Goal: Task Accomplishment & Management: Use online tool/utility

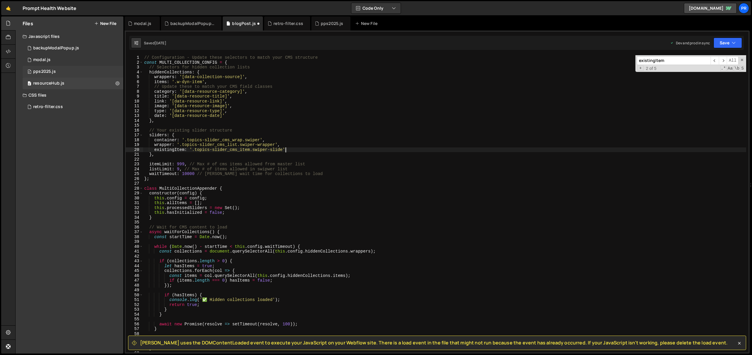
click at [71, 68] on div "0 pps2025.js 0" at bounding box center [73, 72] width 101 height 12
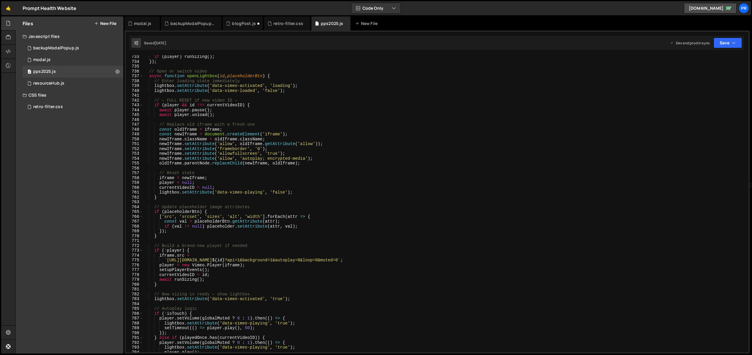
scroll to position [3971, 0]
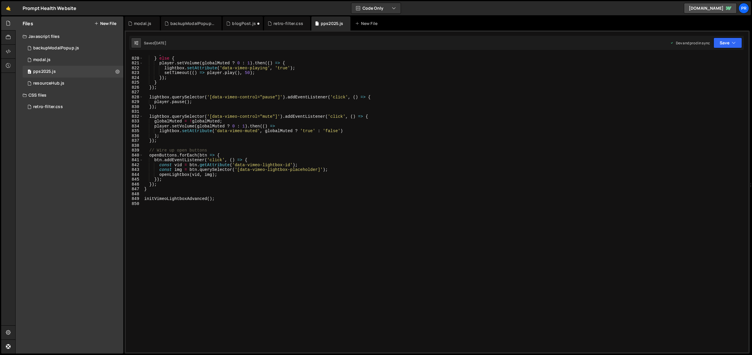
type textarea "initVimeoLightboxAdvanced();"
click at [236, 200] on div "} } else { player . setVolume ( globalMuted ? 0 : 1 ) . then (( ) => { lightbox…" at bounding box center [444, 204] width 603 height 307
type textarea "/// stickers"
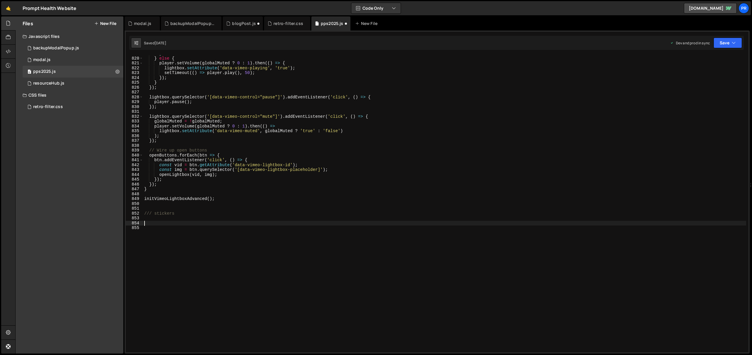
paste textarea "});"
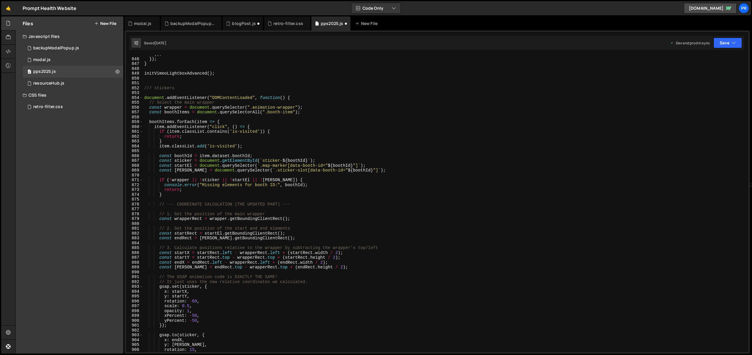
scroll to position [4062, 0]
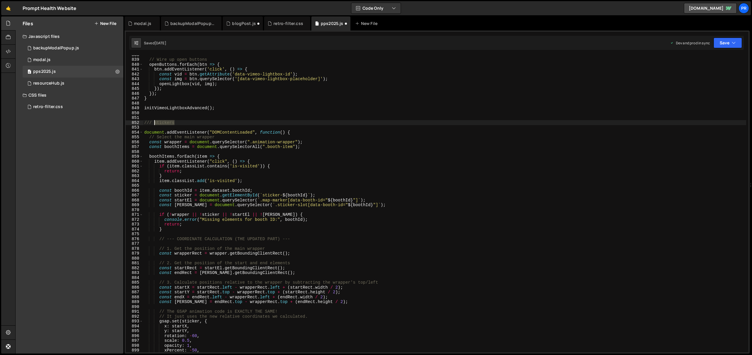
drag, startPoint x: 177, startPoint y: 123, endPoint x: 153, endPoint y: 123, distance: 23.5
click at [153, 123] on div "// Wire up open buttons openButtons . forEach ( btn => { btn . addEventListener…" at bounding box center [444, 205] width 603 height 307
click at [255, 110] on div "// Wire up open buttons openButtons . forEach ( btn => { btn . addEventListener…" at bounding box center [444, 205] width 603 height 307
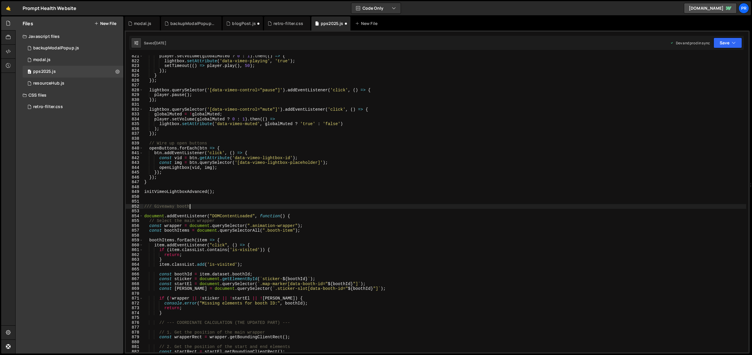
scroll to position [0, 2]
type textarea "/// stickers"
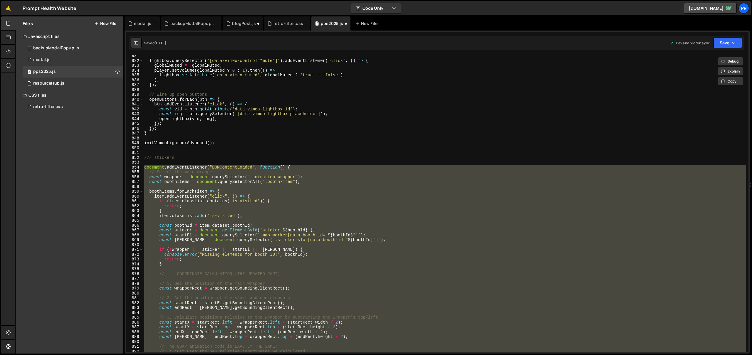
scroll to position [4027, 0]
click at [222, 160] on div "lightbox . querySelector ( '[data-vimeo-control="mute"]' ) . addEventListener (…" at bounding box center [444, 206] width 603 height 307
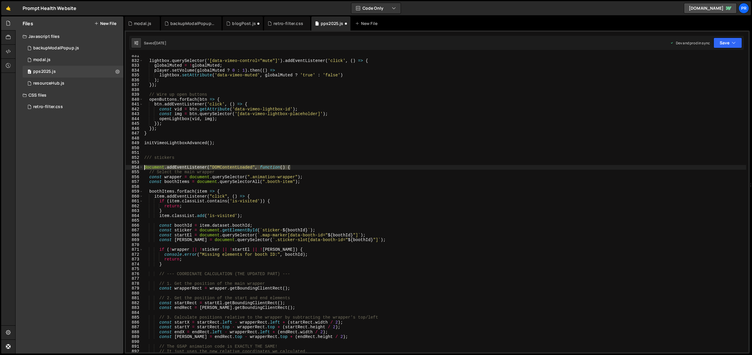
drag, startPoint x: 308, startPoint y: 167, endPoint x: 150, endPoint y: 171, distance: 158.2
click at [135, 166] on div "/// stickers 831 832 833 834 835 836 837 838 839 840 841 842 843 844 845 846 84…" at bounding box center [437, 203] width 623 height 297
type textarea "document.addEventListener("DOMContentLoaded", function() {"
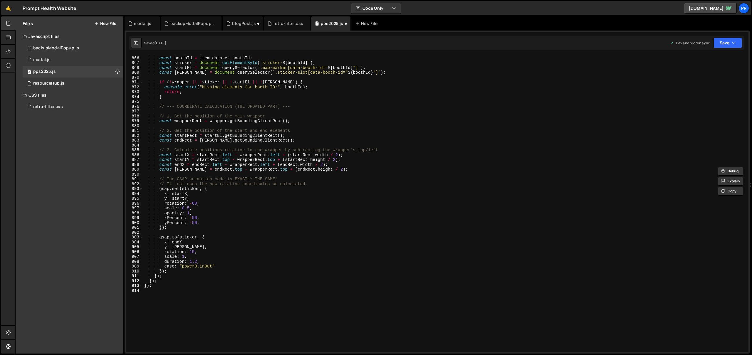
scroll to position [4137, 0]
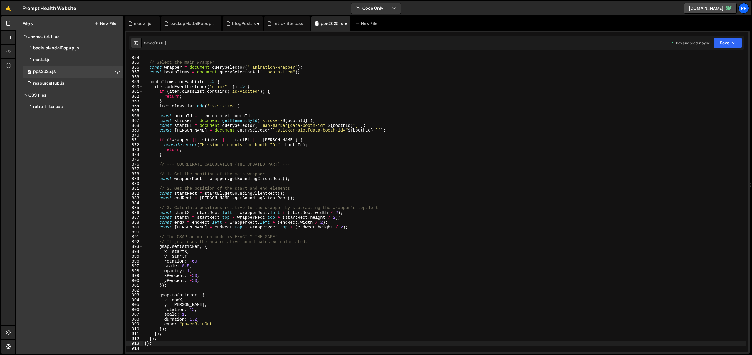
drag, startPoint x: 158, startPoint y: 346, endPoint x: 126, endPoint y: 345, distance: 31.5
click at [127, 345] on div "854 855 856 857 858 859 860 861 862 863 864 865 866 867 868 869 870 871 872 873…" at bounding box center [437, 203] width 623 height 297
type textarea "});"
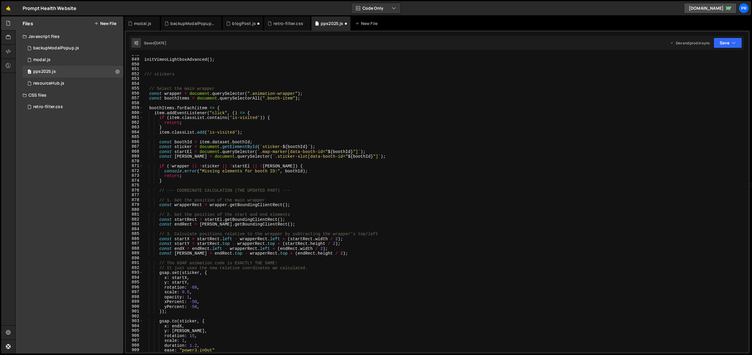
click at [264, 91] on div "initVimeoLightboxAdvanced ( ) ; /// stickers // Select the main wrapper const w…" at bounding box center [444, 205] width 603 height 307
drag, startPoint x: 253, startPoint y: 93, endPoint x: 296, endPoint y: 93, distance: 42.6
click at [296, 93] on div "initVimeoLightboxAdvanced ( ) ; /// stickers // Select the main wrapper const w…" at bounding box center [444, 205] width 603 height 307
paste textarea "pLabs_map-list"
click at [256, 95] on div "initVimeoLightboxAdvanced ( ) ; /// stickers // Select the main wrapper const w…" at bounding box center [444, 205] width 603 height 307
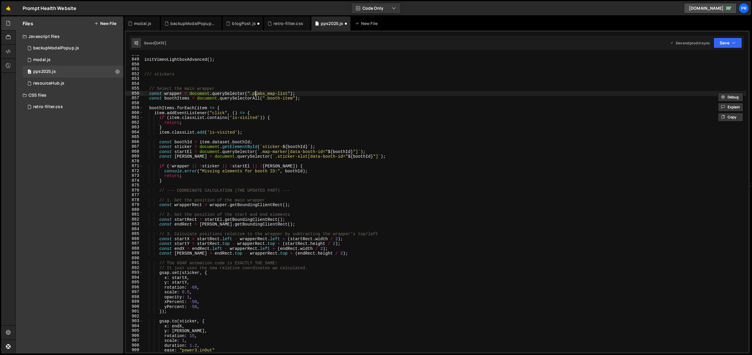
type textarea "const wrapper = document.querySelector(".plabs_map-list");"
click at [264, 85] on div "initVimeoLightboxAdvanced ( ) ; /// stickers // Select the main wrapper const w…" at bounding box center [444, 205] width 603 height 307
drag, startPoint x: 306, startPoint y: 99, endPoint x: 149, endPoint y: 99, distance: 156.9
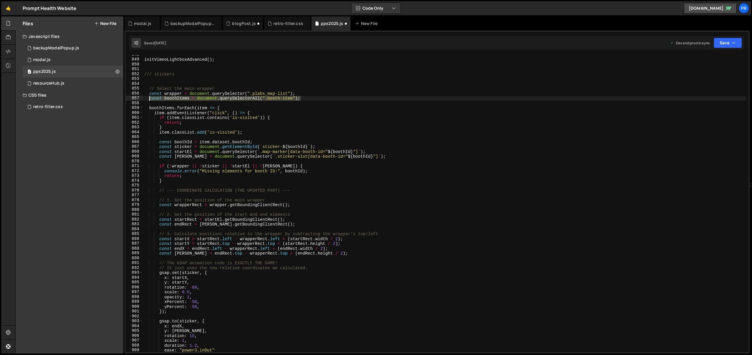
click at [149, 99] on div "initVimeoLightboxAdvanced ( ) ; /// stickers // Select the main wrapper const w…" at bounding box center [444, 205] width 603 height 307
type textarea "const boothItems = document.querySelectorAll(".booth-item");"
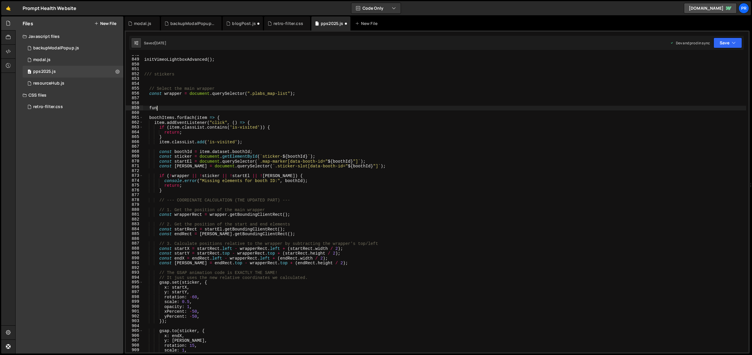
scroll to position [0, 1]
type textarea "const boothItems = document.querySelectorAll(".booth-item");"
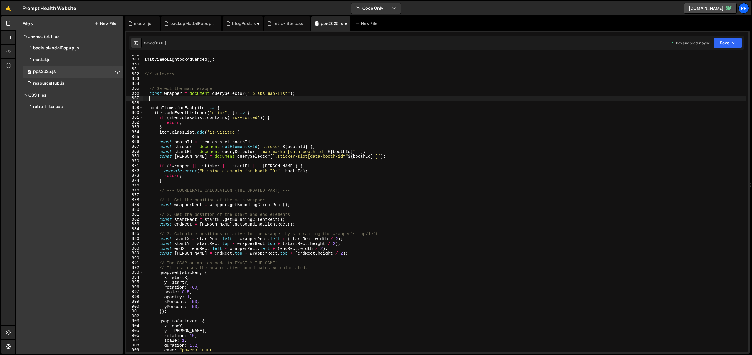
scroll to position [0, 0]
click at [219, 107] on div "initVimeoLightboxAdvanced ( ) ; /// stickers // Select the main wrapper const w…" at bounding box center [444, 205] width 603 height 307
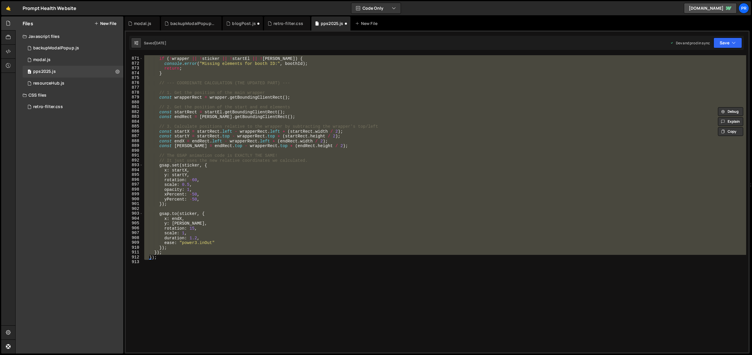
scroll to position [4218, 0]
click at [161, 258] on div "if ( ! wrapper || ! sticker || ! startEl || ! [PERSON_NAME] ) { console . error…" at bounding box center [444, 204] width 603 height 307
type textarea "});"
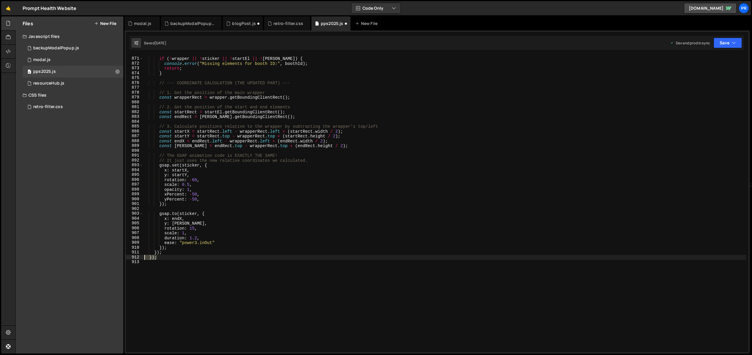
drag, startPoint x: 166, startPoint y: 259, endPoint x: 122, endPoint y: 260, distance: 44.4
click at [122, 260] on div "Files New File Javascript files 0 backupModalPopup.js 0 0 modal.js 0 0 pps2025.…" at bounding box center [383, 185] width 737 height 338
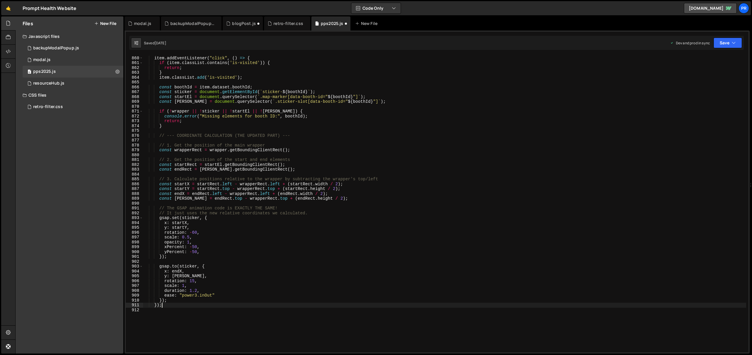
scroll to position [4112, 0]
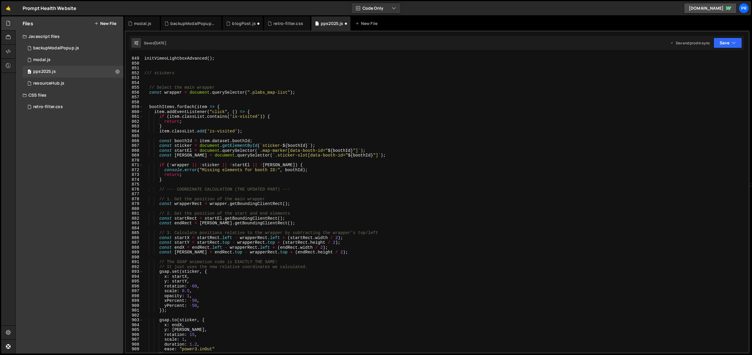
click at [249, 111] on div "initVimeoLightboxAdvanced ( ) ; /// stickers // Select the main wrapper const w…" at bounding box center [444, 204] width 603 height 307
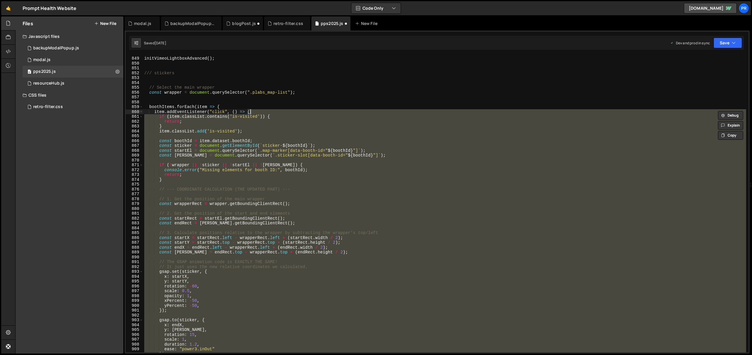
scroll to position [4186, 0]
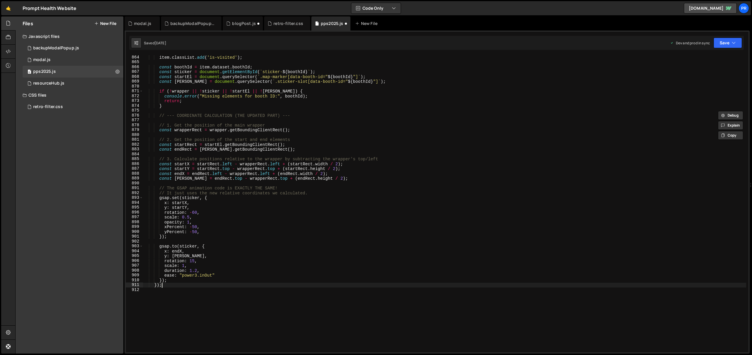
click at [167, 283] on div "item . classList . add ( 'is-visited' ) ; const boothId = item . dataset . boot…" at bounding box center [444, 208] width 603 height 307
type textarea "});"
drag, startPoint x: 169, startPoint y: 284, endPoint x: 130, endPoint y: 285, distance: 39.7
click at [130, 285] on div "}); 864 865 866 867 868 869 870 871 872 873 874 875 876 877 878 879 880 881 882…" at bounding box center [437, 203] width 623 height 297
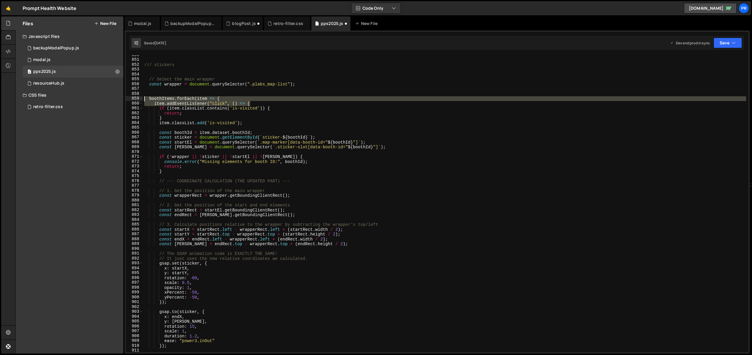
drag, startPoint x: 241, startPoint y: 103, endPoint x: 122, endPoint y: 98, distance: 119.1
click at [122, 98] on div "Files New File Javascript files 0 backupModalPopup.js 0 0 modal.js 0 0 pps2025.…" at bounding box center [383, 185] width 737 height 338
type textarea "boothItems.forEach(item => { item.addEventListener("click", () => {"
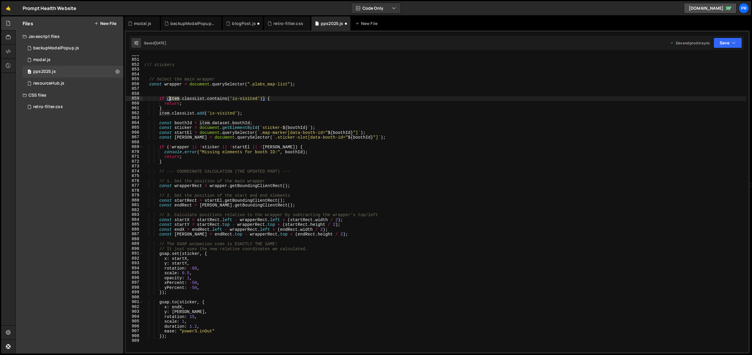
drag, startPoint x: 178, startPoint y: 99, endPoint x: 170, endPoint y: 98, distance: 8.3
click at [170, 98] on div "/// stickers // Select the main wrapper const wrapper = document . querySelecto…" at bounding box center [444, 206] width 603 height 307
click at [277, 101] on div "/// stickers // Select the main wrapper const wrapper = document . querySelecto…" at bounding box center [444, 206] width 603 height 307
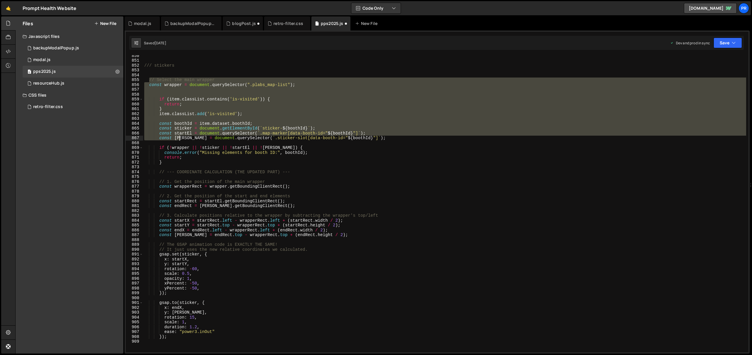
scroll to position [4154, 0]
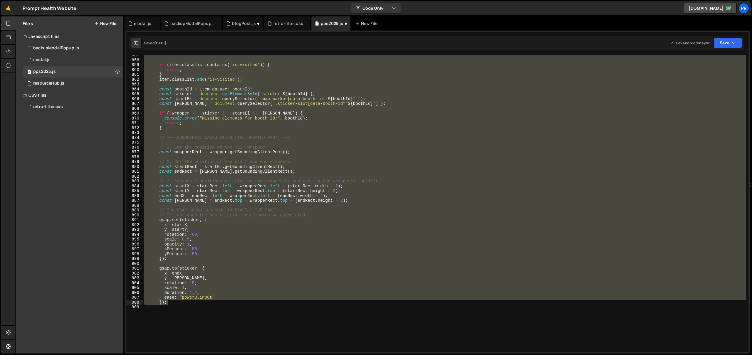
drag, startPoint x: 149, startPoint y: 80, endPoint x: 215, endPoint y: 303, distance: 232.8
click at [215, 303] on div "if ( item . classList . contains ( 'is-visited' )) { return ; } item . classLis…" at bounding box center [444, 206] width 603 height 307
type textarea "ease: "power3.inOut" });"
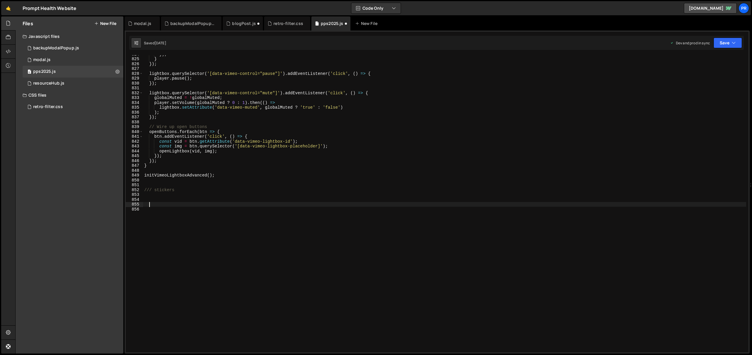
scroll to position [3995, 0]
drag, startPoint x: 159, startPoint y: 191, endPoint x: 136, endPoint y: 191, distance: 22.6
click at [136, 191] on div "824 825 826 827 828 829 830 831 832 833 834 835 836 837 838 839 840 841 842 843…" at bounding box center [437, 203] width 623 height 297
type textarea "/// stickers"
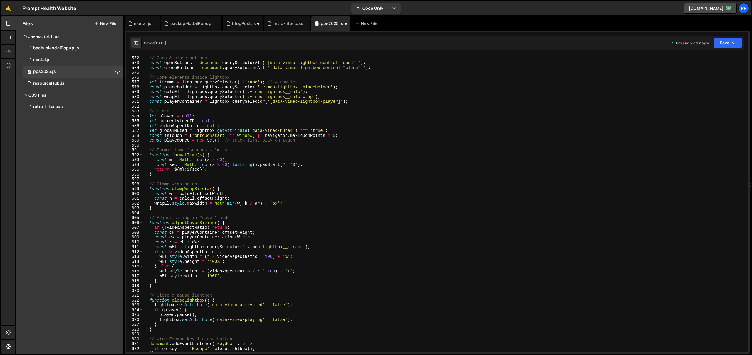
scroll to position [2685, 0]
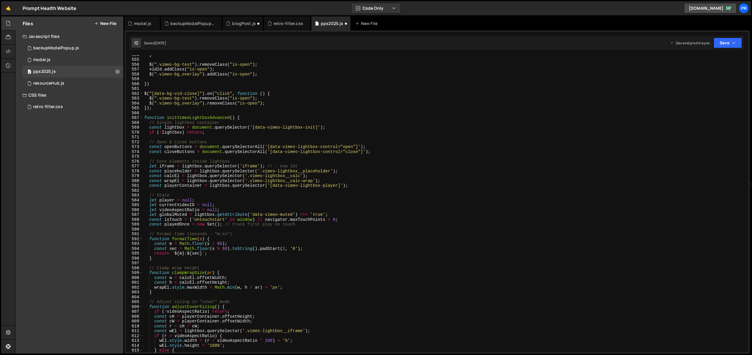
click at [207, 165] on div "} $ ( ".vimeo-bg-test" ) . removeClass ( "is-open" ) ; vidId . addClass ( "is-o…" at bounding box center [444, 205] width 603 height 307
type textarea "let iframe = lightbox.querySelector('iframe'); // ← now let"
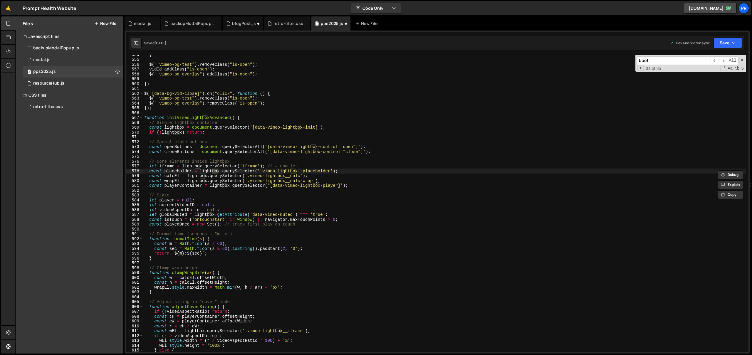
scroll to position [0, 0]
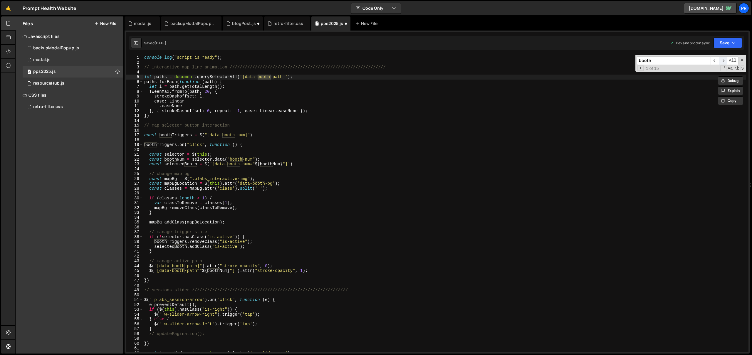
type input "booth"
click at [722, 61] on span "​" at bounding box center [723, 60] width 8 height 9
click at [267, 144] on div "console . log ( "script is ready" ) ; // interactive map line animation ///////…" at bounding box center [444, 208] width 603 height 307
click at [320, 272] on div "console . log ( "script is ready" ) ; // interactive map line animation ///////…" at bounding box center [444, 208] width 603 height 307
type textarea "$(`[data-booth-path="${boothNum}"]`).attr("stroke-opacity", 1);"
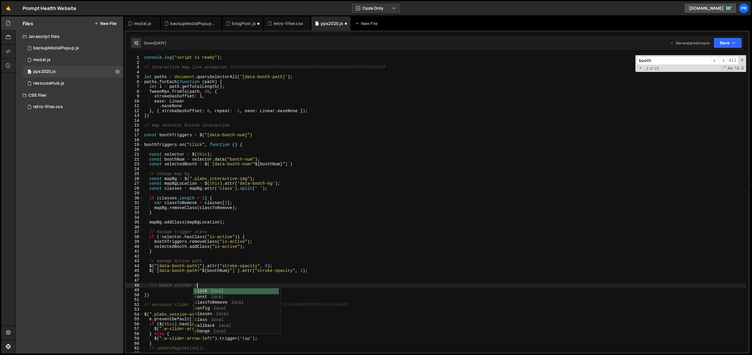
scroll to position [0, 3]
type textarea "/// booth sticker giveaway"
paste textarea "});"
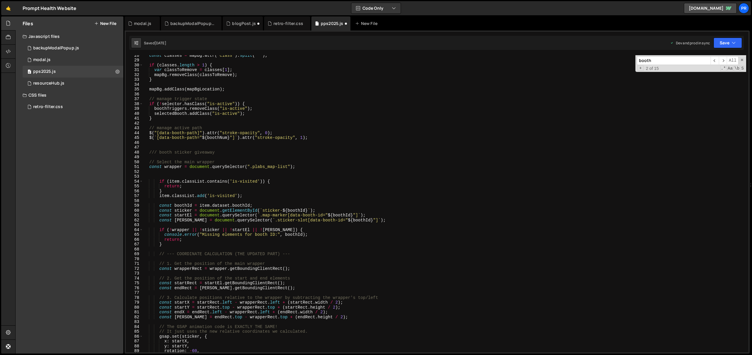
scroll to position [133, 0]
drag, startPoint x: 246, startPoint y: 167, endPoint x: 190, endPoint y: 167, distance: 56.4
click at [190, 167] on div "const classes = mapBg . attr ( 'class' ) . split ( ' ' ) ; if ( classes . lengt…" at bounding box center [444, 206] width 603 height 307
click at [235, 153] on div "const classes = mapBg . attr ( 'class' ) . split ( ' ' ) ; if ( classes . lengt…" at bounding box center [444, 206] width 603 height 307
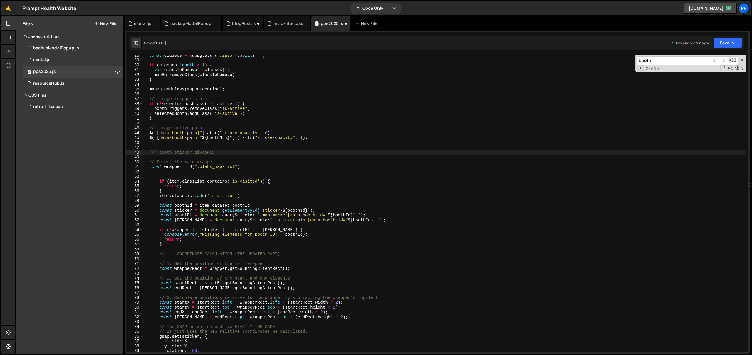
click at [250, 165] on div "const classes = mapBg . attr ( 'class' ) . split ( ' ' ) ; if ( classes . lengt…" at bounding box center [444, 206] width 603 height 307
type textarea "const wrapper = $(".plabs_map-list");"
click at [259, 167] on div "const classes = mapBg . attr ( 'class' ) . split ( ' ' ) ; if ( classes . lengt…" at bounding box center [444, 206] width 603 height 307
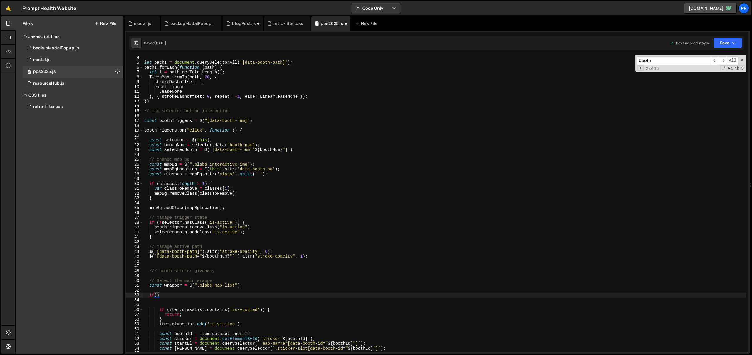
scroll to position [14, 0]
click at [251, 235] on div "// interactive map line animation /////////////////////////////////////////////…" at bounding box center [444, 204] width 603 height 307
type textarea "selectedBooth.addClass("is-active");"
click at [177, 298] on div "// interactive map line animation /////////////////////////////////////////////…" at bounding box center [444, 204] width 603 height 307
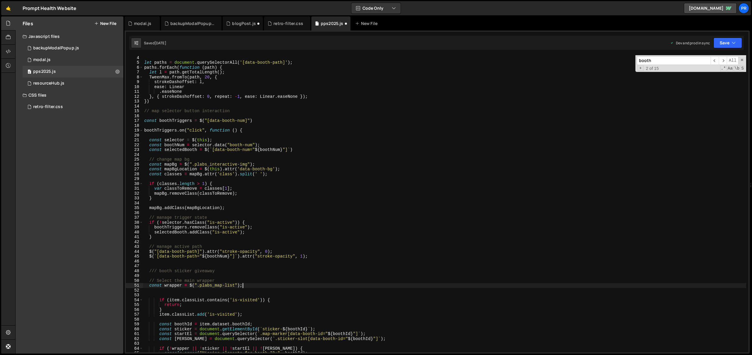
click at [226, 269] on div "// interactive map line animation /////////////////////////////////////////////…" at bounding box center [444, 204] width 603 height 307
type textarea "/// booth sticker giveaway"
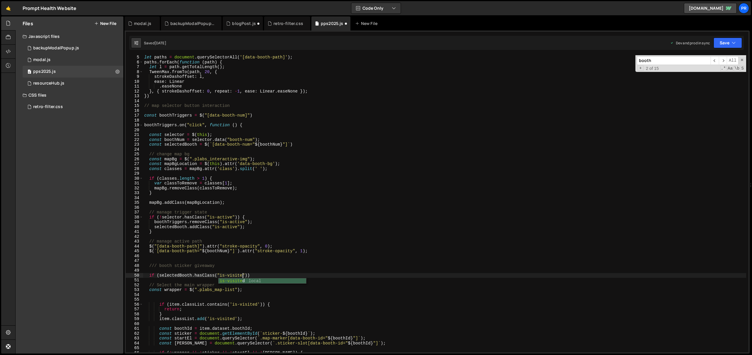
scroll to position [0, 7]
click at [262, 276] on div "let paths = document . querySelectorAll ( '[data-booth-path]' ) ; paths . forEa…" at bounding box center [444, 208] width 603 height 307
type textarea "if (selectedBooth.hasClass("is-visited")){"
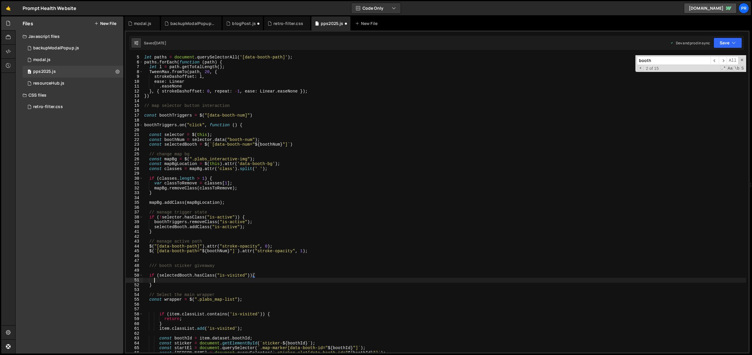
scroll to position [0, 0]
click at [198, 280] on div "let paths = document . querySelectorAll ( '[data-booth-path]' ) ; paths . forEa…" at bounding box center [444, 208] width 603 height 307
click at [210, 282] on div "let paths = document . querySelectorAll ( '[data-booth-path]' ) ; paths . forEa…" at bounding box center [444, 208] width 603 height 307
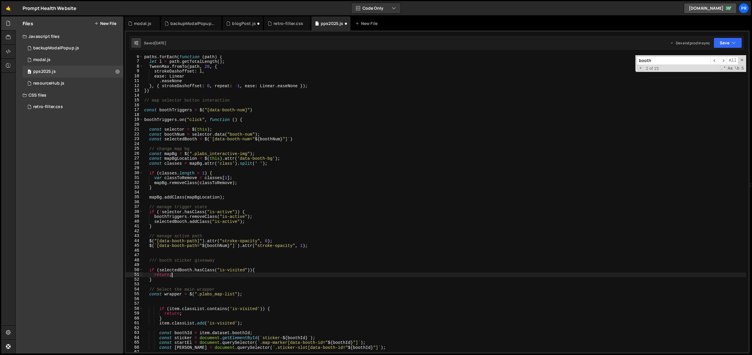
click at [163, 279] on div "paths . forEach ( function ( path ) { let l = path . getTotalLength ( ) ; Tween…" at bounding box center [444, 207] width 603 height 307
type textarea "}"
click at [163, 271] on div "paths . forEach ( function ( path ) { let l = path . getTotalLength ( ) ; Tween…" at bounding box center [444, 207] width 603 height 307
type textarea "if (selectedBooth.hasClass("is-visited")){"
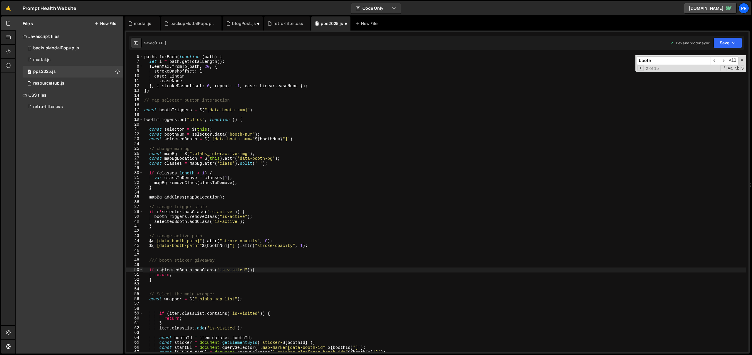
click at [163, 271] on div "paths . forEach ( function ( path ) { let l = path . getTotalLength ( ) ; Tween…" at bounding box center [444, 207] width 603 height 307
click at [157, 285] on div "paths . forEach ( function ( path ) { let l = path . getTotalLength ( ) ; Tween…" at bounding box center [444, 207] width 603 height 307
paste textarea "selectedBooth"
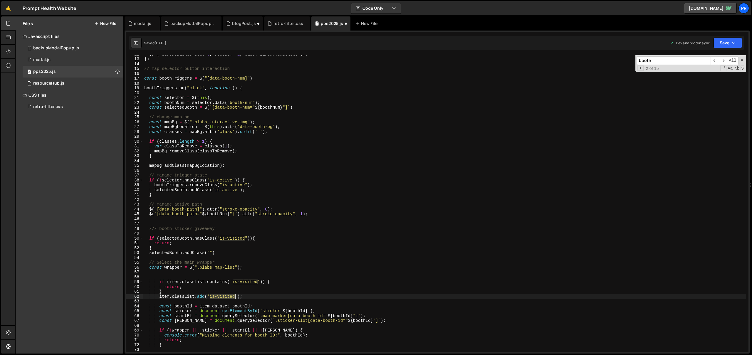
drag, startPoint x: 210, startPoint y: 297, endPoint x: 235, endPoint y: 297, distance: 24.7
click at [235, 297] on div "} , { strokeDashoffset : 0 , repeat : - 1 , ease : Linear . easeNone }) ; }) //…" at bounding box center [444, 205] width 603 height 307
click at [210, 253] on div "} , { strokeDashoffset : 0 , repeat : - 1 , ease : Linear . easeNone }) ; }) //…" at bounding box center [444, 205] width 603 height 307
paste textarea "is-visited"
click at [267, 252] on div "} , { strokeDashoffset : 0 , repeat : - 1 , ease : Linear . easeNone }) ; }) //…" at bounding box center [444, 205] width 603 height 307
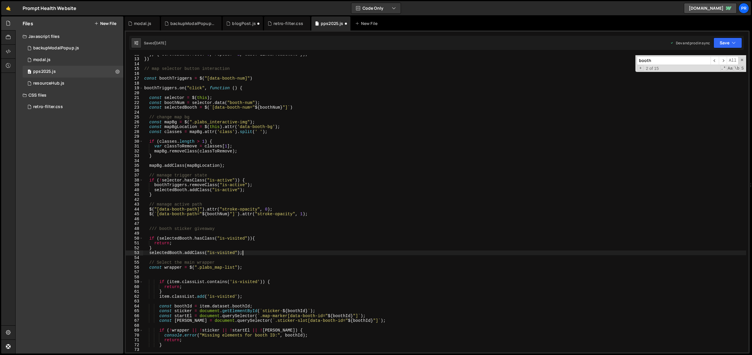
scroll to position [0, 6]
click at [159, 247] on div "} , { strokeDashoffset : 0 , repeat : - 1 , ease : Linear . easeNone }) ; }) //…" at bounding box center [444, 205] width 603 height 307
type textarea "} else {"
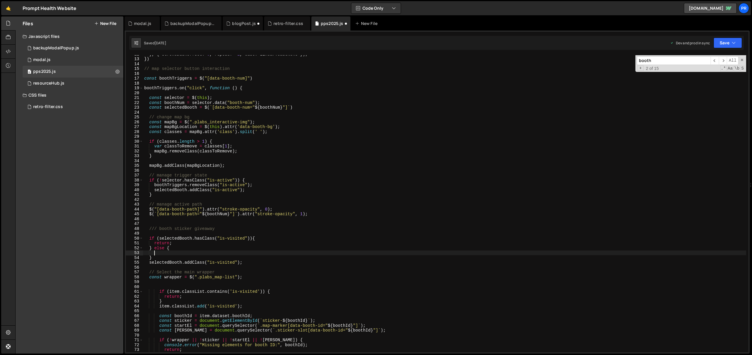
click at [252, 263] on div "} , { strokeDashoffset : 0 , repeat : - 1 , ease : Linear . easeNone }) ; }) //…" at bounding box center [444, 205] width 603 height 307
click at [150, 258] on div "} , { strokeDashoffset : 0 , repeat : - 1 , ease : Linear . easeNone }) ; }) //…" at bounding box center [444, 205] width 603 height 307
type textarea "selectedBooth.addClass("is-visited");"
click at [191, 252] on div "} , { strokeDashoffset : 0 , repeat : - 1 , ease : Linear . easeNone }) ; }) //…" at bounding box center [444, 205] width 603 height 307
drag, startPoint x: 247, startPoint y: 279, endPoint x: 150, endPoint y: 277, distance: 97.3
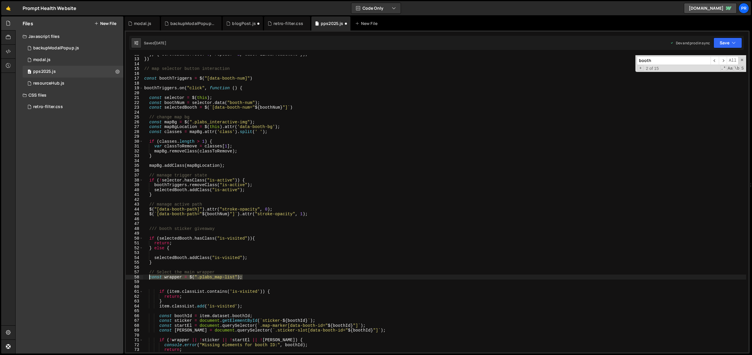
click at [150, 277] on div "} , { strokeDashoffset : 0 , repeat : - 1 , ease : Linear . easeNone }) ; }) //…" at bounding box center [444, 205] width 603 height 307
click at [157, 262] on div "} , { strokeDashoffset : 0 , repeat : - 1 , ease : Linear . easeNone }) ; }) //…" at bounding box center [444, 205] width 603 height 307
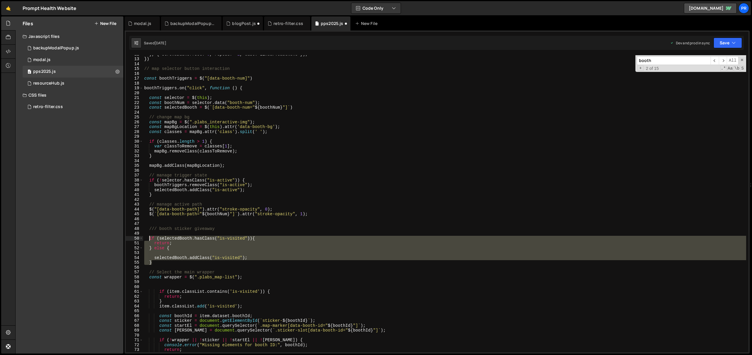
drag, startPoint x: 157, startPoint y: 264, endPoint x: 148, endPoint y: 238, distance: 27.2
click at [148, 238] on div "} , { strokeDashoffset : 0 , repeat : - 1 , ease : Linear . easeNone }) ; }) //…" at bounding box center [444, 205] width 603 height 307
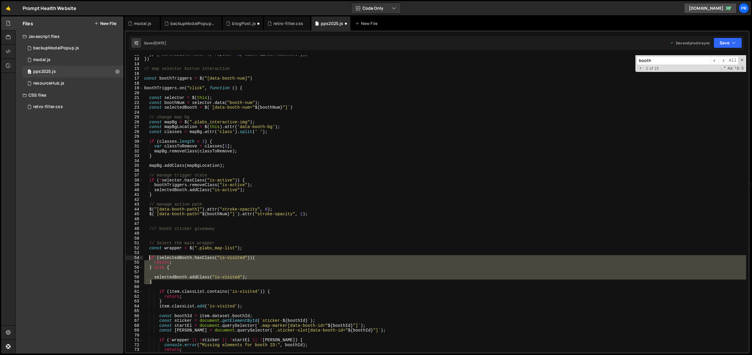
click at [274, 230] on div "} , { strokeDashoffset : 0 , repeat : - 1 , ease : Linear . easeNone }) ; }) //…" at bounding box center [444, 205] width 603 height 307
type textarea "/// booth sticker giveaway"
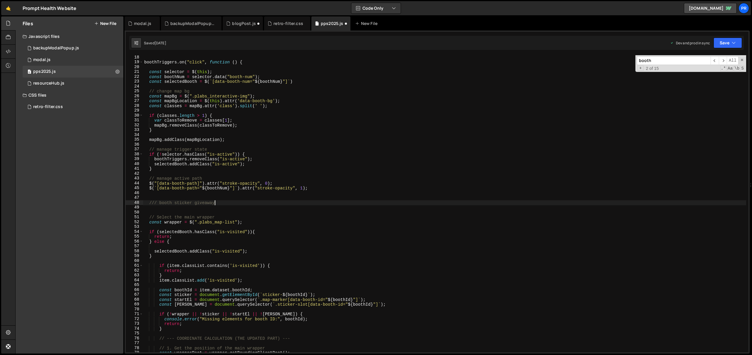
scroll to position [83, 0]
click at [178, 249] on div "boothTriggers . on ( "click" , function ( ) { const selector = $ ( this ) ; con…" at bounding box center [444, 208] width 603 height 307
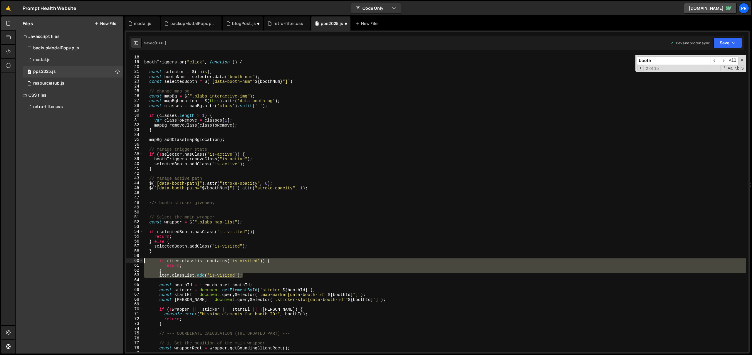
drag, startPoint x: 254, startPoint y: 275, endPoint x: 119, endPoint y: 262, distance: 135.3
click at [119, 262] on div "Files New File Javascript files 0 backupModalPopup.js 0 0 modal.js 0 0 pps2025.…" at bounding box center [383, 185] width 737 height 338
type textarea "if (item.classList.contains('is-visited')) { return;"
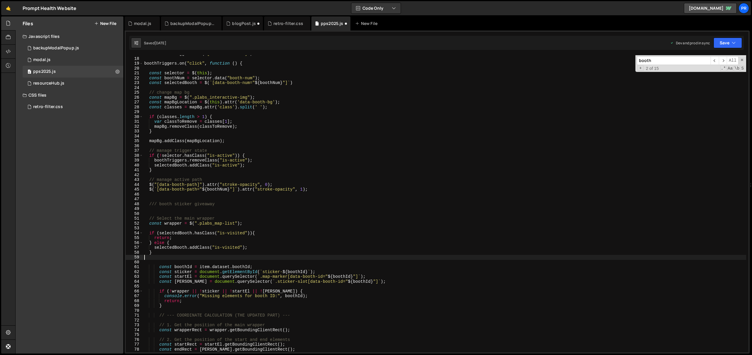
scroll to position [78, 0]
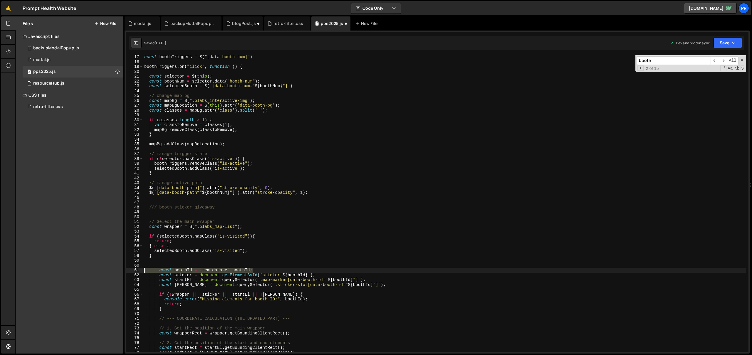
drag, startPoint x: 255, startPoint y: 271, endPoint x: 127, endPoint y: 270, distance: 128.1
click at [127, 270] on div "17 18 19 20 21 22 23 24 25 26 27 28 29 30 31 32 33 34 35 36 37 38 39 40 41 42 4…" at bounding box center [437, 203] width 623 height 297
type textarea "const boothId = item.dataset.boothId;"
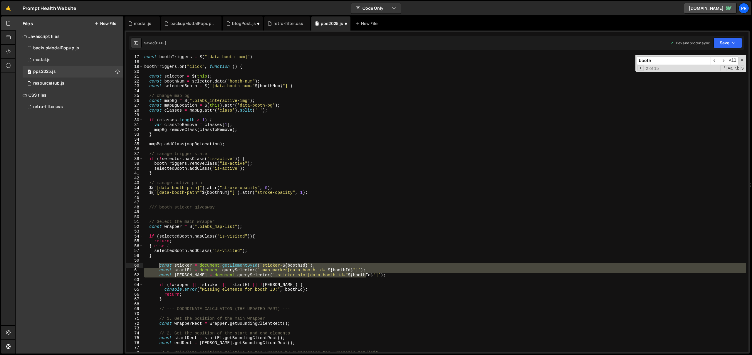
drag, startPoint x: 372, startPoint y: 277, endPoint x: 160, endPoint y: 265, distance: 212.5
click at [160, 265] on div "const boothTriggers = $ ( "[data-booth-num]" ) boothTriggers . on ( "click" , f…" at bounding box center [444, 208] width 603 height 307
type textarea "const sticker = document.getElementById(`sticker-${boothId}`); const startEl = …"
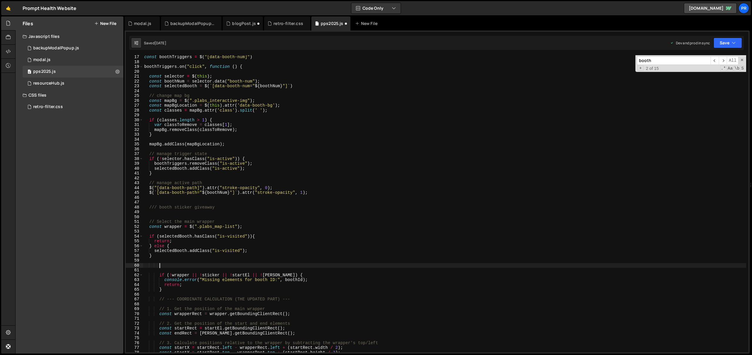
click at [260, 249] on div "const boothTriggers = $ ( "[data-booth-num]" ) boothTriggers . on ( "click" , f…" at bounding box center [444, 208] width 603 height 307
type textarea "selectedBooth.addClass("is-visited");"
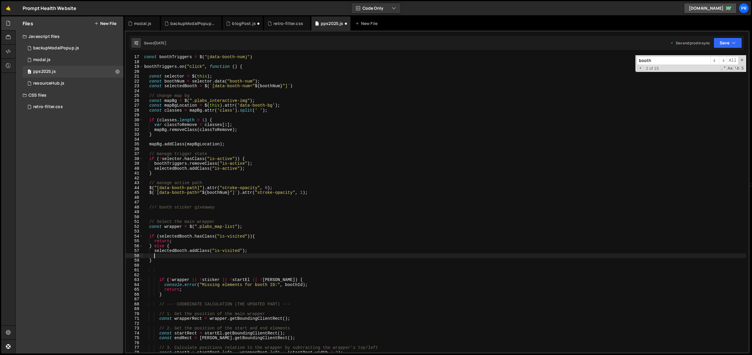
scroll to position [0, 0]
paste textarea "const [PERSON_NAME] = document.querySelector(`.sticker-slot[data-booth-id="${bo…"
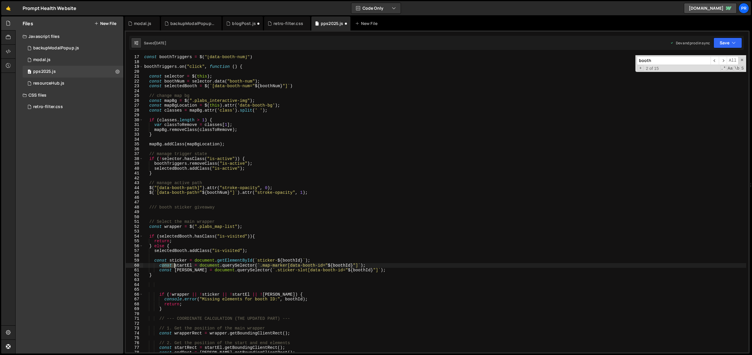
drag, startPoint x: 161, startPoint y: 265, endPoint x: 188, endPoint y: 270, distance: 26.6
click at [182, 269] on div "const boothTriggers = $ ( "[data-booth-num]" ) boothTriggers . on ( "click" , f…" at bounding box center [444, 208] width 603 height 307
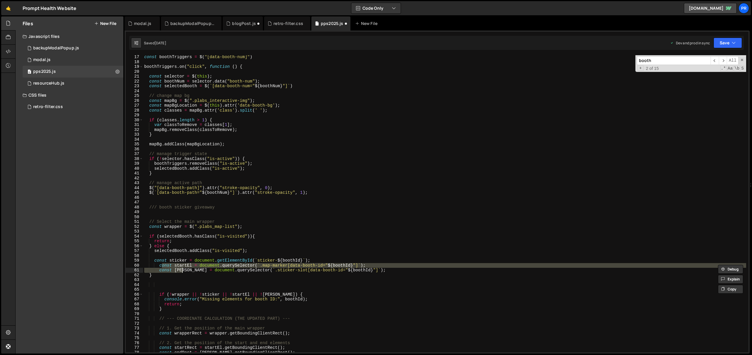
type textarea "const startEl = document.querySelector(`.map-marker[data-booth-id="${boothId}"]…"
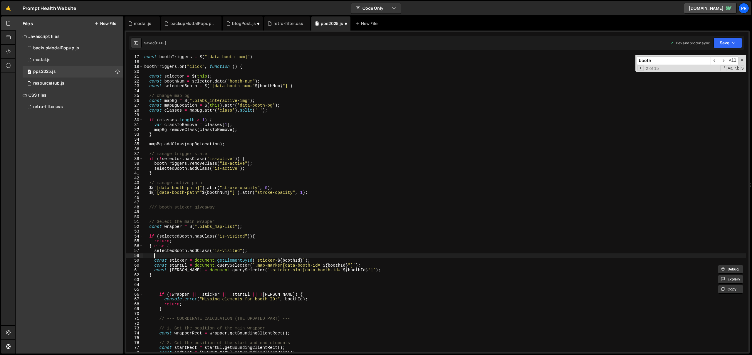
click at [369, 256] on div "const boothTriggers = $ ( "[data-booth-num]" ) boothTriggers . on ( "click" , f…" at bounding box center [444, 208] width 603 height 307
click at [301, 262] on div "const boothTriggers = $ ( "[data-booth-num]" ) boothTriggers . on ( "click" , f…" at bounding box center [444, 208] width 603 height 307
click at [177, 82] on div "const boothTriggers = $ ( "[data-booth-num]" ) boothTriggers . on ( "click" , f…" at bounding box center [444, 208] width 603 height 307
click at [289, 260] on div "const boothTriggers = $ ( "[data-booth-num]" ) boothTriggers . on ( "click" , f…" at bounding box center [444, 208] width 603 height 307
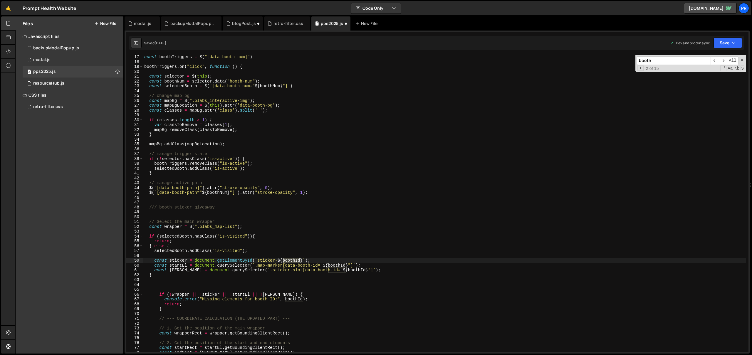
click at [289, 260] on div "const boothTriggers = $ ( "[data-booth-num]" ) boothTriggers . on ( "click" , f…" at bounding box center [444, 208] width 603 height 307
paste textarea "Num"
click at [338, 265] on div "const boothTriggers = $ ( "[data-booth-num]" ) boothTriggers . on ( "click" , f…" at bounding box center [444, 208] width 603 height 307
paste textarea "Num"
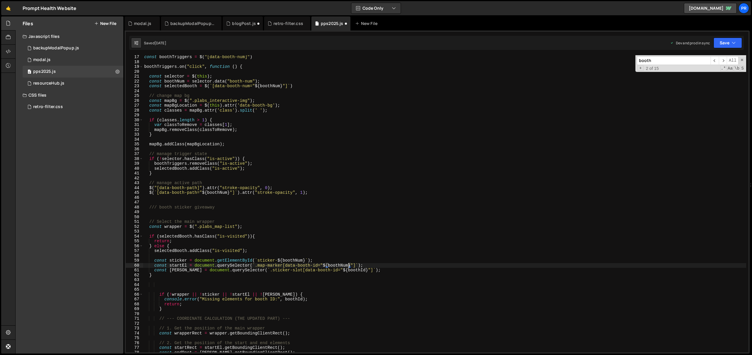
click at [335, 271] on div "const boothTriggers = $ ( "[data-booth-num]" ) boothTriggers . on ( "click" , f…" at bounding box center [444, 208] width 603 height 307
paste textarea "Num"
click at [392, 264] on div "const boothTriggers = $ ( "[data-booth-num]" ) boothTriggers . on ( "click" , f…" at bounding box center [444, 208] width 603 height 307
drag, startPoint x: 258, startPoint y: 265, endPoint x: 283, endPoint y: 264, distance: 25.0
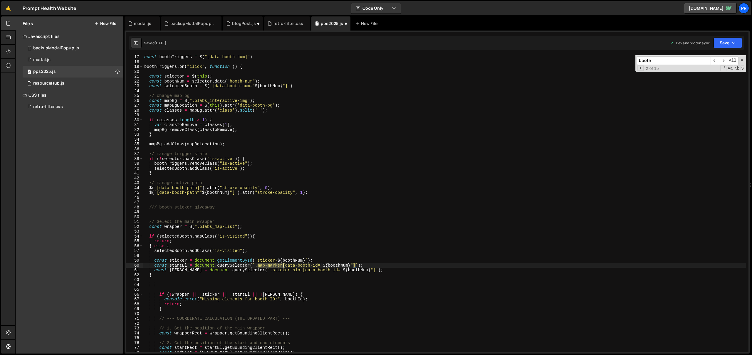
click at [283, 264] on div "const boothTriggers = $ ( "[data-booth-num]" ) boothTriggers . on ( "click" , f…" at bounding box center [444, 208] width 603 height 307
paste textarea "_"
click at [267, 266] on div "const boothTriggers = $ ( "[data-booth-num]" ) boothTriggers . on ( "click" , f…" at bounding box center [444, 208] width 603 height 307
click at [275, 247] on div "const boothTriggers = $ ( "[data-booth-num]" ) boothTriggers . on ( "click" , f…" at bounding box center [444, 208] width 603 height 307
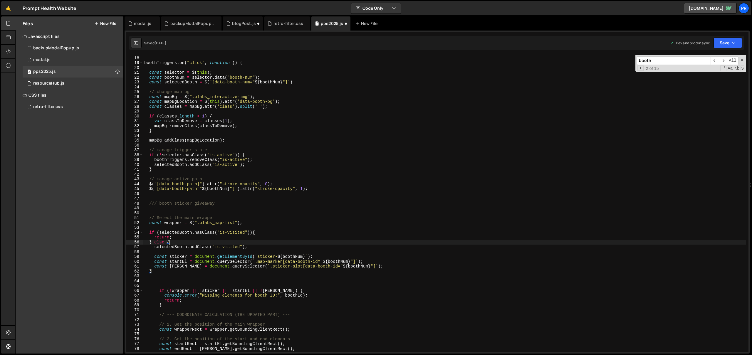
scroll to position [87, 0]
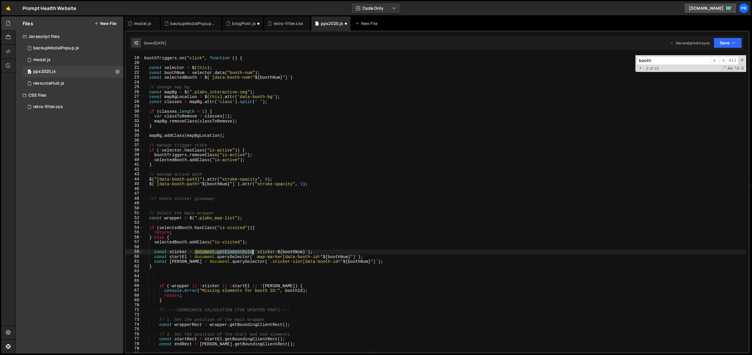
drag, startPoint x: 195, startPoint y: 252, endPoint x: 252, endPoint y: 251, distance: 57.9
click at [252, 251] on div "boothTriggers . on ( "click" , function ( ) { const selector = $ ( this ) ; con…" at bounding box center [444, 204] width 603 height 307
click at [268, 233] on div "boothTriggers . on ( "click" , function ( ) { const selector = $ ( this ) ; con…" at bounding box center [444, 204] width 603 height 307
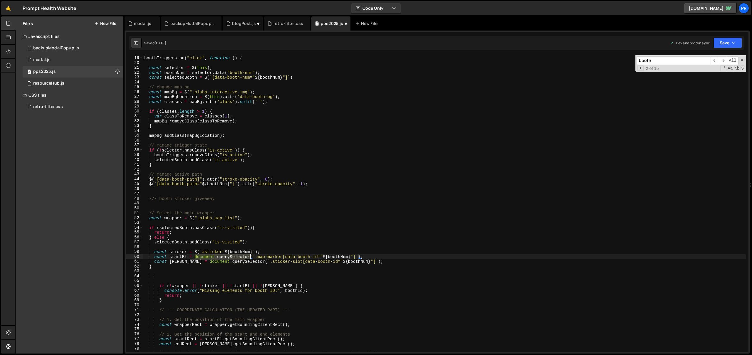
drag, startPoint x: 195, startPoint y: 256, endPoint x: 250, endPoint y: 257, distance: 54.7
click at [250, 257] on div "boothTriggers . on ( "click" , function ( ) { const selector = $ ( this ) ; con…" at bounding box center [444, 204] width 603 height 307
click at [271, 243] on div "boothTriggers . on ( "click" , function ( ) { const selector = $ ( this ) ; con…" at bounding box center [444, 204] width 603 height 307
drag, startPoint x: 189, startPoint y: 262, endPoint x: 245, endPoint y: 261, distance: 55.9
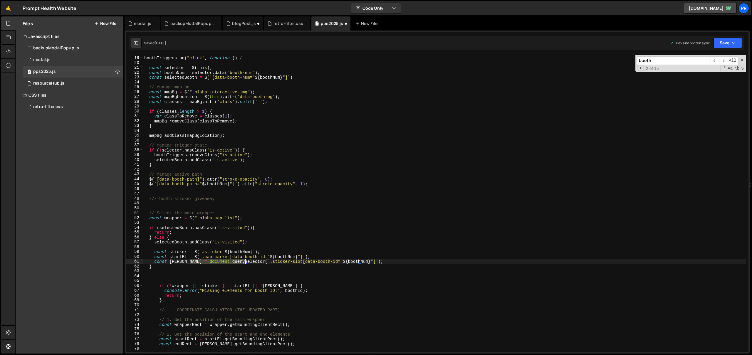
click at [245, 261] on div "boothTriggers . on ( "click" , function ( ) { const selector = $ ( this ) ; con…" at bounding box center [444, 204] width 603 height 307
click at [310, 231] on div "boothTriggers . on ( "click" , function ( ) { const selector = $ ( this ) ; con…" at bounding box center [444, 204] width 603 height 307
drag, startPoint x: 265, startPoint y: 256, endPoint x: 262, endPoint y: 257, distance: 3.5
click at [262, 257] on div "boothTriggers . on ( "click" , function ( ) { const selector = $ ( this ) ; con…" at bounding box center [444, 204] width 603 height 307
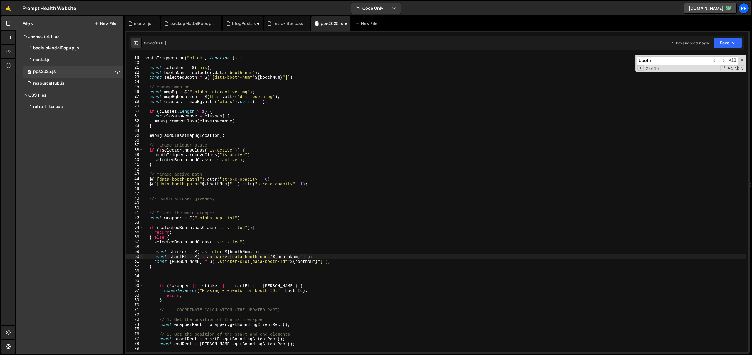
scroll to position [0, 9]
drag, startPoint x: 265, startPoint y: 261, endPoint x: 261, endPoint y: 262, distance: 4.2
click at [261, 262] on div "boothTriggers . on ( "click" , function ( ) { const selector = $ ( this ) ; con…" at bounding box center [444, 204] width 603 height 307
type textarea "const [PERSON_NAME] = $(`.sticker-slot[data-booth-num="${boothNum}"]`);"
click at [329, 246] on div "boothTriggers . on ( "click" , function ( ) { const selector = $ ( this ) ; con…" at bounding box center [444, 204] width 603 height 307
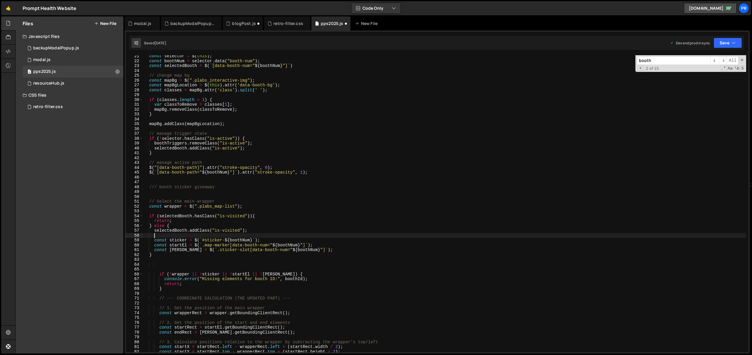
scroll to position [104, 0]
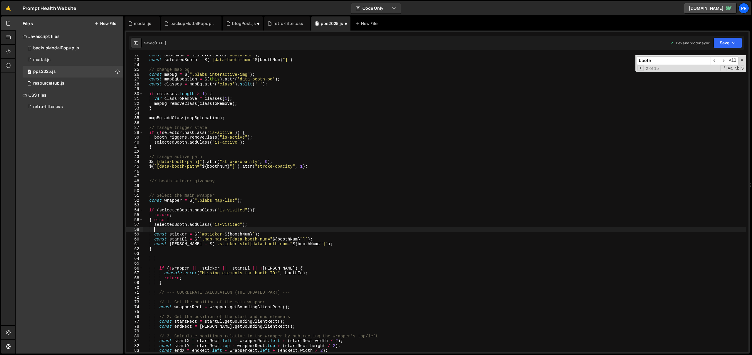
click at [202, 245] on div "const boothNum = selector . data ( "booth-num" ) ; const selectedBooth = $ ( ` …" at bounding box center [444, 206] width 603 height 307
drag, startPoint x: 198, startPoint y: 245, endPoint x: 220, endPoint y: 245, distance: 22.6
click at [220, 245] on div "const boothNum = selector . data ( "booth-num" ) ; const selectedBooth = $ ( ` …" at bounding box center [444, 206] width 603 height 307
drag, startPoint x: 253, startPoint y: 244, endPoint x: 210, endPoint y: 245, distance: 42.9
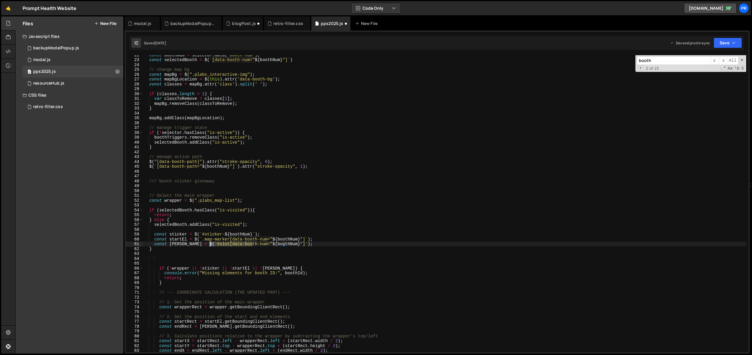
click at [210, 245] on div "const boothNum = selector . data ( "booth-num" ) ; const selectedBooth = $ ( ` …" at bounding box center [444, 206] width 603 height 307
click at [243, 244] on div "const boothNum = selector . data ( "booth-num" ) ; const selectedBooth = $ ( ` …" at bounding box center [444, 206] width 603 height 307
click at [276, 243] on div "const boothNum = selector . data ( "booth-num" ) ; const selectedBooth = $ ( ` …" at bounding box center [444, 206] width 603 height 307
click at [210, 244] on div "const boothNum = selector . data ( "booth-num" ) ; const selectedBooth = $ ( ` …" at bounding box center [444, 206] width 603 height 307
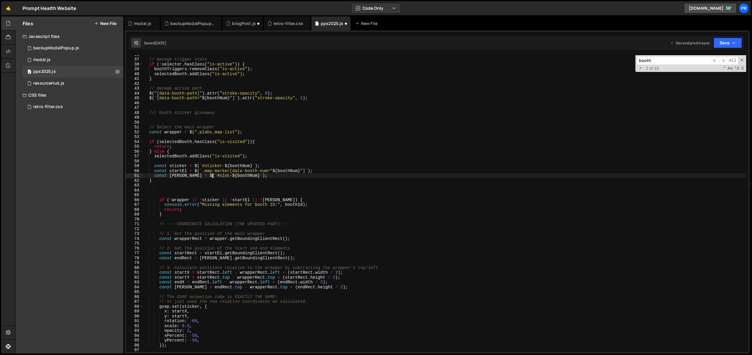
scroll to position [178, 0]
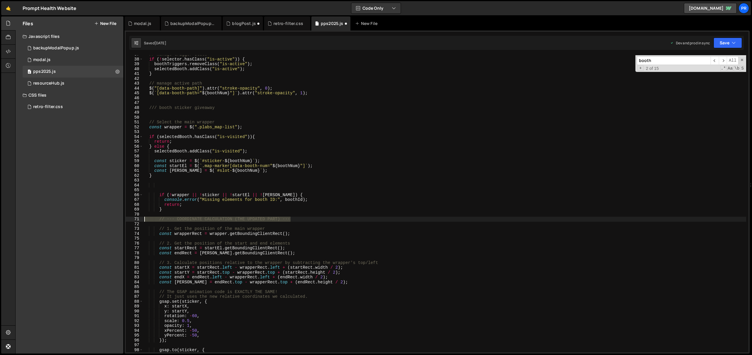
drag, startPoint x: 289, startPoint y: 220, endPoint x: 130, endPoint y: 220, distance: 158.7
click at [130, 220] on div "const [PERSON_NAME] = $(`#slot-${boothNum}`); 37 38 39 40 41 42 43 44 45 46 47 …" at bounding box center [437, 203] width 623 height 297
type textarea "// --- COORDINATE CALCULATION (THE UPDATED PART) ---"
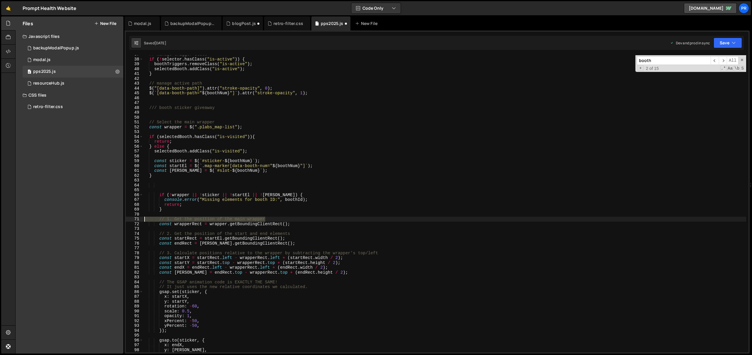
drag, startPoint x: 269, startPoint y: 219, endPoint x: 112, endPoint y: 219, distance: 156.7
click at [112, 219] on div "Files New File Javascript files 0 backupModalPopup.js 0 0 modal.js 0 0 pps2025.…" at bounding box center [383, 185] width 737 height 338
type textarea "// 1. Get the position of the main wrapper"
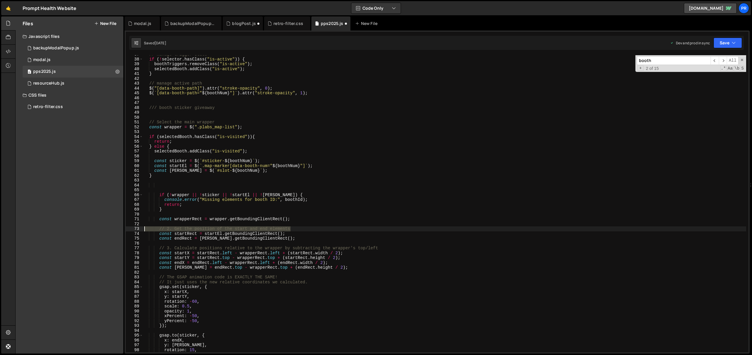
drag, startPoint x: 296, startPoint y: 229, endPoint x: 135, endPoint y: 231, distance: 160.8
click at [135, 231] on div "37 38 39 40 41 42 43 44 45 46 47 48 49 50 51 52 53 54 55 56 57 58 59 60 61 62 6…" at bounding box center [437, 203] width 623 height 297
type textarea "// 2. Get the position of the start and end elements"
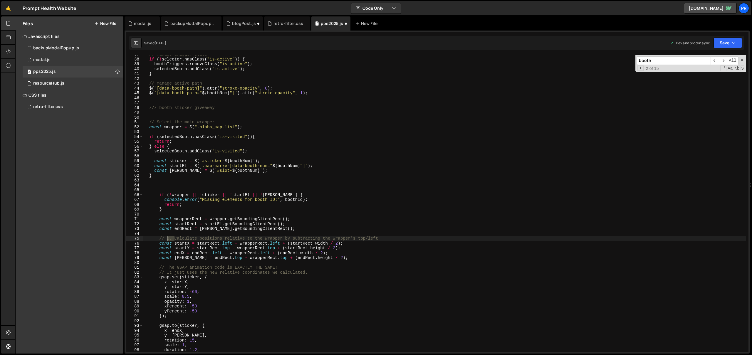
drag, startPoint x: 175, startPoint y: 239, endPoint x: 167, endPoint y: 239, distance: 8.2
click at [167, 239] on div "// manage trigger state if ( ! selector . hasClass ( "is-active" )) { boothTrig…" at bounding box center [444, 205] width 603 height 307
type textarea "// Calculate positions relative to the wrapper by subtracting the wrapper's top…"
click at [323, 215] on div "// manage trigger state if ( ! selector . hasClass ( "is-active" )) { boothTrig…" at bounding box center [444, 205] width 603 height 307
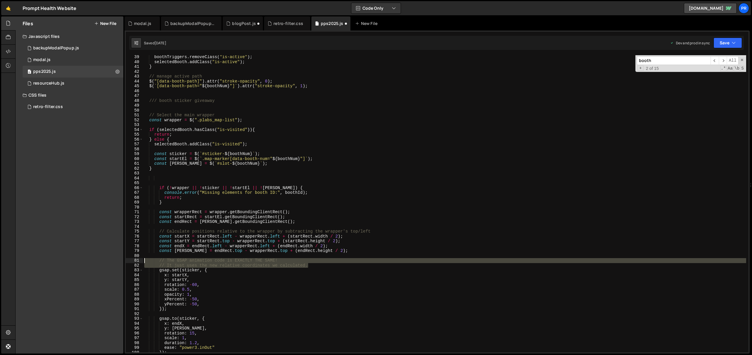
drag, startPoint x: 314, startPoint y: 267, endPoint x: 116, endPoint y: 262, distance: 198.2
click at [116, 262] on div "Files New File Javascript files 0 backupModalPopup.js 0 0 modal.js 0 0 pps2025.…" at bounding box center [383, 185] width 737 height 338
type textarea "// The GSAP animation code is EXACTLY THE SAME! // It just uses the new relativ…"
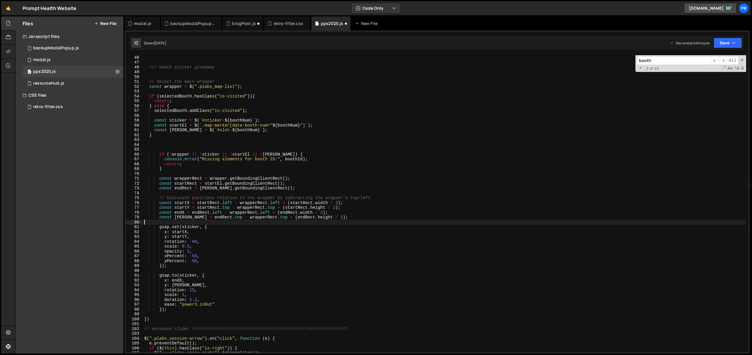
scroll to position [218, 0]
click at [154, 146] on div "/// booth sticker giveaway // Select the main wrapper const wrapper = $ ( ".pla…" at bounding box center [444, 208] width 603 height 307
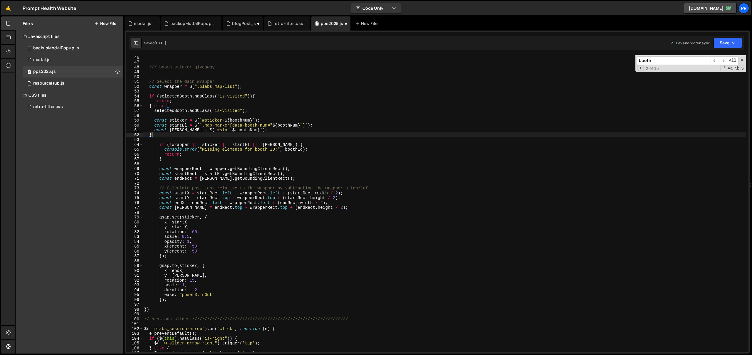
click at [323, 137] on div "/// booth sticker giveaway // Select the main wrapper const wrapper = $ ( ".pla…" at bounding box center [444, 208] width 603 height 307
click at [303, 155] on div "/// booth sticker giveaway // Select the main wrapper const wrapper = $ ( ".pla…" at bounding box center [444, 208] width 603 height 307
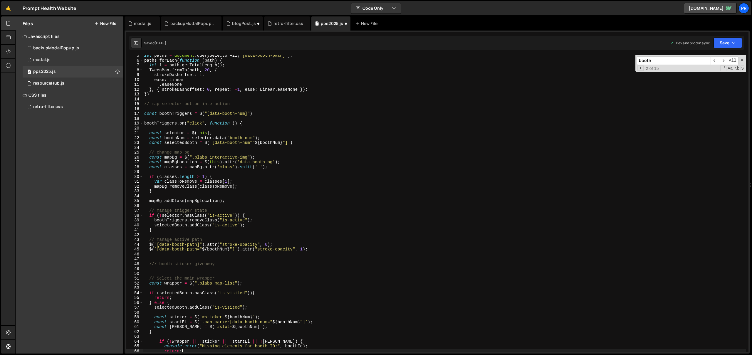
scroll to position [0, 0]
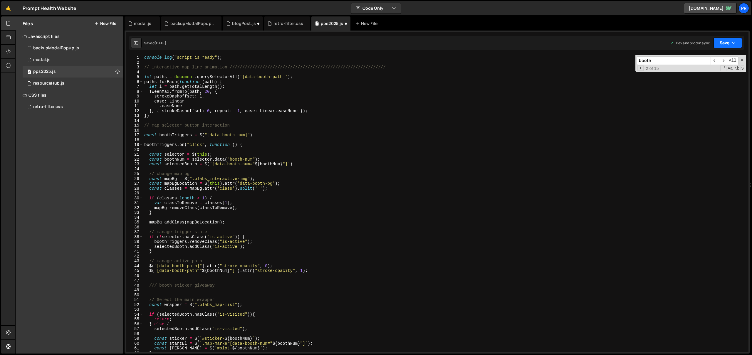
click at [731, 38] on button "Save" at bounding box center [728, 43] width 29 height 11
click at [711, 81] on div "Saved [DATE]" at bounding box center [708, 82] width 61 height 7
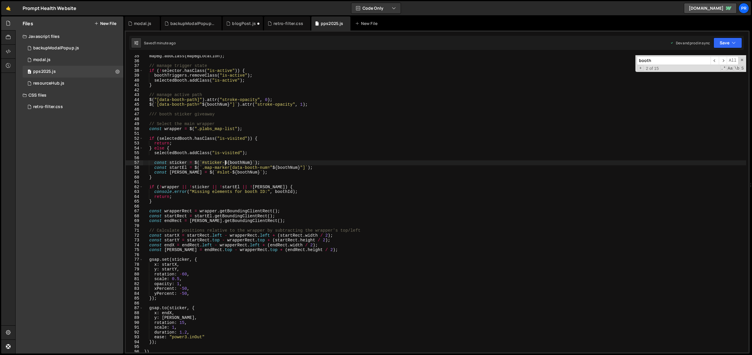
click at [224, 163] on div "mapBg . addClass ( mapBgLocation ) ; // manage trigger state if ( ! selector . …" at bounding box center [444, 207] width 603 height 307
click at [268, 162] on div "mapBg . addClass ( mapBgLocation ) ; // manage trigger state if ( ! selector . …" at bounding box center [444, 207] width 603 height 307
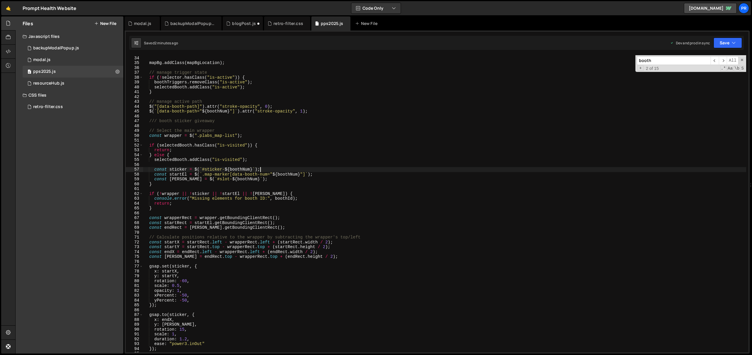
click at [285, 175] on div "} mapBg . addClass ( mapBgLocation ) ; // manage trigger state if ( ! selector …" at bounding box center [444, 204] width 603 height 307
click at [235, 168] on div "} mapBg . addClass ( mapBgLocation ) ; // manage trigger state if ( ! selector …" at bounding box center [444, 204] width 603 height 307
paste textarea "selectedBooth.addClass("is-visited""
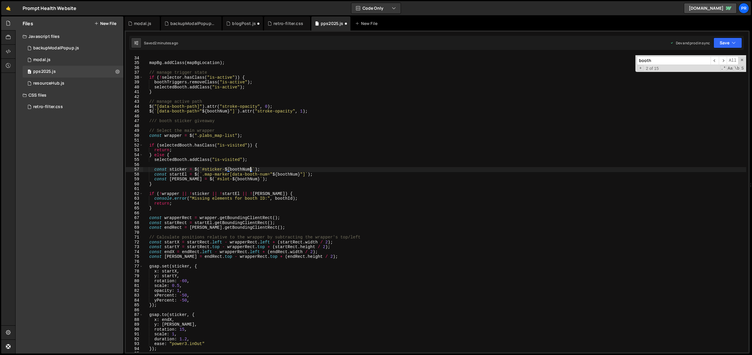
click at [278, 167] on div "} mapBg . addClass ( mapBgLocation ) ; // manage trigger state if ( ! selector …" at bounding box center [444, 204] width 603 height 307
click at [262, 162] on div "} mapBg . addClass ( mapBgLocation ) ; // manage trigger state if ( ! selector …" at bounding box center [444, 204] width 603 height 307
type textarea "selectedBooth.addClass("is-visited");"
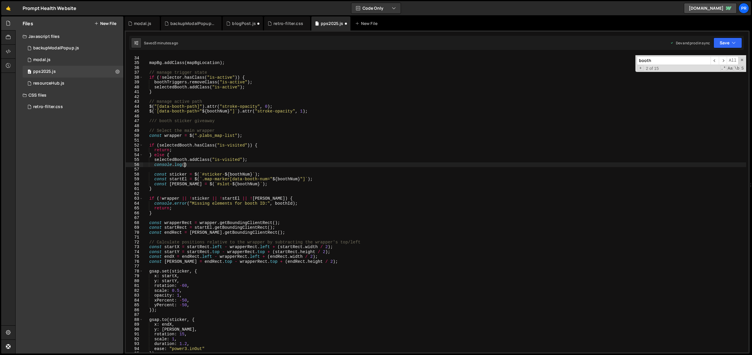
scroll to position [0, 3]
drag, startPoint x: 200, startPoint y: 174, endPoint x: 247, endPoint y: 173, distance: 47.6
click at [237, 174] on div "} mapBg . addClass ( mapBgLocation ) ; // manage trigger state if ( ! selector …" at bounding box center [444, 204] width 603 height 307
click at [248, 173] on div "} mapBg . addClass ( mapBgLocation ) ; // manage trigger state if ( ! selector …" at bounding box center [444, 204] width 603 height 307
drag, startPoint x: 244, startPoint y: 174, endPoint x: 200, endPoint y: 174, distance: 43.5
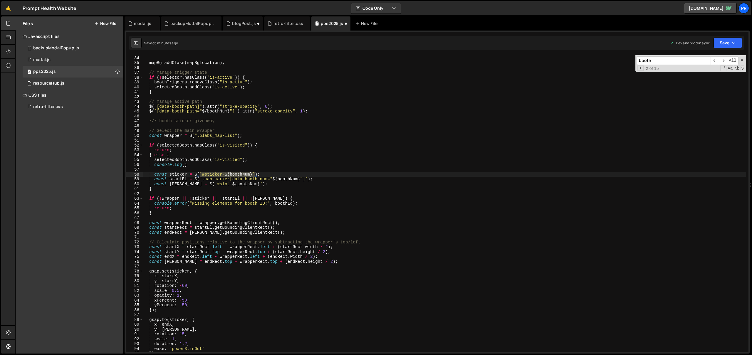
click at [200, 174] on div "} mapBg . addClass ( mapBgLocation ) ; // manage trigger state if ( ! selector …" at bounding box center [444, 204] width 603 height 307
click at [185, 165] on div "} mapBg . addClass ( mapBgLocation ) ; // manage trigger state if ( ! selector …" at bounding box center [444, 204] width 603 height 307
paste textarea "`#sticker-${boothNum}`"
click at [262, 163] on div "} mapBg . addClass ( mapBgLocation ) ; // manage trigger state if ( ! selector …" at bounding box center [444, 204] width 603 height 307
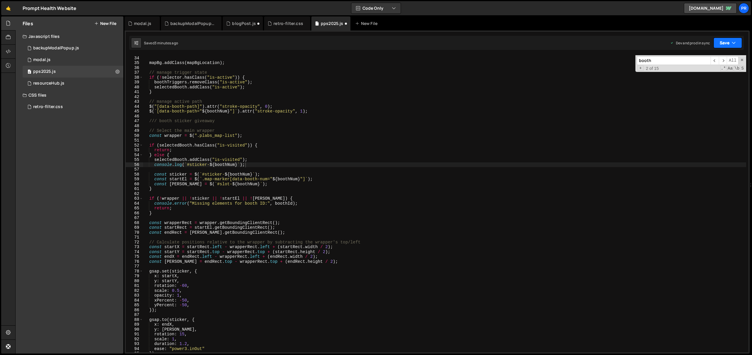
click at [729, 42] on button "Save" at bounding box center [728, 43] width 29 height 11
click at [716, 82] on div "Saved 3 minutes ago" at bounding box center [708, 82] width 61 height 7
click at [177, 174] on div "} mapBg . addClass ( mapBgLocation ) ; // manage trigger state if ( ! selector …" at bounding box center [444, 204] width 603 height 307
click at [272, 157] on div "} mapBg . addClass ( mapBgLocation ) ; // manage trigger state if ( ! selector …" at bounding box center [444, 204] width 603 height 307
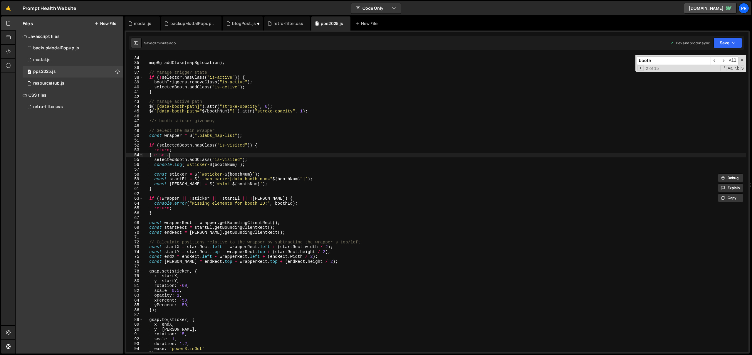
scroll to position [0, 1]
drag, startPoint x: 195, startPoint y: 174, endPoint x: 258, endPoint y: 175, distance: 62.6
click at [258, 175] on div "} mapBg . addClass ( mapBgLocation ) ; // manage trigger state if ( ! selector …" at bounding box center [444, 204] width 603 height 307
drag, startPoint x: 185, startPoint y: 164, endPoint x: 240, endPoint y: 163, distance: 55.6
click at [240, 163] on div "} mapBg . addClass ( mapBgLocation ) ; // manage trigger state if ( ! selector …" at bounding box center [444, 204] width 603 height 307
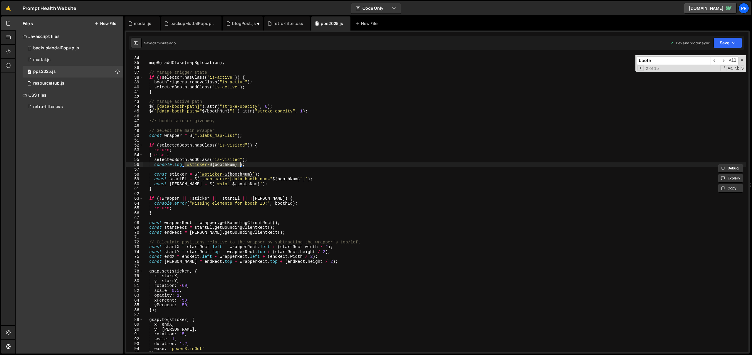
paste textarea "$(`#sticker-${boothNum}`)"
click at [291, 159] on div "} mapBg . addClass ( mapBgLocation ) ; // manage trigger state if ( ! selector …" at bounding box center [444, 204] width 603 height 307
click at [724, 47] on button "Save" at bounding box center [728, 43] width 29 height 11
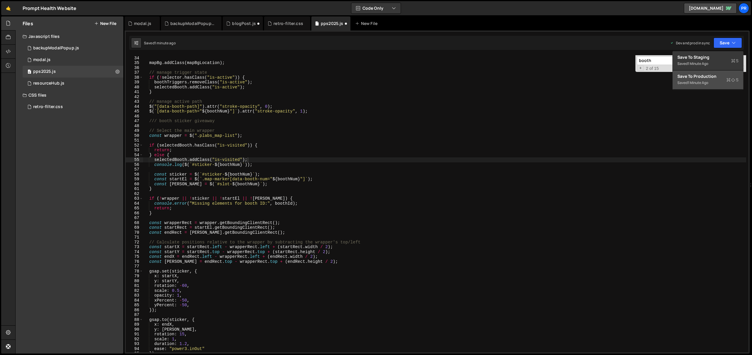
click at [706, 79] on div "Saved 1 minute ago" at bounding box center [708, 82] width 61 height 7
click at [154, 165] on div "} mapBg . addClass ( mapBgLocation ) ; // manage trigger state if ( ! selector …" at bounding box center [444, 204] width 603 height 307
click at [257, 162] on div "} mapBg . addClass ( mapBgLocation ) ; // manage trigger state if ( ! selector …" at bounding box center [444, 204] width 603 height 307
type textarea "selectedBooth.addClass("is-visited");"
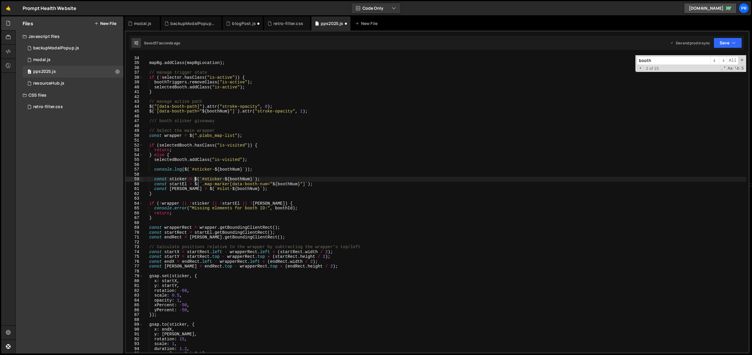
click at [195, 178] on div "} mapBg . addClass ( mapBgLocation ) ; // manage trigger state if ( ! selector …" at bounding box center [444, 204] width 603 height 307
click at [275, 178] on div "} mapBg . addClass ( mapBgLocation ) ; // manage trigger state if ( ! selector …" at bounding box center [444, 204] width 603 height 307
click at [255, 179] on div "} mapBg . addClass ( mapBgLocation ) ; // manage trigger state if ( ! selector …" at bounding box center [444, 204] width 603 height 307
click at [258, 179] on div "} mapBg . addClass ( mapBgLocation ) ; // manage trigger state if ( ! selector …" at bounding box center [444, 204] width 603 height 307
click at [300, 168] on div "} mapBg . addClass ( mapBgLocation ) ; // manage trigger state if ( ! selector …" at bounding box center [444, 204] width 603 height 307
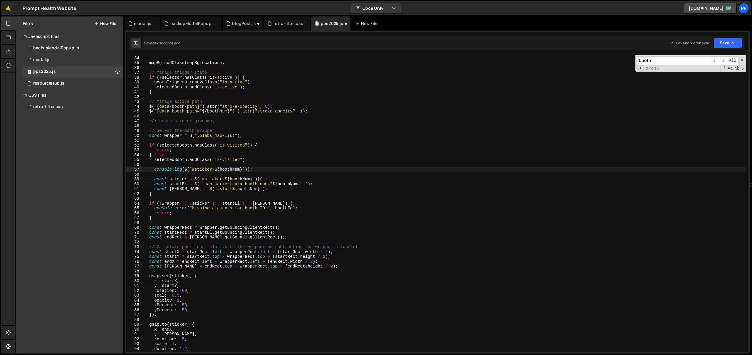
scroll to position [0, 7]
click at [733, 40] on icon "button" at bounding box center [734, 43] width 4 height 6
click at [707, 81] on div "42 seconds ago" at bounding box center [701, 82] width 26 height 5
click at [285, 209] on div "} mapBg . addClass ( mapBgLocation ) ; // manage trigger state if ( ! selector …" at bounding box center [444, 204] width 603 height 307
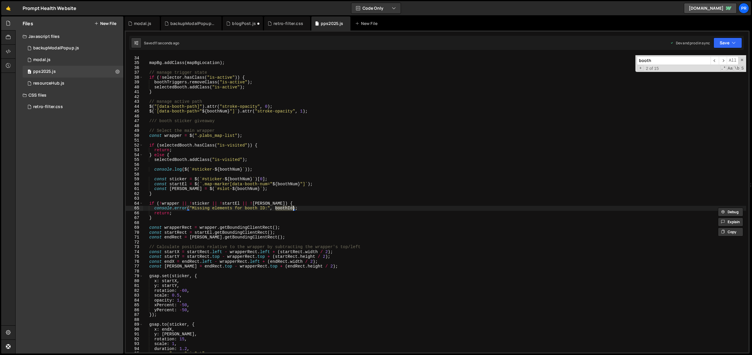
click at [239, 178] on div "} mapBg . addClass ( mapBgLocation ) ; // manage trigger state if ( ! selector …" at bounding box center [444, 204] width 603 height 307
click at [284, 207] on div "} mapBg . addClass ( mapBgLocation ) ; // manage trigger state if ( ! selector …" at bounding box center [444, 204] width 603 height 307
paste textarea "Num"
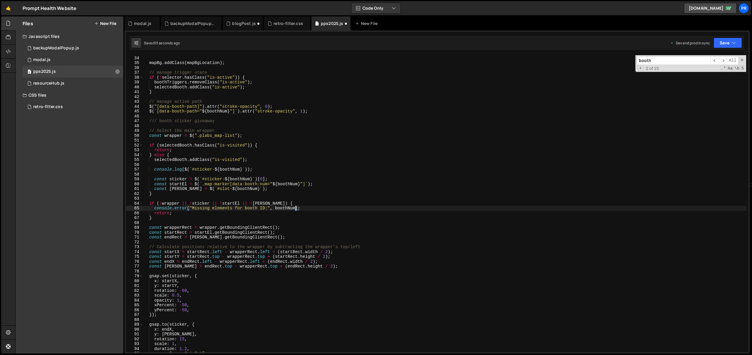
click at [347, 208] on div "} mapBg . addClass ( mapBgLocation ) ; // manage trigger state if ( ! selector …" at bounding box center [444, 204] width 603 height 307
click at [175, 180] on div "} mapBg . addClass ( mapBgLocation ) ; // manage trigger state if ( ! selector …" at bounding box center [444, 204] width 603 height 307
click at [739, 39] on button "Save" at bounding box center [728, 43] width 29 height 11
click at [714, 71] on button "Save to Production S Saved 25 seconds ago" at bounding box center [708, 80] width 71 height 19
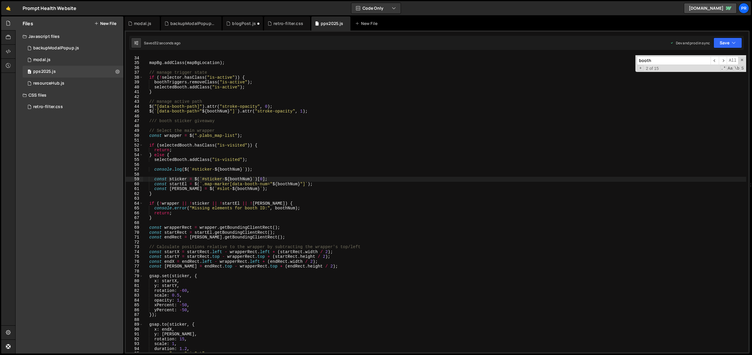
click at [257, 185] on div "} mapBg . addClass ( mapBgLocation ) ; // manage trigger state if ( ! selector …" at bounding box center [444, 204] width 603 height 307
click at [262, 188] on div "} mapBg . addClass ( mapBgLocation ) ; // manage trigger state if ( ! selector …" at bounding box center [444, 204] width 603 height 307
click at [181, 185] on div "} mapBg . addClass ( mapBgLocation ) ; // manage trigger state if ( ! selector …" at bounding box center [444, 204] width 603 height 307
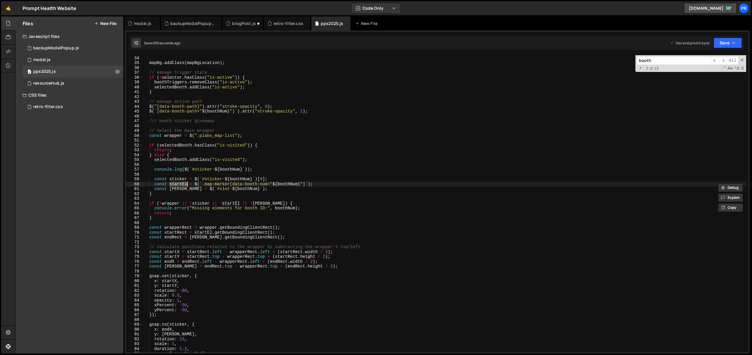
click at [178, 188] on div "} mapBg . addClass ( mapBgLocation ) ; // manage trigger state if ( ! selector …" at bounding box center [444, 204] width 603 height 307
type textarea "const [PERSON_NAME] = $(`#slot-${boothNum}`);"
click at [178, 188] on div "} mapBg . addClass ( mapBgLocation ) ; // manage trigger state if ( ! selector …" at bounding box center [444, 204] width 603 height 307
click at [300, 176] on div "} mapBg . addClass ( mapBgLocation ) ; // manage trigger state if ( ! selector …" at bounding box center [444, 204] width 603 height 307
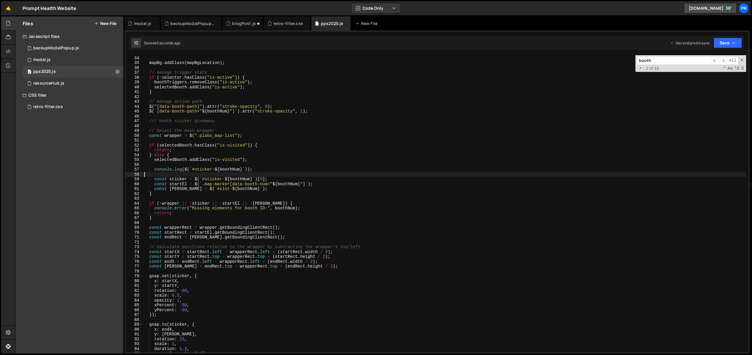
click at [319, 178] on div "} mapBg . addClass ( mapBgLocation ) ; // manage trigger state if ( ! selector …" at bounding box center [444, 204] width 603 height 307
click at [198, 180] on div "} mapBg . addClass ( mapBgLocation ) ; // manage trigger state if ( ! selector …" at bounding box center [444, 204] width 603 height 307
paste textarea "document.getElementById"
click at [320, 178] on div "} mapBg . addClass ( mapBgLocation ) ; // manage trigger state if ( ! selector …" at bounding box center [444, 204] width 603 height 307
click at [328, 179] on div "} mapBg . addClass ( mapBgLocation ) ; // manage trigger state if ( ! selector …" at bounding box center [444, 204] width 603 height 307
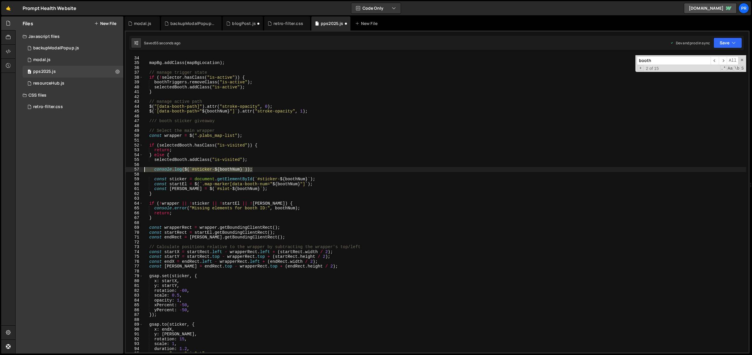
drag, startPoint x: 257, startPoint y: 169, endPoint x: 114, endPoint y: 171, distance: 142.9
click at [114, 171] on div "Files New File Javascript files 0 backupModalPopup.js 0 0 modal.js 0 0 pps2025.…" at bounding box center [383, 185] width 737 height 338
type textarea "console.log($(`#sticker-${boothNum}`));"
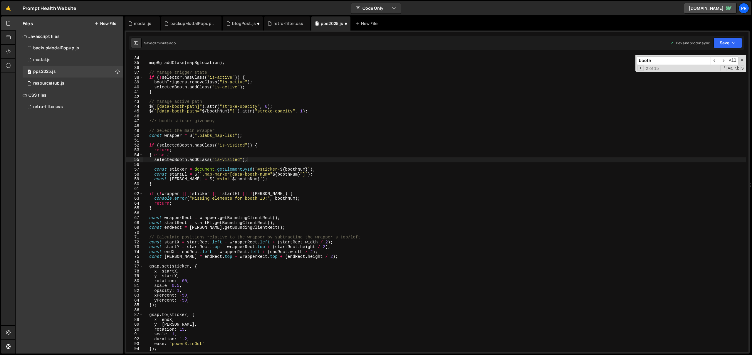
click at [260, 169] on div "} mapBg . addClass ( mapBgLocation ) ; // manage trigger state if ( ! selector …" at bounding box center [444, 204] width 603 height 307
click at [324, 183] on div "} mapBg . addClass ( mapBgLocation ) ; // manage trigger state if ( ! selector …" at bounding box center [444, 204] width 603 height 307
click at [197, 174] on div "} mapBg . addClass ( mapBgLocation ) ; // manage trigger state if ( ! selector …" at bounding box center [444, 204] width 603 height 307
paste textarea "document.querySelector"
drag, startPoint x: 195, startPoint y: 170, endPoint x: 253, endPoint y: 168, distance: 57.3
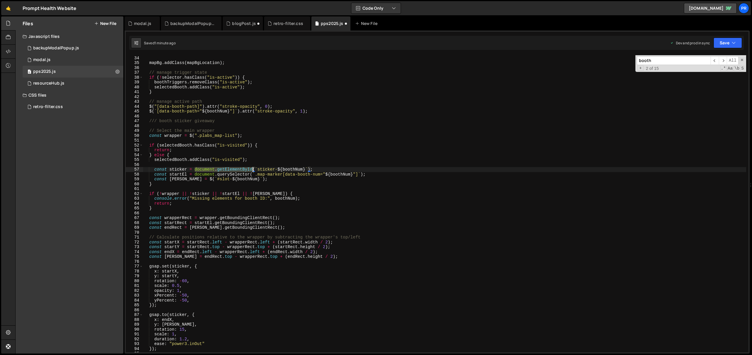
click at [253, 168] on div "} mapBg . addClass ( mapBgLocation ) ; // manage trigger state if ( ! selector …" at bounding box center [444, 204] width 603 height 307
click at [191, 179] on div "} mapBg . addClass ( mapBgLocation ) ; // manage trigger state if ( ! selector …" at bounding box center [444, 204] width 603 height 307
paste textarea "document.getElementById"
click at [255, 179] on div "} mapBg . addClass ( mapBgLocation ) ; // manage trigger state if ( ! selector …" at bounding box center [444, 204] width 603 height 307
click at [333, 180] on div "} mapBg . addClass ( mapBgLocation ) ; // manage trigger state if ( ! selector …" at bounding box center [444, 204] width 603 height 307
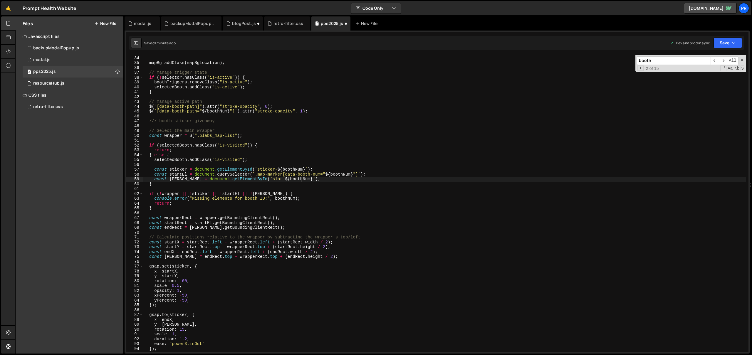
click at [397, 173] on div "} mapBg . addClass ( mapBgLocation ) ; // manage trigger state if ( ! selector …" at bounding box center [444, 204] width 603 height 307
click at [731, 46] on button "Save" at bounding box center [728, 43] width 29 height 11
click at [718, 77] on div "Save to Production S" at bounding box center [708, 76] width 61 height 6
click at [168, 156] on div "} mapBg . addClass ( mapBgLocation ) ; // manage trigger state if ( ! selector …" at bounding box center [444, 204] width 603 height 307
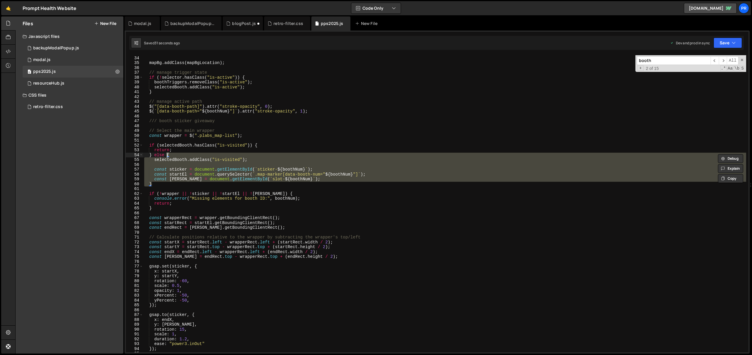
click at [159, 198] on div "} mapBg . addClass ( mapBgLocation ) ; // manage trigger state if ( ! selector …" at bounding box center [444, 204] width 603 height 307
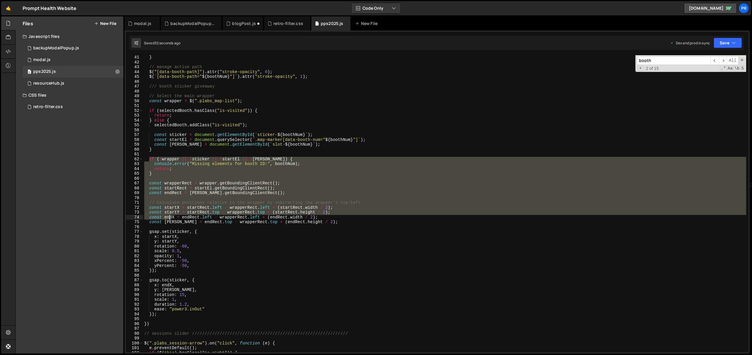
scroll to position [225, 0]
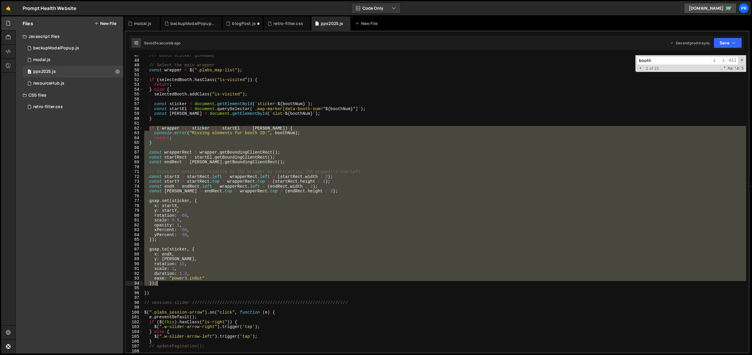
drag, startPoint x: 149, startPoint y: 193, endPoint x: 168, endPoint y: 285, distance: 93.3
click at [168, 285] on div "/// booth sticker giveaway // Select the main wrapper const wrapper = $ ( ".pla…" at bounding box center [444, 206] width 603 height 307
type textarea "ease: "power3.inOut" });"
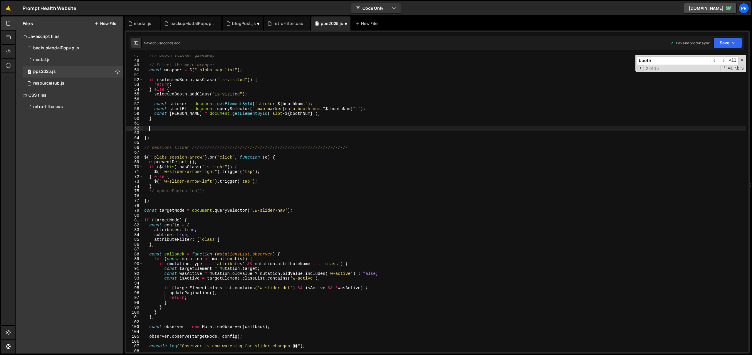
scroll to position [204, 0]
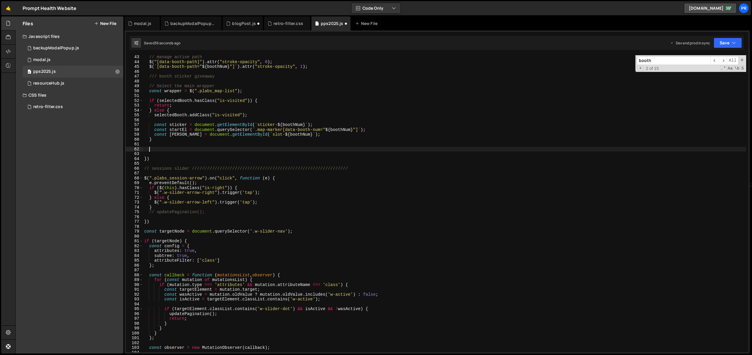
click at [307, 136] on div "// manage active path $ ( "[data-booth-path]" ) . attr ( "stroke-opacity" , 0 )…" at bounding box center [444, 208] width 603 height 307
type textarea "const [PERSON_NAME] = document.getElementById(`slot-${boothNum}`);"
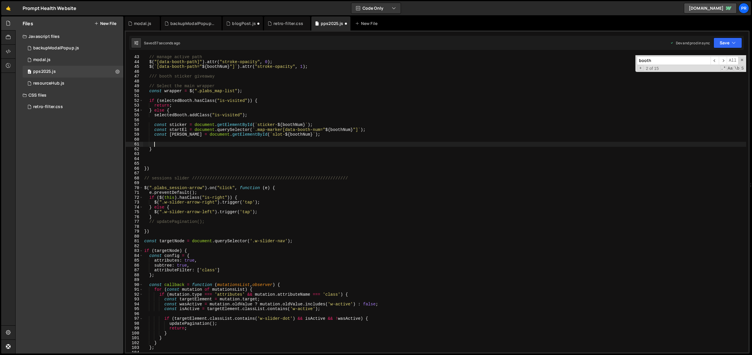
paste textarea "});"
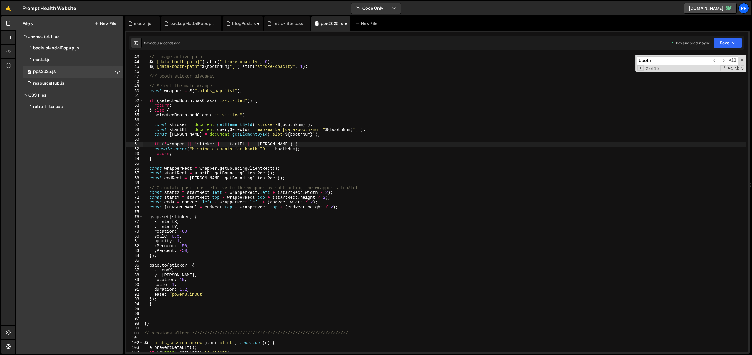
click at [275, 144] on div "// manage active path $ ( "[data-booth-path]" ) . attr ( "stroke-opacity" , 0 )…" at bounding box center [444, 208] width 603 height 307
click at [173, 158] on div "// manage active path $ ( "[data-booth-path]" ) . attr ( "stroke-opacity" , 0 )…" at bounding box center [444, 208] width 603 height 307
click at [149, 158] on div "// manage active path $ ( "[data-booth-path]" ) . attr ( "stroke-opacity" , 0 )…" at bounding box center [444, 208] width 603 height 307
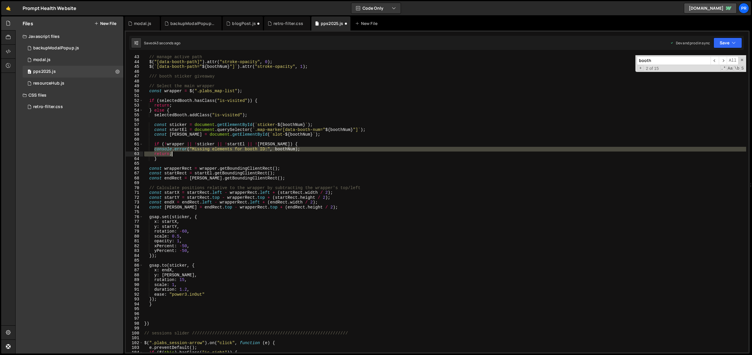
drag, startPoint x: 156, startPoint y: 150, endPoint x: 174, endPoint y: 154, distance: 18.8
click at [174, 154] on div "// manage active path $ ( "[data-booth-path]" ) . attr ( "stroke-opacity" , 0 )…" at bounding box center [444, 208] width 603 height 307
click at [147, 171] on div "// manage active path $ ( "[data-booth-path]" ) . attr ( "stroke-opacity" , 0 )…" at bounding box center [444, 208] width 603 height 307
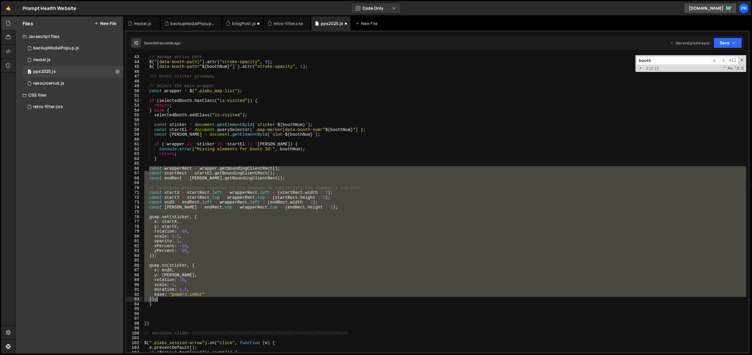
drag, startPoint x: 150, startPoint y: 168, endPoint x: 213, endPoint y: 300, distance: 146.3
click at [213, 300] on div "// manage active path $ ( "[data-booth-path]" ) . attr ( "stroke-opacity" , 0 )…" at bounding box center [444, 208] width 603 height 307
click at [249, 241] on div "// manage active path $ ( "[data-booth-path]" ) . attr ( "stroke-opacity" , 0 )…" at bounding box center [444, 203] width 603 height 297
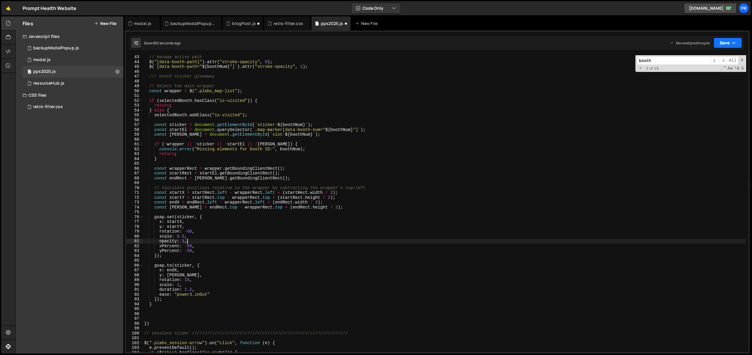
click at [728, 41] on button "Save" at bounding box center [728, 43] width 29 height 11
click at [704, 82] on div "49 seconds ago" at bounding box center [701, 82] width 26 height 5
drag, startPoint x: 195, startPoint y: 129, endPoint x: 250, endPoint y: 130, distance: 55.6
click at [250, 130] on div "// manage active path $ ( "[data-booth-path]" ) . attr ( "stroke-opacity" , 0 )…" at bounding box center [444, 208] width 603 height 307
click at [192, 91] on div "// manage active path $ ( "[data-booth-path]" ) . attr ( "stroke-opacity" , 0 )…" at bounding box center [444, 208] width 603 height 307
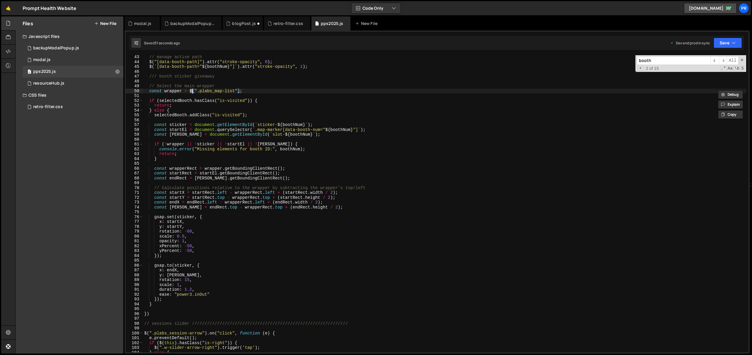
paste textarea "document.querySelector"
click at [326, 92] on div "// manage active path $ ( "[data-booth-path]" ) . attr ( "stroke-opacity" , 0 )…" at bounding box center [444, 208] width 603 height 307
click at [722, 42] on button "Save" at bounding box center [728, 43] width 29 height 11
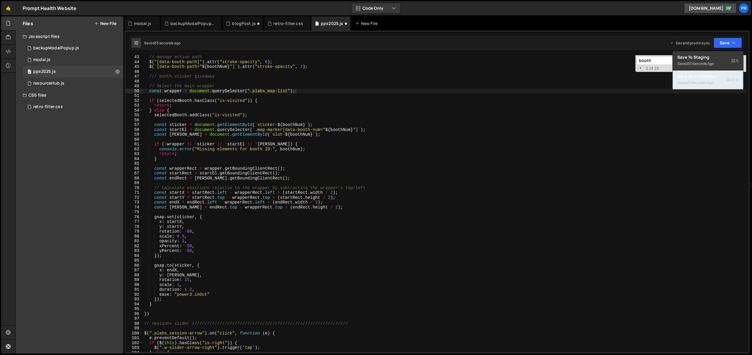
click at [711, 78] on div "Save to Production S" at bounding box center [708, 76] width 61 height 6
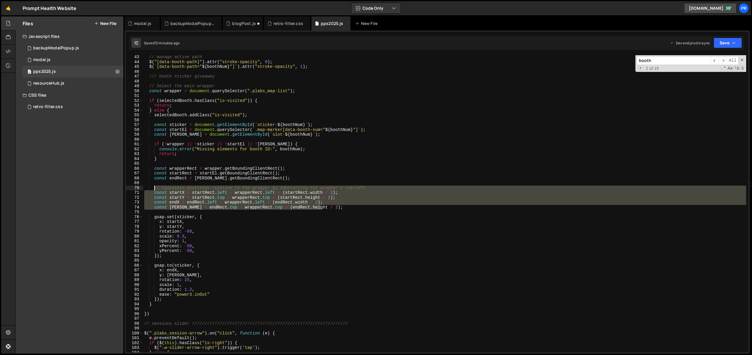
drag, startPoint x: 338, startPoint y: 209, endPoint x: 155, endPoint y: 188, distance: 184.3
click at [155, 188] on div "// manage active path $ ( "[data-booth-path]" ) . attr ( "stroke-opacity" , 0 )…" at bounding box center [444, 208] width 603 height 307
click at [177, 158] on div "// manage active path $ ( "[data-booth-path]" ) . attr ( "stroke-opacity" , 0 )…" at bounding box center [444, 208] width 603 height 307
type textarea "}"
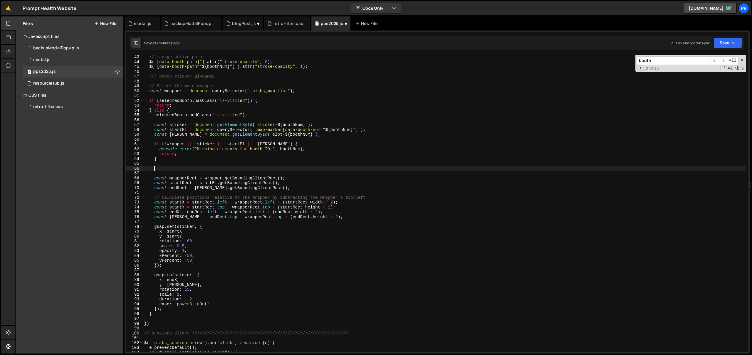
paste textarea "console.log("End Element:", [PERSON_NAME]);"
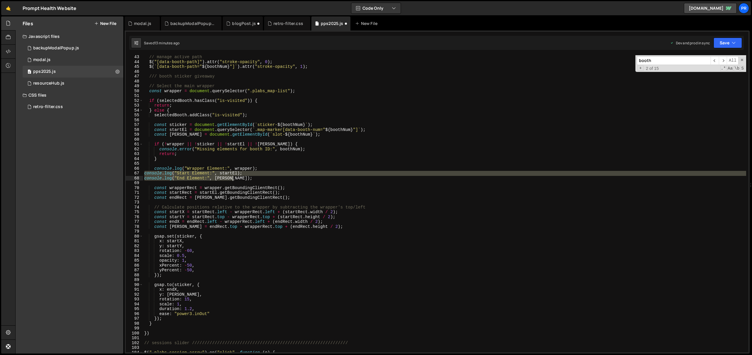
drag, startPoint x: 145, startPoint y: 173, endPoint x: 244, endPoint y: 177, distance: 99.4
click at [244, 177] on div "// manage active path $ ( "[data-booth-path]" ) . attr ( "stroke-opacity" , 0 )…" at bounding box center [444, 208] width 603 height 307
type textarea "console.log("Start Element:", startEl); console.log("End Element:", [PERSON_NAM…"
click at [334, 163] on div "// manage active path $ ( "[data-booth-path]" ) . attr ( "stroke-opacity" , 0 )…" at bounding box center [444, 208] width 603 height 307
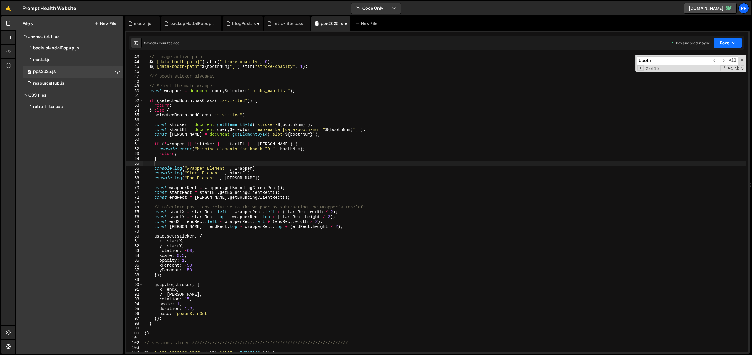
click at [727, 41] on button "Save" at bounding box center [728, 43] width 29 height 11
click at [711, 75] on div "Save to Production S" at bounding box center [708, 76] width 61 height 6
type textarea "const endRect = [PERSON_NAME].getBoundingClientRect();"
click at [275, 196] on div "// manage active path $ ( "[data-booth-path]" ) . attr ( "stroke-opacity" , 0 )…" at bounding box center [444, 208] width 603 height 307
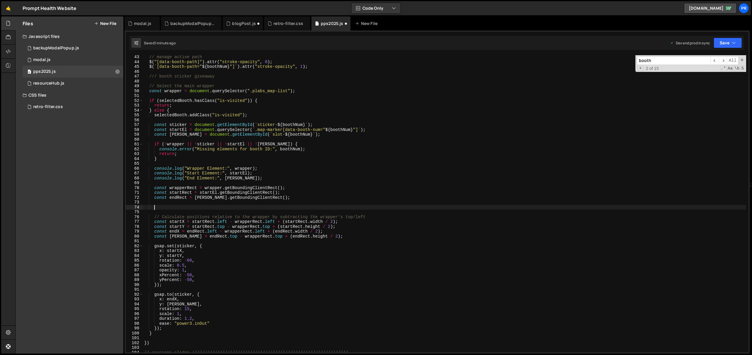
paste textarea "console.log("End Rect:", endRect);"
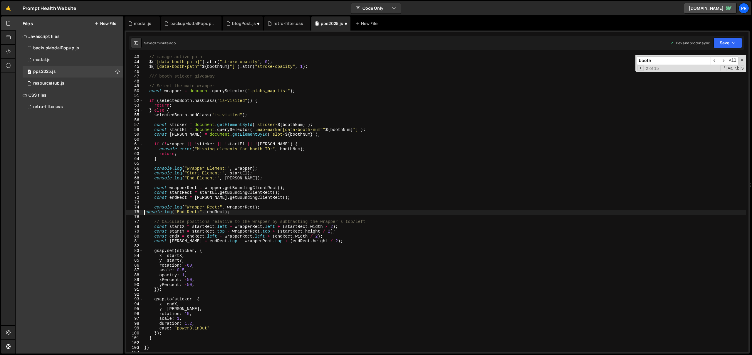
click at [145, 212] on div "// manage active path $ ( "[data-booth-path]" ) . attr ( "stroke-opacity" , 0 )…" at bounding box center [444, 208] width 603 height 307
drag, startPoint x: 730, startPoint y: 44, endPoint x: 729, endPoint y: 55, distance: 11.3
click at [730, 44] on button "Save" at bounding box center [728, 43] width 29 height 11
click at [717, 80] on div "Saved 1 minute ago" at bounding box center [708, 82] width 61 height 7
click at [219, 186] on div "// manage active path $ ( "[data-booth-path]" ) . attr ( "stroke-opacity" , 0 )…" at bounding box center [444, 208] width 603 height 307
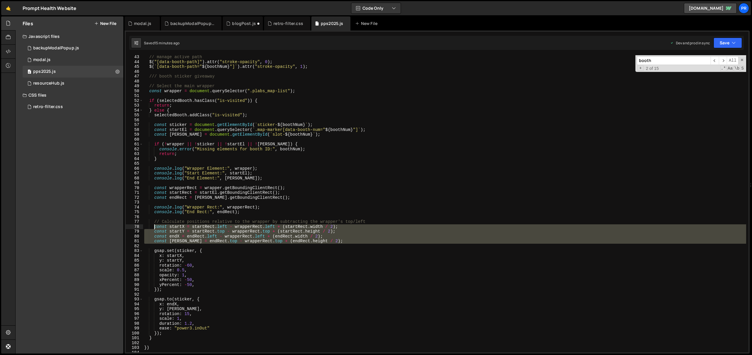
drag, startPoint x: 327, startPoint y: 244, endPoint x: 155, endPoint y: 227, distance: 172.5
click at [155, 227] on div "// manage active path $ ( "[data-booth-path]" ) . attr ( "stroke-opacity" , 0 )…" at bounding box center [444, 208] width 603 height 307
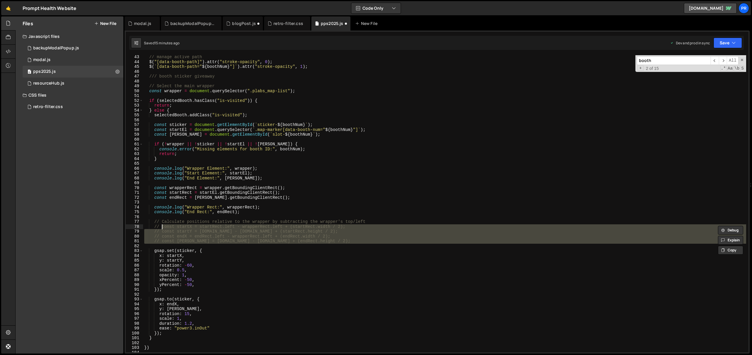
click at [348, 240] on div "// manage active path $ ( "[data-booth-path]" ) . attr ( "stroke-opacity" , 0 )…" at bounding box center [444, 203] width 603 height 297
type textarea "// const [PERSON_NAME] = [DOMAIN_NAME] - [DOMAIN_NAME] + (endRect.height / 2);"
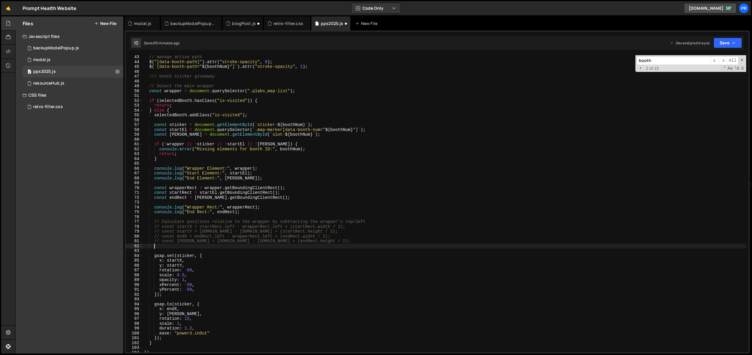
paste textarea "const [PERSON_NAME] = 200;"
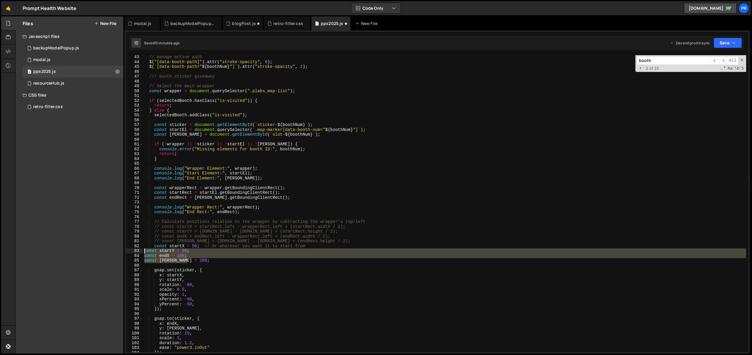
drag, startPoint x: 196, startPoint y: 263, endPoint x: 140, endPoint y: 251, distance: 57.3
click at [140, 251] on div "const [PERSON_NAME] = 200; 43 44 45 46 47 48 49 50 51 52 53 54 55 56 57 58 59 6…" at bounding box center [437, 203] width 623 height 297
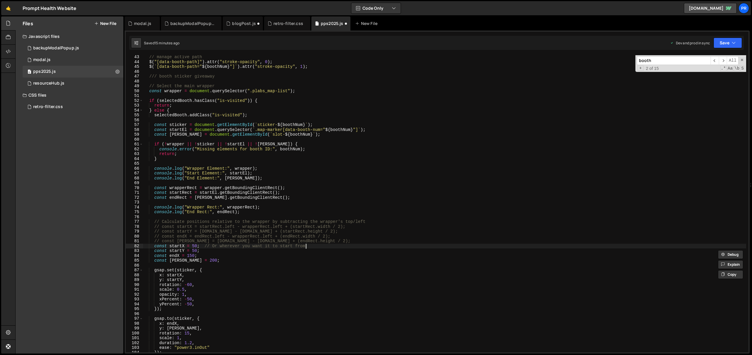
click at [318, 245] on div "// manage active path $ ( "[data-booth-path]" ) . attr ( "stroke-opacity" , 0 )…" at bounding box center [444, 208] width 603 height 307
drag, startPoint x: 311, startPoint y: 245, endPoint x: 201, endPoint y: 246, distance: 109.9
click at [200, 246] on div "// manage active path $ ( "[data-booth-path]" ) . attr ( "stroke-opacity" , 0 )…" at bounding box center [444, 208] width 603 height 307
click at [724, 45] on button "Save" at bounding box center [728, 43] width 29 height 11
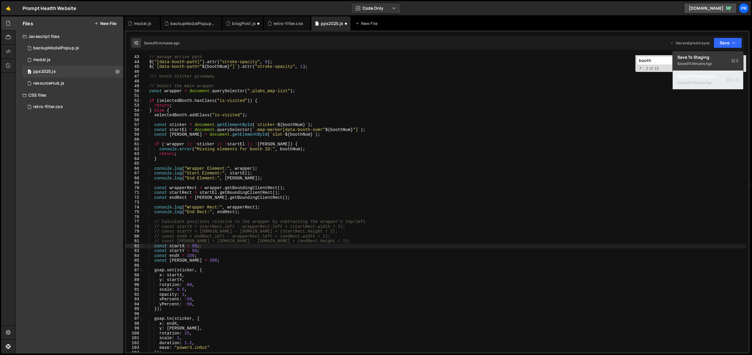
drag, startPoint x: 708, startPoint y: 81, endPoint x: 661, endPoint y: 102, distance: 51.5
click at [708, 81] on div "15 minutes ago" at bounding box center [700, 82] width 24 height 5
click at [193, 247] on div "// manage active path $ ( "[data-booth-path]" ) . attr ( "stroke-opacity" , 0 )…" at bounding box center [444, 208] width 603 height 307
click at [187, 255] on div "// manage active path $ ( "[data-booth-path]" ) . attr ( "stroke-opacity" , 0 )…" at bounding box center [444, 208] width 603 height 307
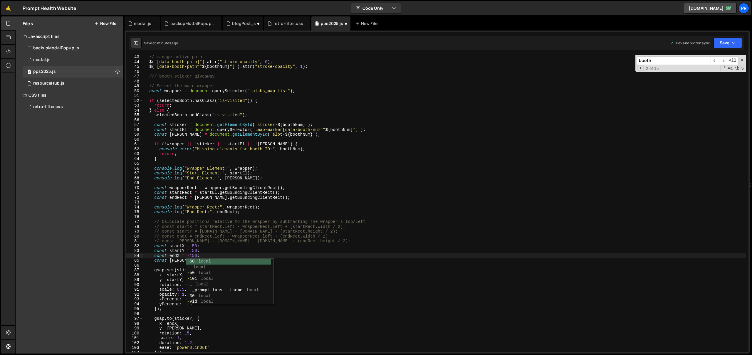
scroll to position [0, 3]
click at [197, 252] on div "// manage active path $ ( "[data-booth-path]" ) . attr ( "stroke-opacity" , 0 )…" at bounding box center [444, 208] width 603 height 307
click at [190, 255] on div "// manage active path $ ( "[data-booth-path]" ) . attr ( "stroke-opacity" , 0 )…" at bounding box center [444, 208] width 603 height 307
click at [187, 260] on div "// manage active path $ ( "[data-booth-path]" ) . attr ( "stroke-opacity" , 0 )…" at bounding box center [444, 208] width 603 height 307
click at [227, 255] on div "// manage active path $ ( "[data-booth-path]" ) . attr ( "stroke-opacity" , 0 )…" at bounding box center [444, 208] width 603 height 307
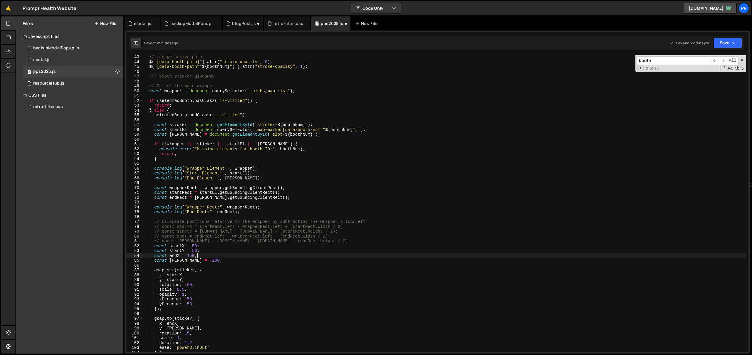
click at [744, 43] on div "const endX = 150; 43 44 45 46 47 48 49 50 51 52 53 54 55 56 57 58 59 60 61 62 6…" at bounding box center [437, 192] width 625 height 323
click at [732, 44] on icon "button" at bounding box center [734, 43] width 4 height 6
click at [711, 76] on div "Save to Production S" at bounding box center [708, 76] width 61 height 6
type textarea "selectedBooth.addClass("is-visited");"
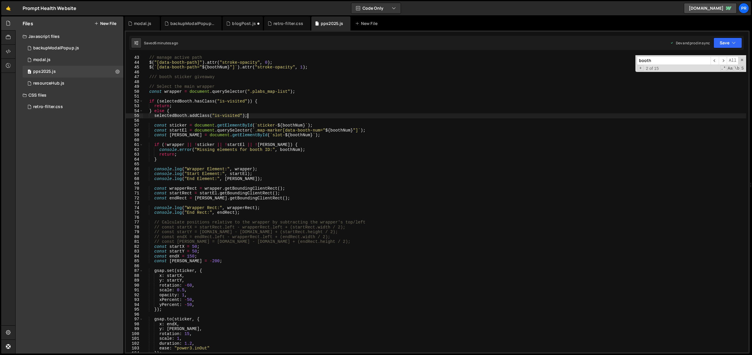
click at [256, 116] on div "// manage active path $ ( "[data-booth-path]" ) . attr ( "stroke-opacity" , 0 )…" at bounding box center [444, 208] width 603 height 307
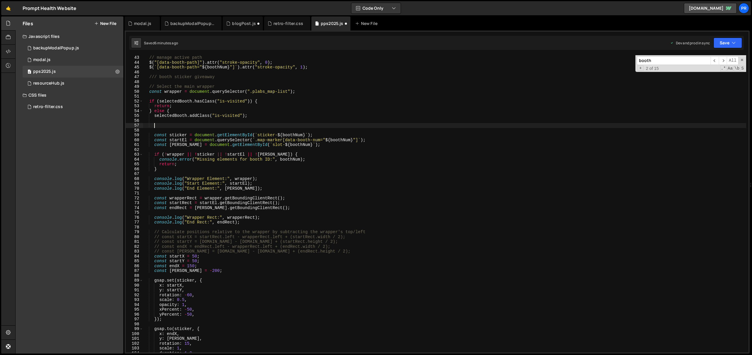
paste textarea "requestAnimationFrame(() => {"
type textarea "requestAnimationFrame(() => {"
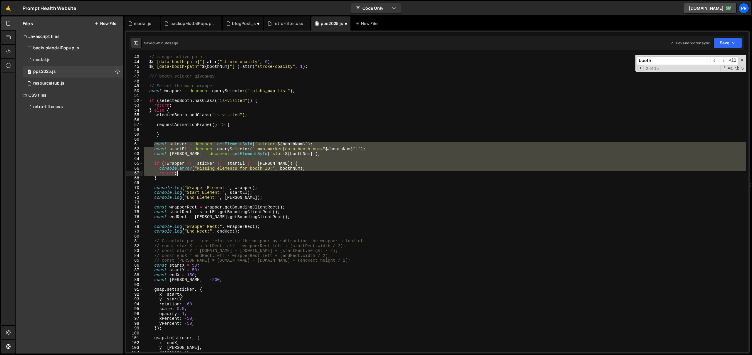
scroll to position [317, 0]
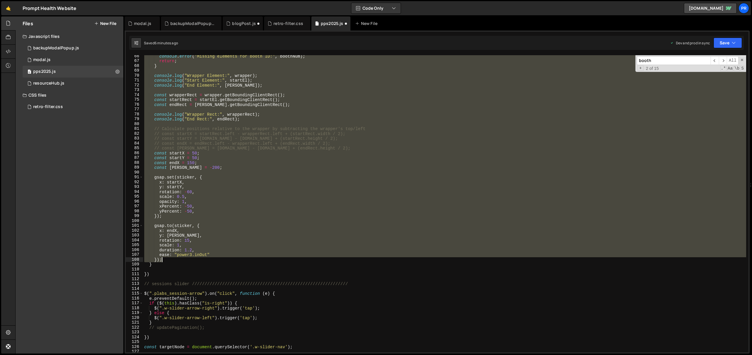
drag, startPoint x: 154, startPoint y: 146, endPoint x: 203, endPoint y: 260, distance: 123.1
click at [203, 260] on div "console . error ( "Missing elements for booth ID:" , boothNum ) ; return ; } co…" at bounding box center [444, 207] width 603 height 307
type textarea "ease: "power3.inOut" });"
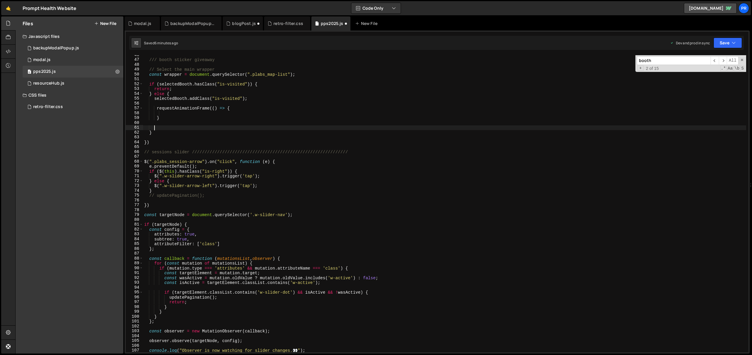
scroll to position [155, 0]
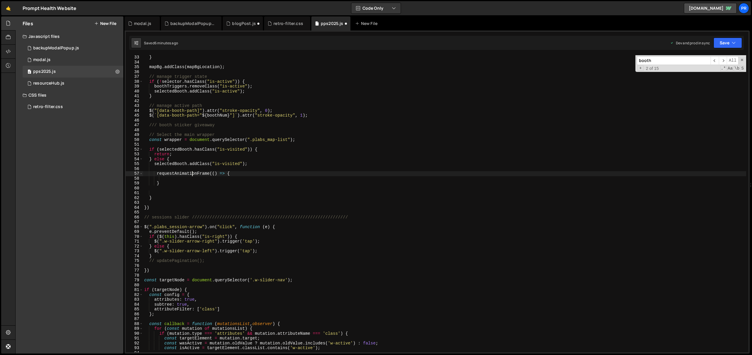
click at [193, 176] on div "} mapBg . addClass ( mapBgLocation ) ; // manage trigger state if ( ! selector …" at bounding box center [444, 208] width 603 height 307
type textarea "requestAnimationFrame(() => {"
click at [192, 179] on div "} mapBg . addClass ( mapBgLocation ) ; // manage trigger state if ( ! selector …" at bounding box center [444, 208] width 603 height 307
paste textarea "});"
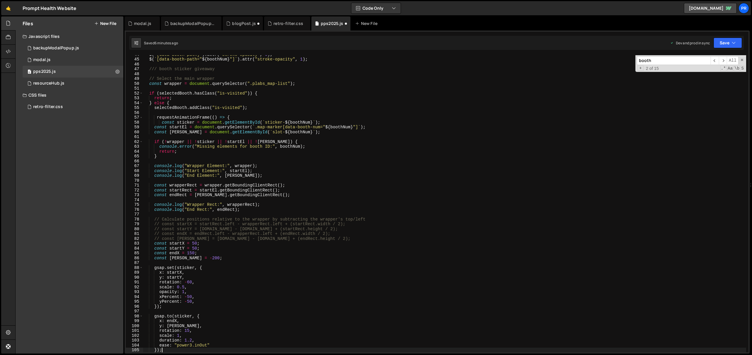
scroll to position [212, 0]
type textarea "});"
click at [729, 41] on button "Save" at bounding box center [728, 43] width 29 height 11
click at [713, 75] on div "Save to Production S" at bounding box center [708, 76] width 61 height 6
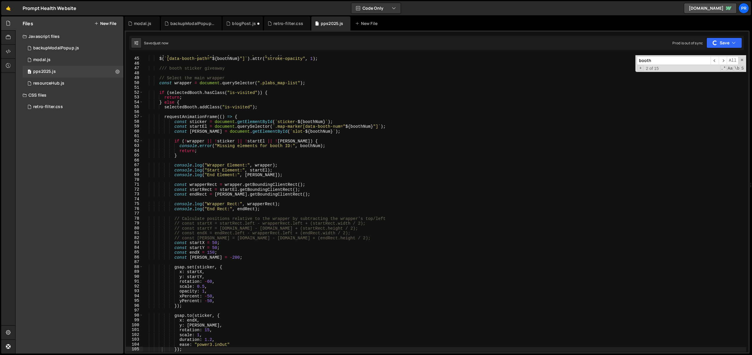
scroll to position [302, 0]
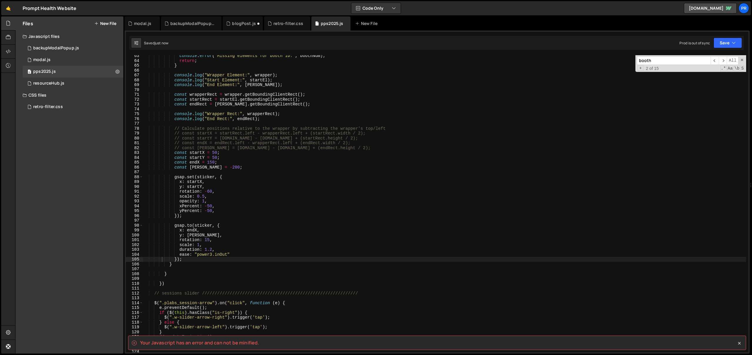
click at [192, 270] on div "console . error ( "Missing elements for booth ID:" , boothNum ) ; return ; } co…" at bounding box center [444, 206] width 603 height 307
type textarea "initVimeoLightboxAdvanced();"
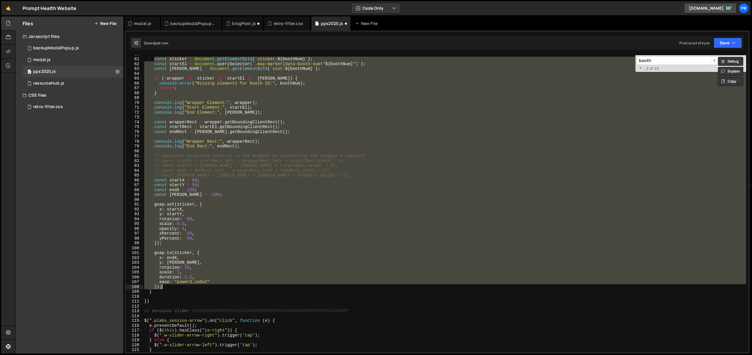
scroll to position [217, 0]
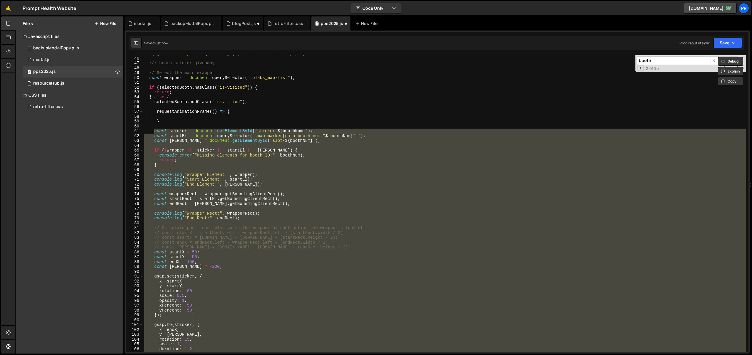
click at [166, 120] on div "$ ( ` [data-booth-path=" ${ boothNum } "] ` ) . attr ( "stroke-opacity" , 1 ) ;…" at bounding box center [444, 204] width 603 height 307
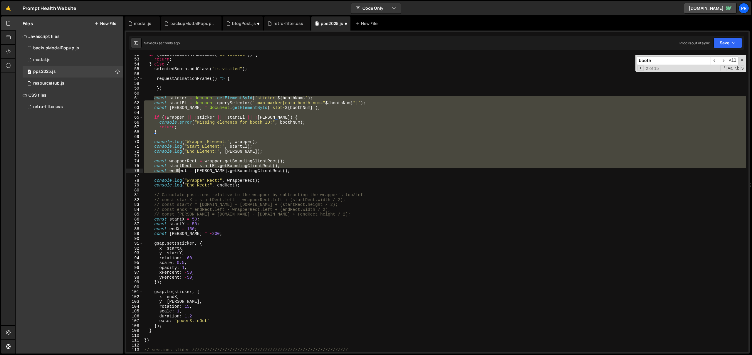
scroll to position [282, 0]
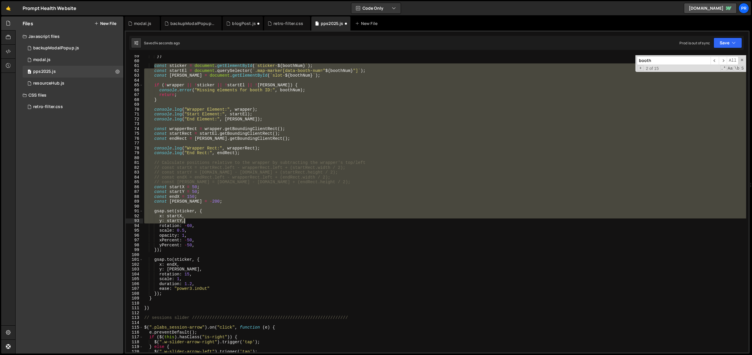
drag, startPoint x: 154, startPoint y: 130, endPoint x: 195, endPoint y: 254, distance: 130.4
click at [195, 254] on div "}) const sticker = document . getElementById ( ` sticker- ${ boothNum } ` ) ; c…" at bounding box center [444, 207] width 603 height 307
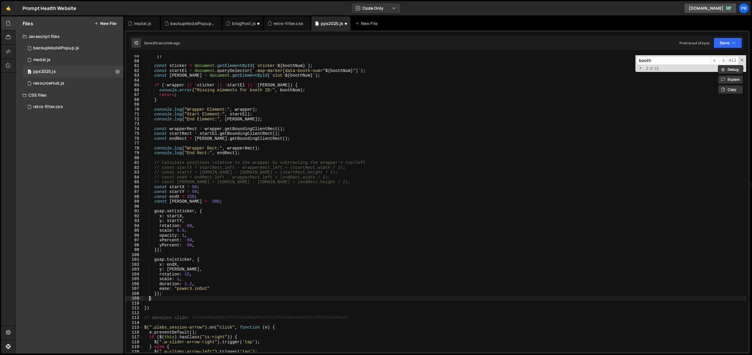
click at [150, 298] on div "}) const sticker = document . getElementById ( ` sticker- ${ boothNum } ` ) ; c…" at bounding box center [444, 207] width 603 height 307
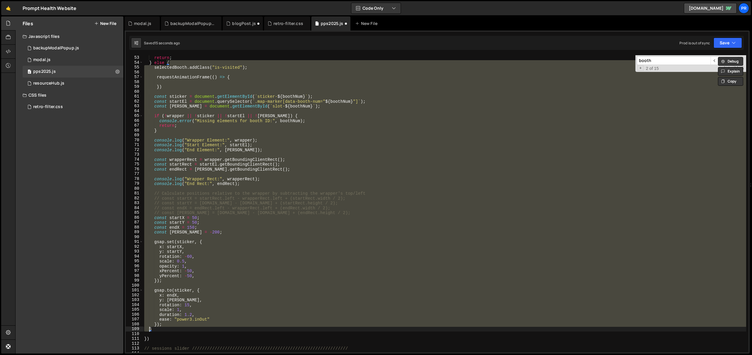
scroll to position [252, 0]
click at [162, 328] on div "if ( selectedBooth . hasClass ( "is-visited" )) { return ; } else { selectedBoo…" at bounding box center [444, 204] width 603 height 307
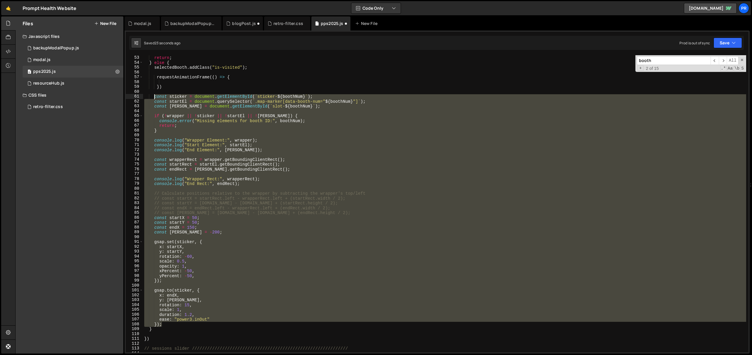
drag, startPoint x: 165, startPoint y: 325, endPoint x: 155, endPoint y: 96, distance: 228.6
click at [155, 96] on div "if ( selectedBooth . hasClass ( "is-visited" )) { return ; } else { selectedBoo…" at bounding box center [444, 204] width 603 height 307
type textarea "const sticker = document.getElementById(`sticker-${boothNum}`); const startEl =…"
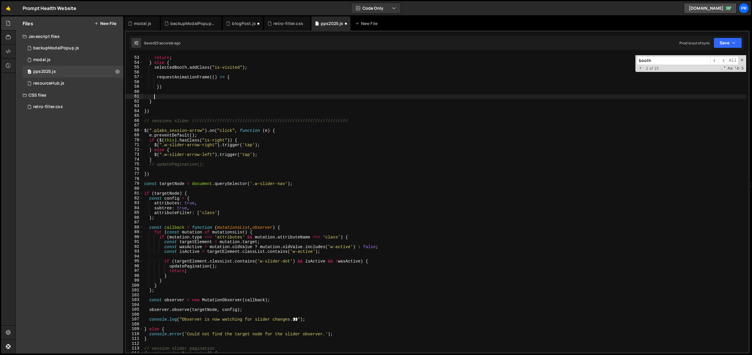
click at [238, 78] on div "if ( selectedBooth . hasClass ( "is-visited" )) { return ; } else { selectedBoo…" at bounding box center [444, 204] width 603 height 307
paste textarea "});"
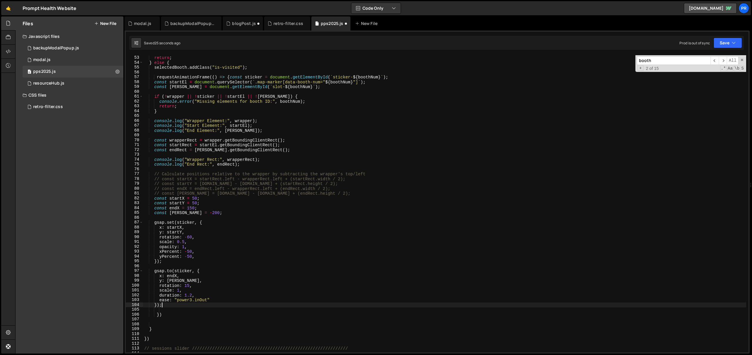
type textarea "requestAnimationFrame(() => {"
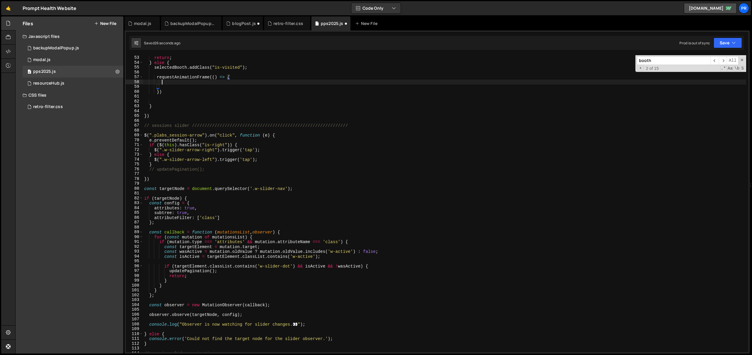
scroll to position [0, 1]
paste textarea "});"
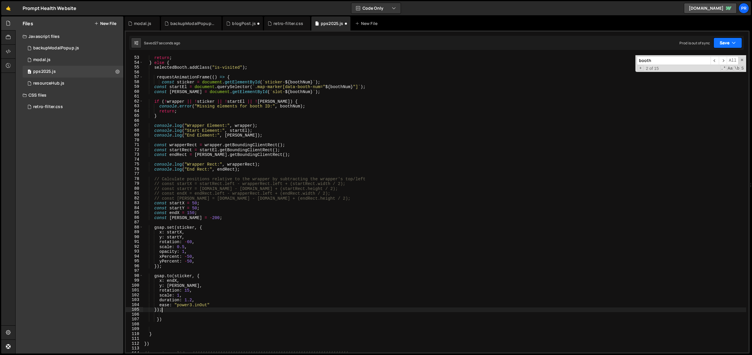
click at [727, 44] on button "Save" at bounding box center [728, 43] width 29 height 11
click at [716, 79] on div "Save to Production S" at bounding box center [708, 76] width 61 height 6
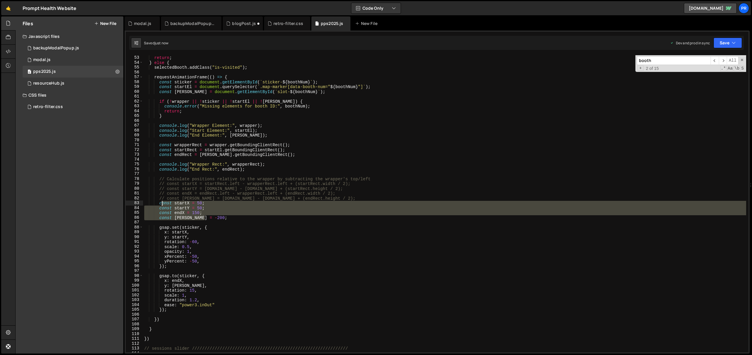
drag, startPoint x: 222, startPoint y: 219, endPoint x: 159, endPoint y: 203, distance: 64.3
click at [159, 203] on div "if ( selectedBooth . hasClass ( "is-visited" )) { return ; } else { selectedBoo…" at bounding box center [444, 204] width 603 height 307
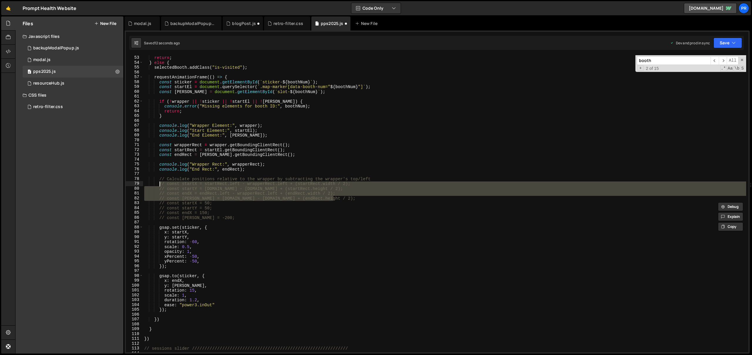
drag, startPoint x: 337, startPoint y: 199, endPoint x: 158, endPoint y: 185, distance: 179.9
click at [158, 185] on div "if ( selectedBooth . hasClass ( "is-visited" )) { return ; } else { selectedBoo…" at bounding box center [444, 204] width 603 height 307
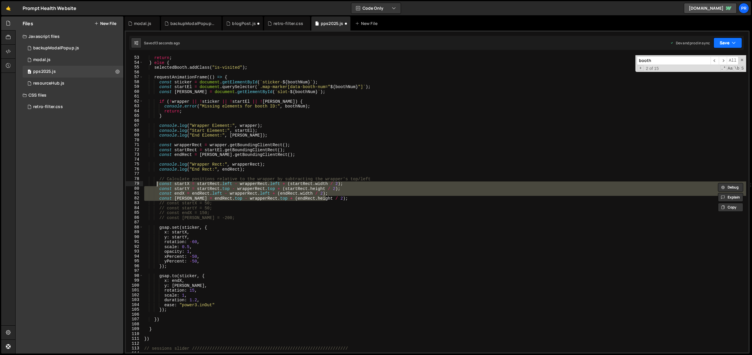
click at [736, 43] on button "Save" at bounding box center [728, 43] width 29 height 11
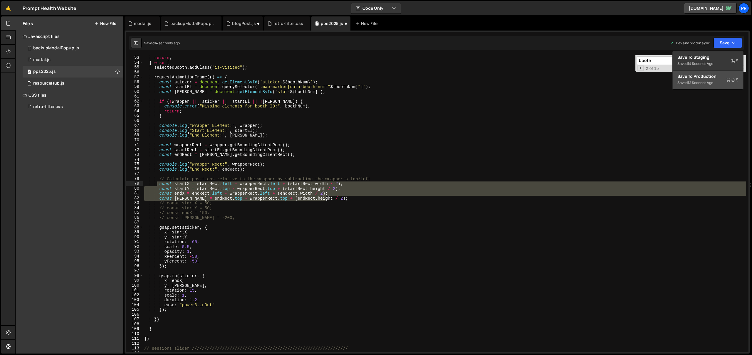
click at [714, 82] on div "12 seconds ago" at bounding box center [701, 82] width 26 height 5
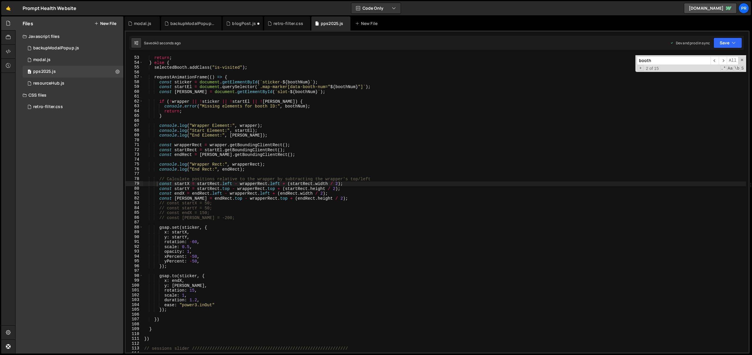
click at [225, 215] on div "if ( selectedBooth . hasClass ( "is-visited" )) { return ; } else { selectedBoo…" at bounding box center [444, 204] width 603 height 307
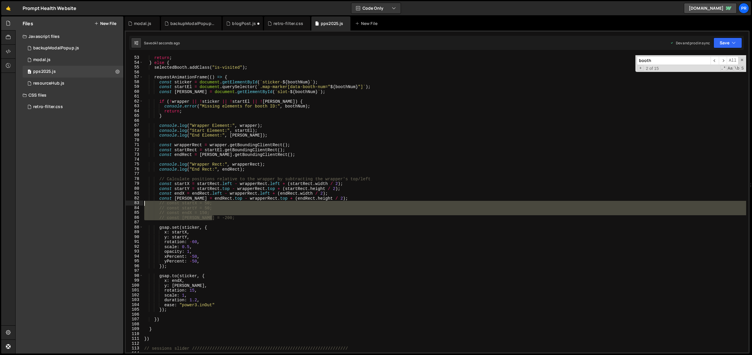
drag, startPoint x: 220, startPoint y: 219, endPoint x: 135, endPoint y: 205, distance: 85.8
click at [135, 205] on div "// const endX = 150; 52 53 54 55 56 57 58 59 60 61 62 63 64 65 66 67 68 69 70 7…" at bounding box center [437, 203] width 623 height 297
type textarea "// const startX = 50; // const startY = 50;"
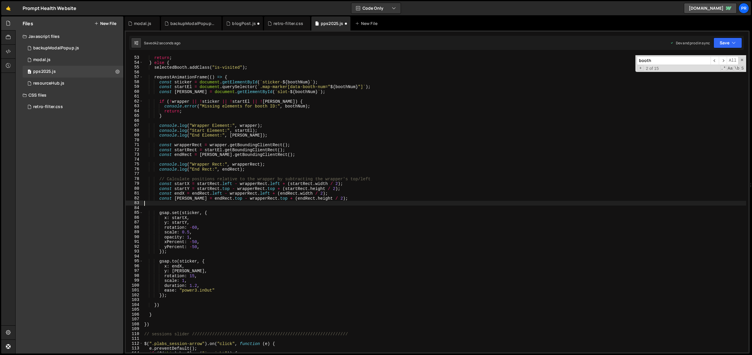
scroll to position [0, 0]
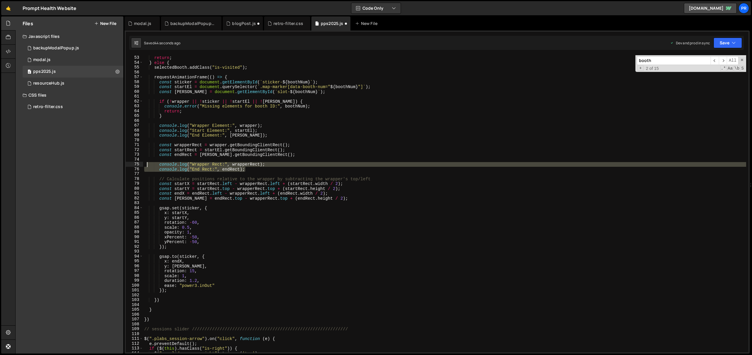
drag, startPoint x: 260, startPoint y: 169, endPoint x: 122, endPoint y: 166, distance: 137.6
click at [123, 166] on div "Files New File Javascript files 0 backupModalPopup.js 0 0 modal.js 0 0 pps2025.…" at bounding box center [383, 185] width 737 height 338
type textarea "console.log("Wrapper Rect:", wrapperRect); console.log("End Rect:", endRect);"
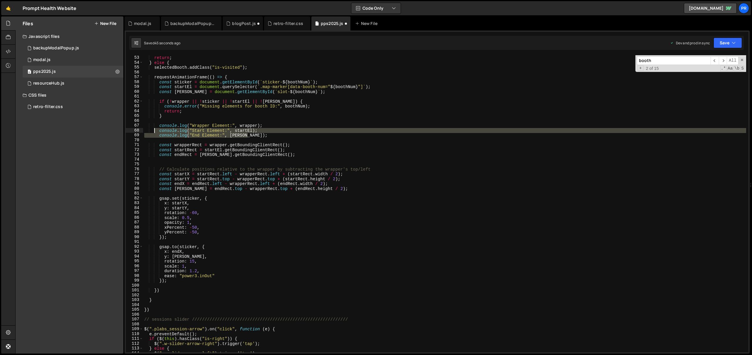
drag, startPoint x: 258, startPoint y: 135, endPoint x: 124, endPoint y: 131, distance: 134.4
click at [123, 131] on div "Files New File Javascript files 0 backupModalPopup.js 0 0 modal.js 0 0 pps2025.…" at bounding box center [383, 185] width 737 height 338
type textarea "console.log("Start Element:", startEl); console.log("End Element:", [PERSON_NAM…"
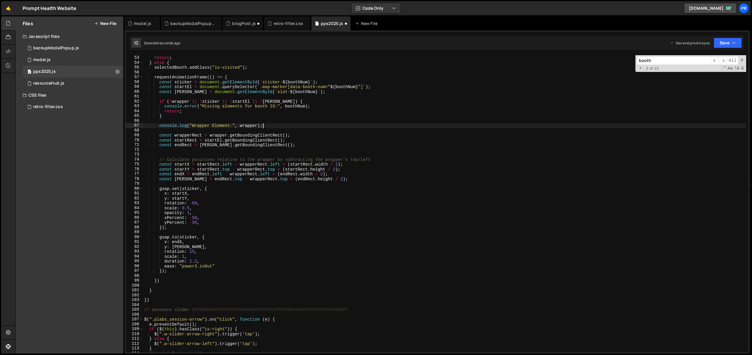
type textarea "console.log("Wrapper Element:", wrapper)"
drag, startPoint x: 265, startPoint y: 126, endPoint x: 129, endPoint y: 127, distance: 135.5
click at [128, 125] on div "console.log("Wrapper Element:", wrapper) 52 53 54 55 56 57 58 59 60 61 62 63 64…" at bounding box center [437, 203] width 623 height 297
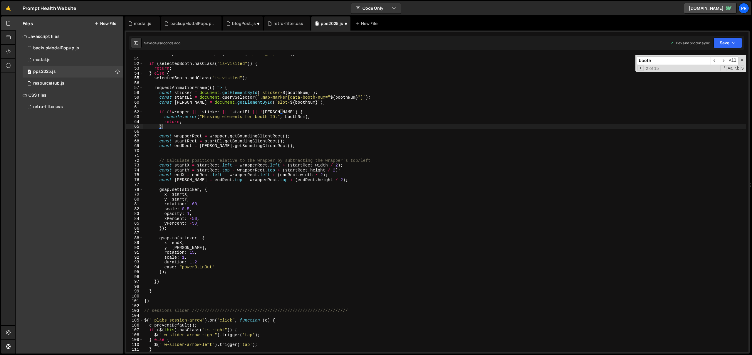
scroll to position [215, 0]
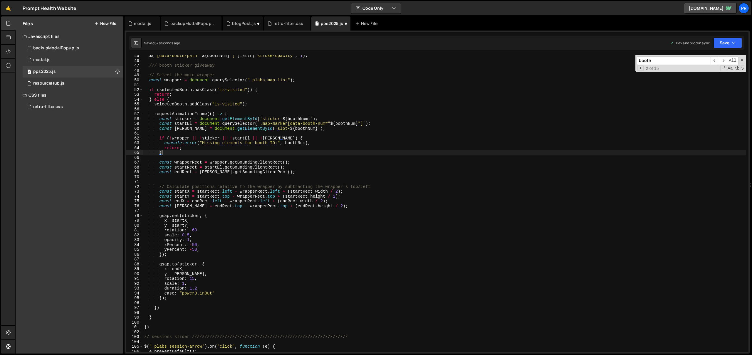
click at [327, 147] on div "$ ( ` [data-booth-path=" ${ boothNum } "] ` ) . attr ( "stroke-opacity" , 1 ) ;…" at bounding box center [444, 206] width 603 height 307
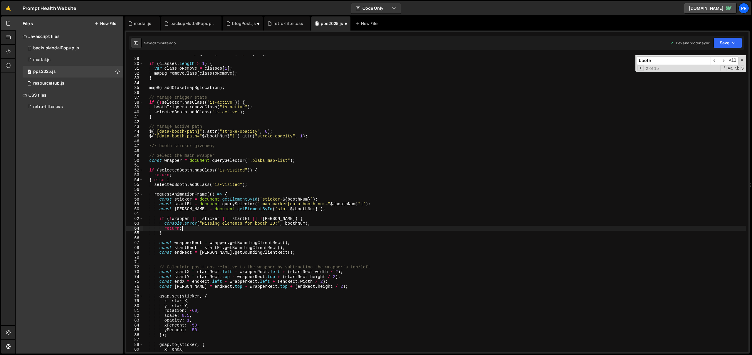
scroll to position [0, 0]
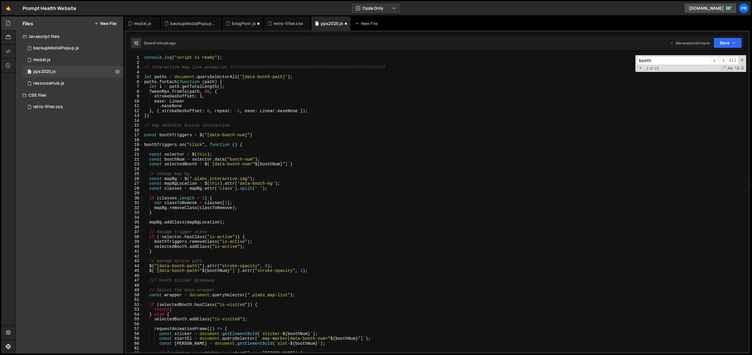
click at [213, 102] on div "console . log ( "script is ready" ) ; // interactive map line animation ///////…" at bounding box center [444, 208] width 603 height 307
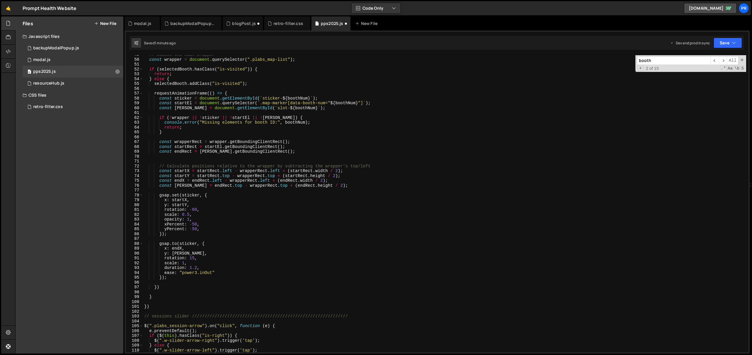
scroll to position [356, 0]
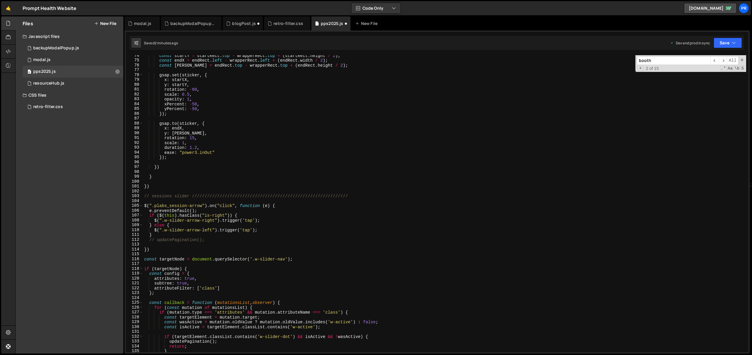
click at [215, 86] on div "const startY = startRect . top - wrapperRect . top + ( startRect . height / 2 )…" at bounding box center [444, 206] width 603 height 307
type textarea "y: startY,"
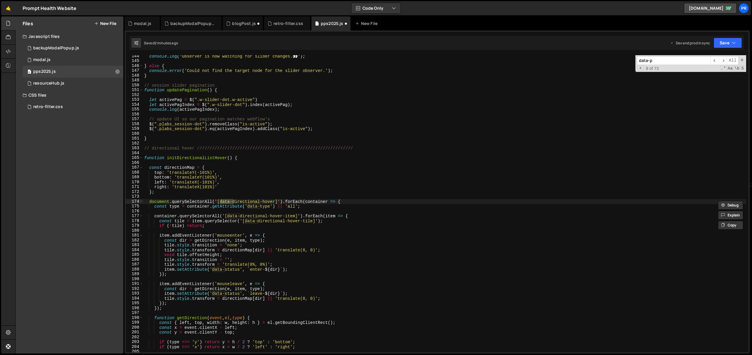
scroll to position [1102, 0]
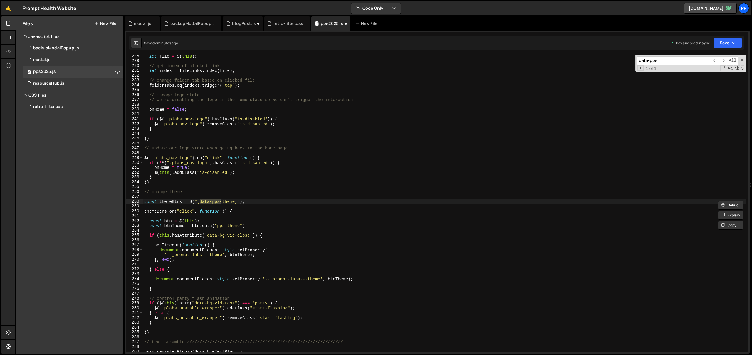
type input "data-pps"
click at [215, 114] on div "let file = $ ( this ) ; // get index of clicked link let index = fileLinks . in…" at bounding box center [444, 207] width 603 height 307
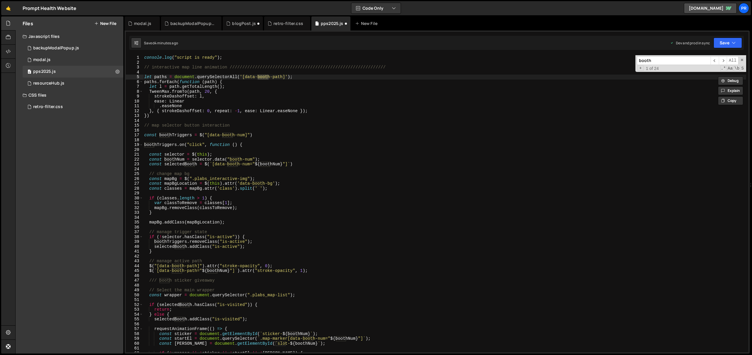
scroll to position [0, 0]
click at [723, 62] on span "​" at bounding box center [723, 60] width 8 height 9
click at [688, 64] on input "booth" at bounding box center [674, 60] width 74 height 9
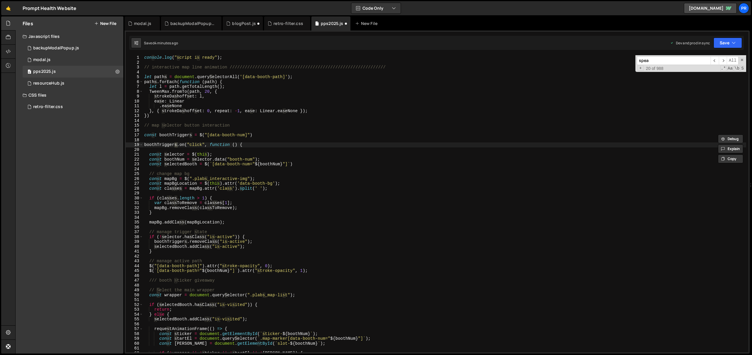
scroll to position [1452, 0]
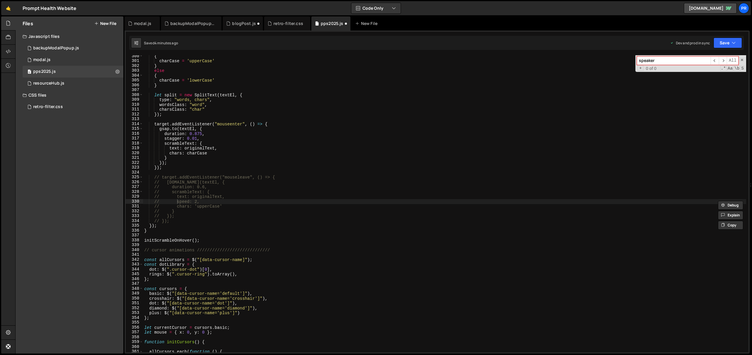
click at [643, 60] on input "speaker" at bounding box center [674, 60] width 74 height 9
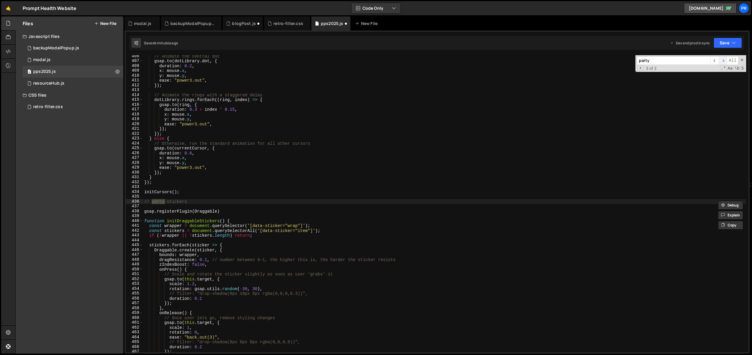
type input "party"
click at [722, 62] on span "​" at bounding box center [723, 60] width 8 height 9
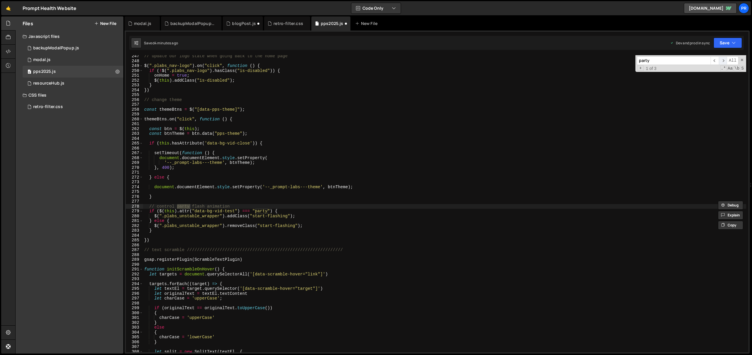
click at [722, 62] on span "​" at bounding box center [723, 60] width 8 height 9
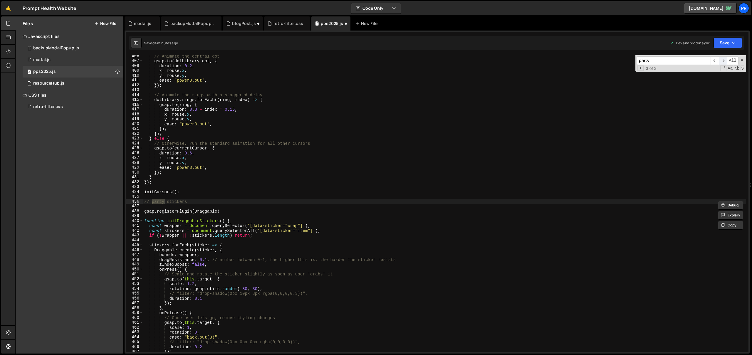
scroll to position [1966, 0]
click at [722, 62] on span "​" at bounding box center [723, 60] width 8 height 9
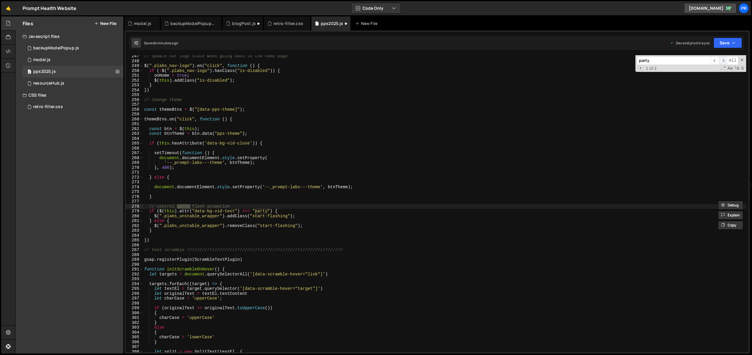
click at [722, 62] on span "​" at bounding box center [723, 60] width 8 height 9
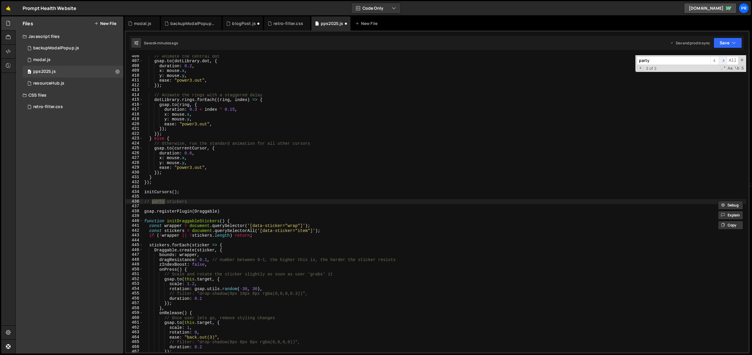
scroll to position [1966, 0]
click at [722, 62] on span "​" at bounding box center [723, 60] width 8 height 9
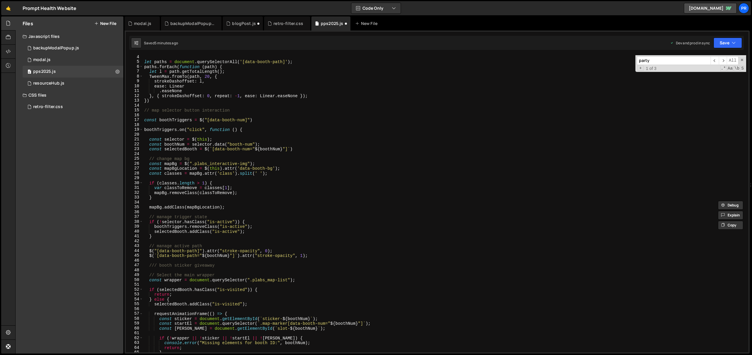
scroll to position [15, 0]
click at [147, 125] on div "let paths = document . querySelectorAll ( '[data-booth-path]' ) ; paths . forEa…" at bounding box center [444, 208] width 603 height 307
click at [141, 130] on span at bounding box center [141, 129] width 3 height 5
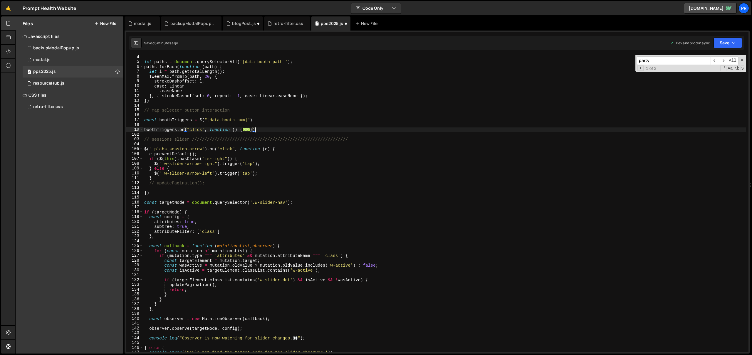
click at [278, 131] on div "let paths = document . querySelectorAll ( '[data-booth-path]' ) ; paths . forEa…" at bounding box center [444, 208] width 603 height 307
type textarea "})"
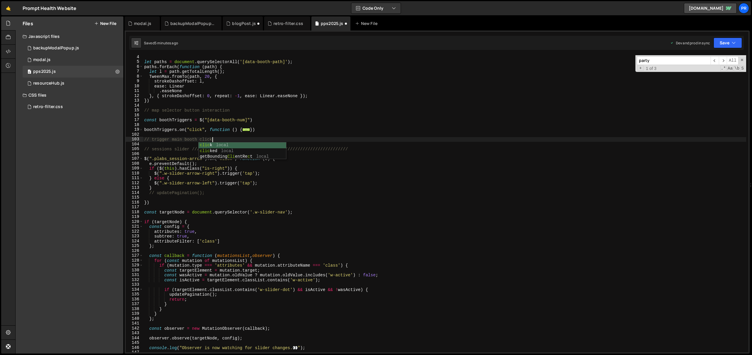
scroll to position [0, 4]
drag, startPoint x: 218, startPoint y: 139, endPoint x: 173, endPoint y: 139, distance: 45.0
click at [173, 139] on div "let paths = document . querySelectorAll ( '[data-booth-path]' ) ; paths . forEa…" at bounding box center [444, 208] width 603 height 307
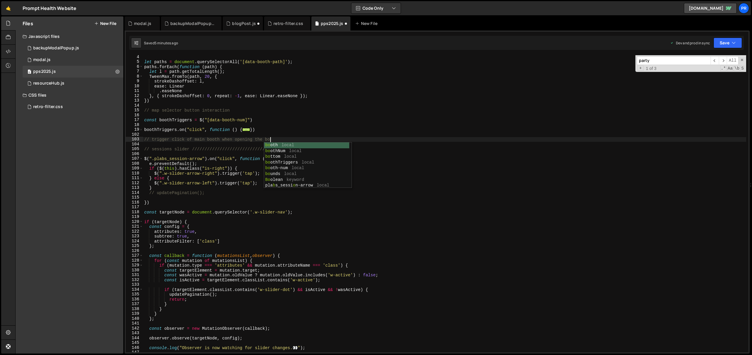
scroll to position [0, 9]
type textarea "// trigger click of main booth"
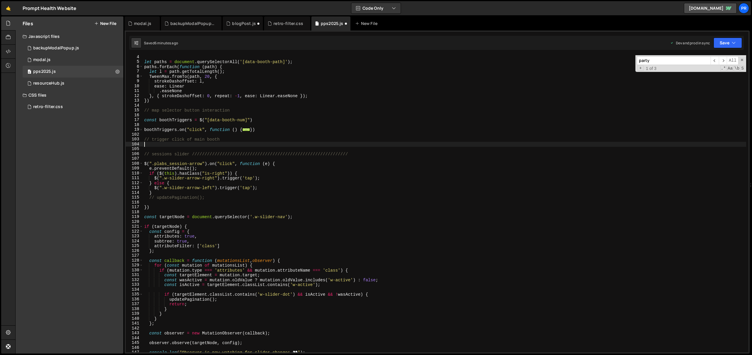
scroll to position [0, 0]
paste textarea "data-bg-vid-test"
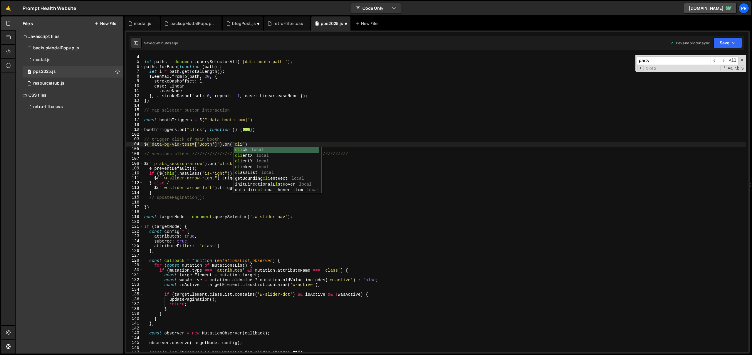
scroll to position [0, 7]
type textarea "$("data-bg-vid-test=['Booth']").on("click", function(){)"
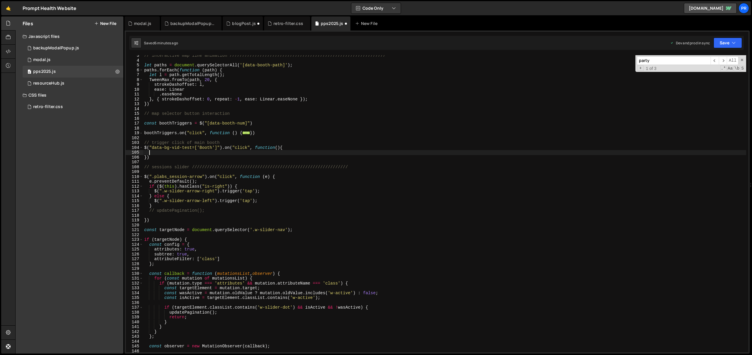
scroll to position [0, 0]
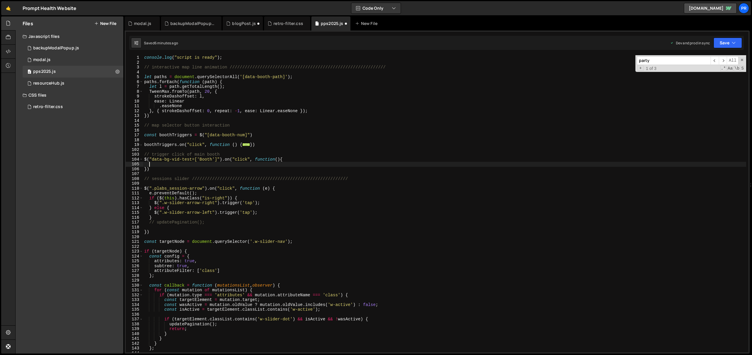
click at [201, 165] on div "console . log ( "script is ready" ) ; // interactive map line animation ///////…" at bounding box center [444, 208] width 603 height 307
paste textarea "data-booth-num"
click at [284, 160] on div "console . log ( "script is ready" ) ; // interactive map line animation ///////…" at bounding box center [444, 208] width 603 height 307
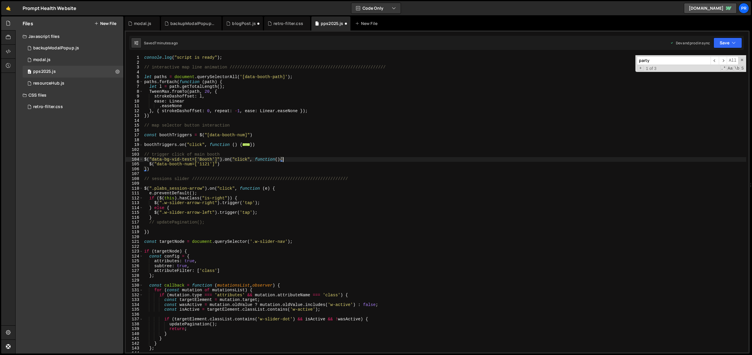
click at [277, 165] on div "console . log ( "script is ready" ) ; // interactive map line animation ///////…" at bounding box center [444, 208] width 603 height 307
click at [312, 159] on div "console . log ( "script is ready" ) ; // interactive map line animation ///////…" at bounding box center [444, 208] width 603 height 307
click at [165, 169] on div "console . log ( "script is ready" ) ; // interactive map line animation ///////…" at bounding box center [444, 208] width 603 height 307
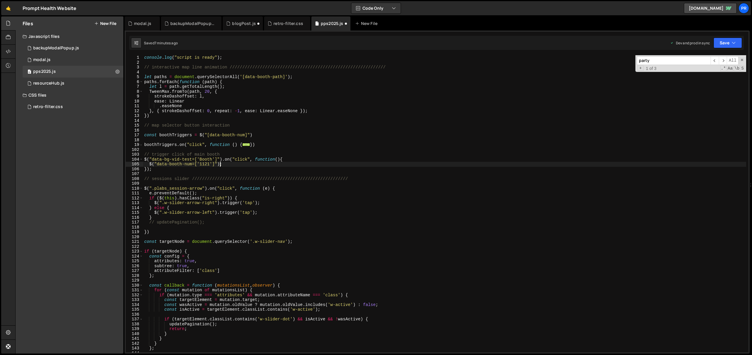
click at [220, 164] on div "console . log ( "script is ready" ) ; // interactive map line animation ///////…" at bounding box center [444, 208] width 603 height 307
click at [315, 153] on div "console . log ( "script is ready" ) ; // interactive map line animation ///////…" at bounding box center [444, 208] width 603 height 307
click at [313, 165] on div "console . log ( "script is ready" ) ; // interactive map line animation ///////…" at bounding box center [444, 208] width 603 height 307
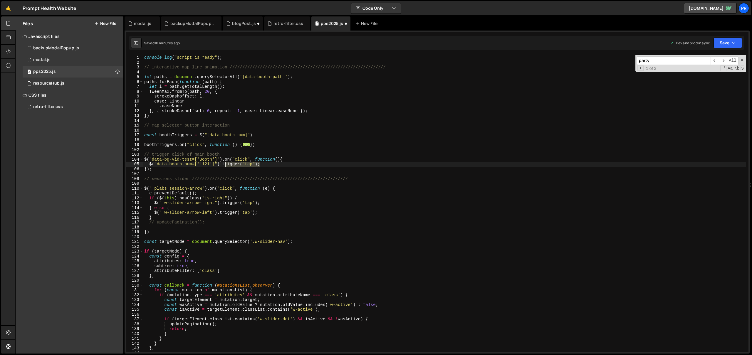
drag, startPoint x: 265, startPoint y: 165, endPoint x: 223, endPoint y: 164, distance: 42.3
click at [223, 164] on div "console . log ( "script is ready" ) ; // interactive map line animation ///////…" at bounding box center [444, 208] width 603 height 307
click at [316, 155] on div "console . log ( "script is ready" ) ; // interactive map line animation ///////…" at bounding box center [444, 208] width 603 height 307
click at [192, 169] on div "console . log ( "script is ready" ) ; // interactive map line animation ///////…" at bounding box center [444, 208] width 603 height 307
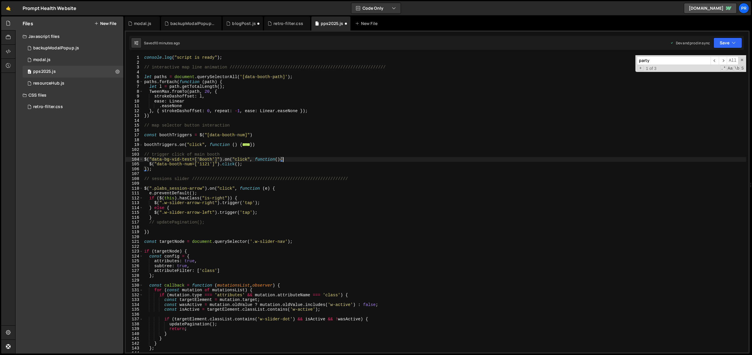
click at [295, 159] on div "console . log ( "script is ready" ) ; // interactive map line animation ///////…" at bounding box center [444, 208] width 603 height 307
type textarea "$("data-bg-vid-test=['Booth']").on("click", function(){"
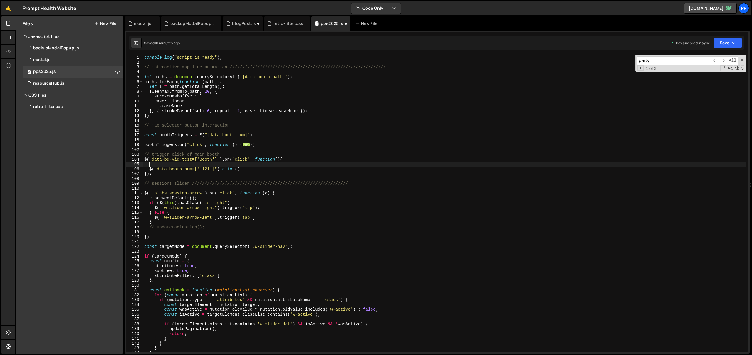
scroll to position [0, 0]
type textarea "setTimeout(function(){)"
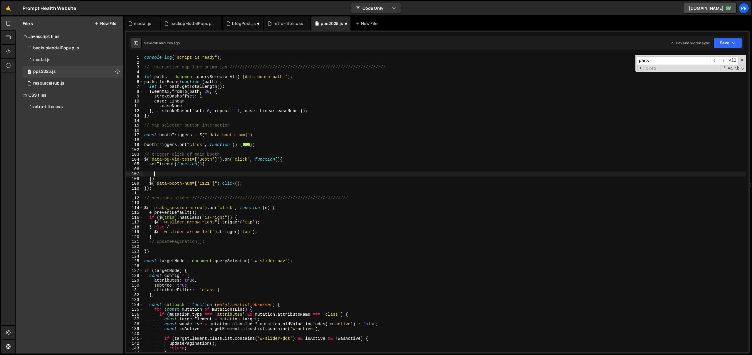
type textarea "}"
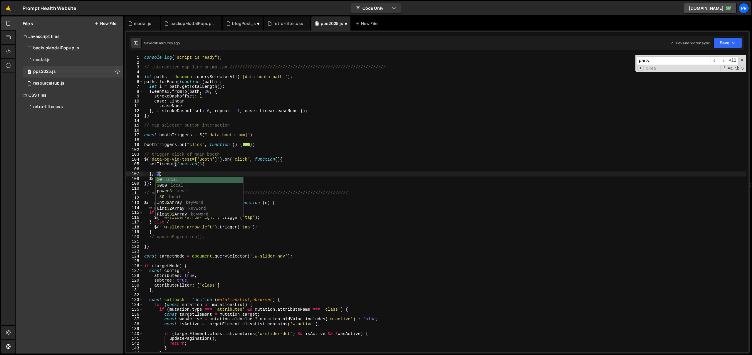
type textarea "}, 300)"
click at [291, 171] on div "console . log ( "script is ready" ) ; // interactive map line animation ///////…" at bounding box center [444, 208] width 603 height 307
drag, startPoint x: 232, startPoint y: 179, endPoint x: 149, endPoint y: 178, distance: 83.5
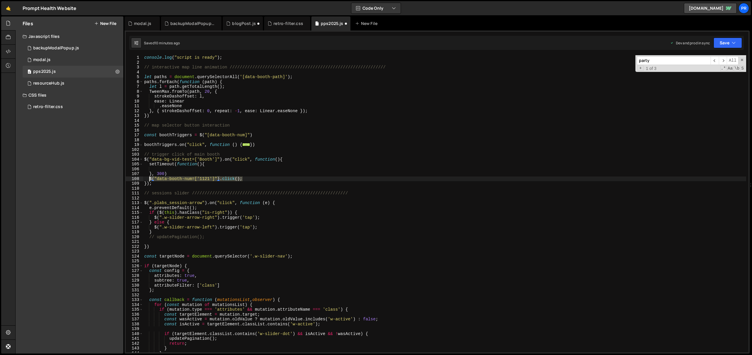
click at [149, 178] on div "console . log ( "script is ready" ) ; // interactive map line animation ///////…" at bounding box center [444, 208] width 603 height 307
type textarea "$("data-booth-num=['1121']").click();"
click at [153, 175] on div "console . log ( "script is ready" ) ; // interactive map line animation ///////…" at bounding box center [444, 208] width 603 height 307
click at [149, 170] on div "console . log ( "script is ready" ) ; // interactive map line animation ///////…" at bounding box center [444, 208] width 603 height 307
type textarea "$("data-booth-num=['1121']").click();"
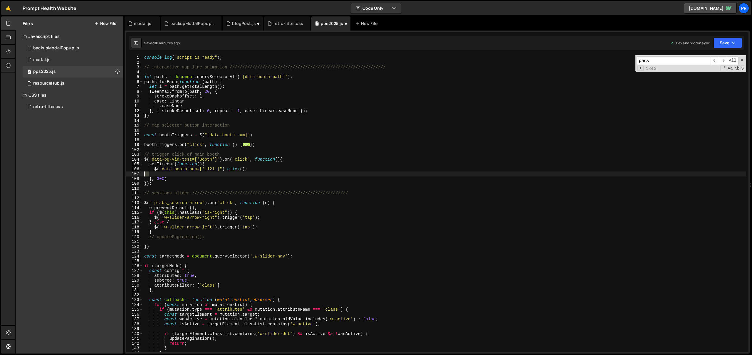
drag, startPoint x: 150, startPoint y: 174, endPoint x: 115, endPoint y: 175, distance: 35.9
click at [115, 175] on div "Files New File Javascript files 0 backupModalPopup.js 0 0 modal.js 0 0 pps2025.…" at bounding box center [383, 185] width 737 height 338
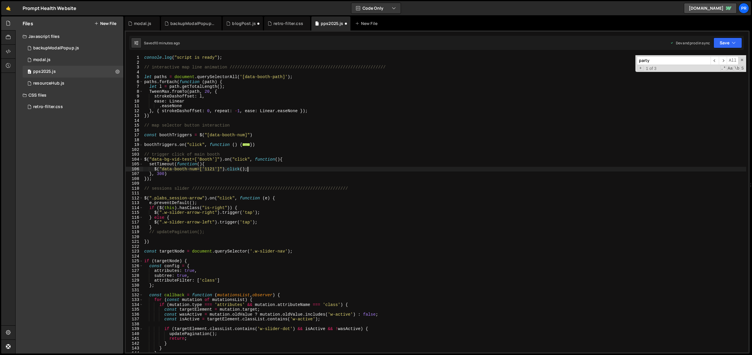
click at [323, 163] on div "console . log ( "script is ready" ) ; // interactive map line animation ///////…" at bounding box center [444, 208] width 603 height 307
drag, startPoint x: 732, startPoint y: 45, endPoint x: 732, endPoint y: 52, distance: 7.1
click at [732, 45] on icon "button" at bounding box center [734, 43] width 4 height 6
click at [719, 76] on div "Save to Production S" at bounding box center [708, 76] width 61 height 6
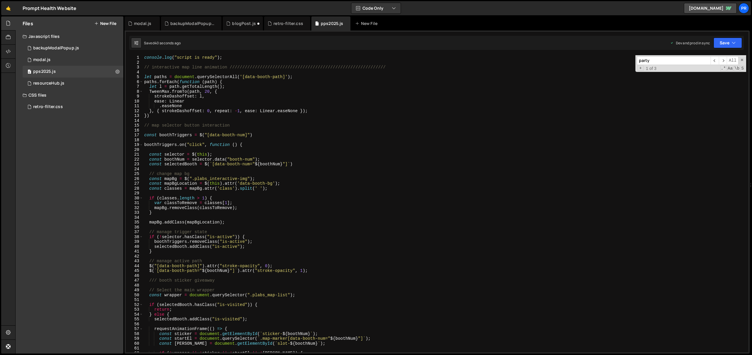
click at [233, 116] on div "console . log ( "script is ready" ) ; // interactive map line animation ///////…" at bounding box center [444, 208] width 603 height 307
click at [237, 166] on div "console . log ( "script is ready" ) ; // interactive map line animation ///////…" at bounding box center [444, 208] width 603 height 307
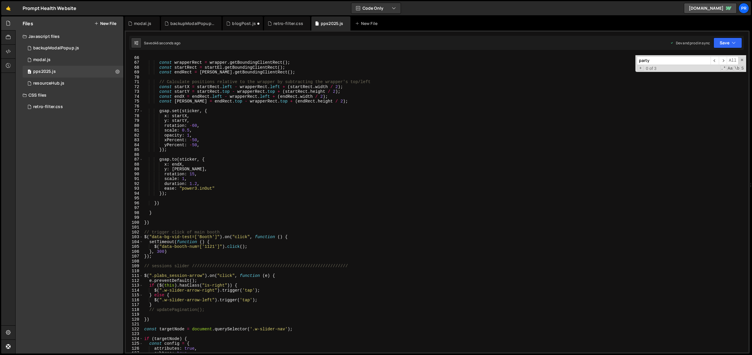
scroll to position [384, 0]
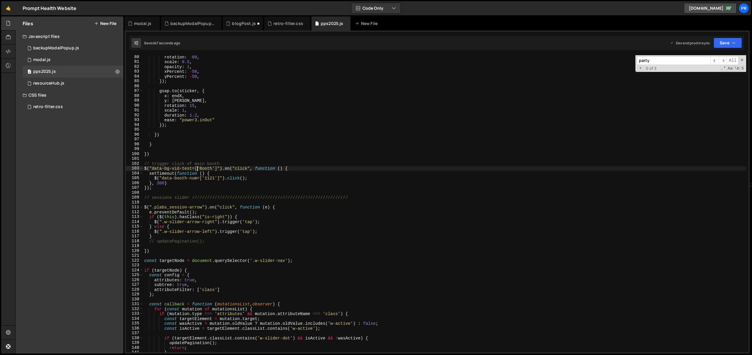
click at [197, 170] on div "rotation : - 60 , scale : 0.5 , opacity : 1 , xPercent : - 50 , yPercent : - 50…" at bounding box center [444, 208] width 603 height 307
click at [151, 169] on div "rotation : - 60 , scale : 0.5 , opacity : 1 , xPercent : - 50 , yPercent : - 50…" at bounding box center [444, 208] width 603 height 307
click at [202, 180] on div "rotation : - 60 , scale : 0.5 , opacity : 1 , xPercent : - 50 , yPercent : - 50…" at bounding box center [444, 208] width 603 height 307
click at [162, 179] on div "rotation : - 60 , scale : 0.5 , opacity : 1 , xPercent : - 50 , yPercent : - 50…" at bounding box center [444, 208] width 603 height 307
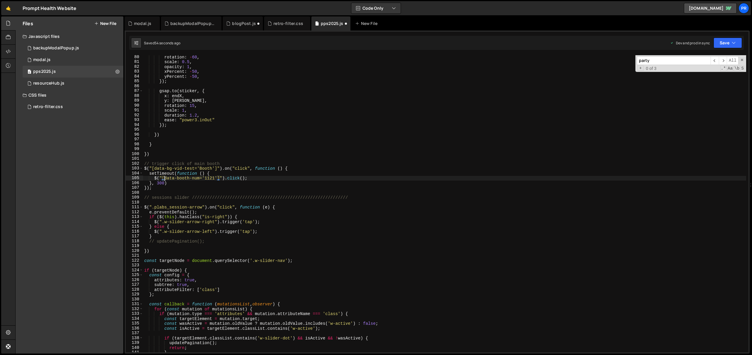
scroll to position [0, 1]
click at [302, 168] on div "rotation : - 60 , scale : 0.5 , opacity : 1 , xPercent : - 50 , yPercent : - 50…" at bounding box center [444, 208] width 603 height 307
drag, startPoint x: 727, startPoint y: 38, endPoint x: 726, endPoint y: 43, distance: 5.3
click at [727, 38] on button "Save" at bounding box center [728, 43] width 29 height 11
click at [713, 78] on div "Save to Production S" at bounding box center [708, 76] width 61 height 6
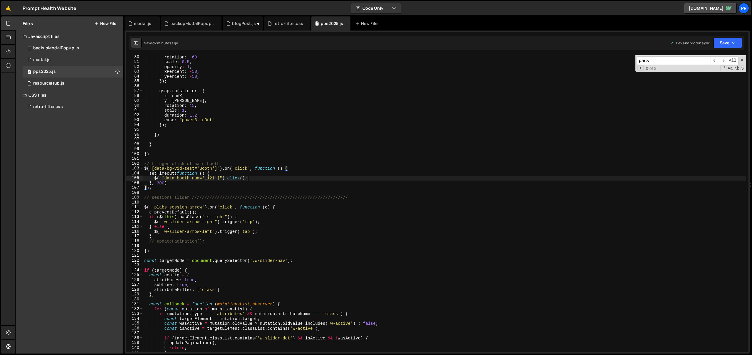
click at [251, 179] on div "rotation : - 60 , scale : 0.5 , opacity : 1 , xPercent : - 50 , yPercent : - 50…" at bounding box center [444, 208] width 603 height 307
drag, startPoint x: 245, startPoint y: 178, endPoint x: 225, endPoint y: 178, distance: 19.4
click at [225, 178] on div "rotation : - 60 , scale : 0.5 , opacity : 1 , xPercent : - 50 , yPercent : - 50…" at bounding box center [444, 208] width 603 height 307
paste textarea "trigger("click""
click at [294, 179] on div "rotation : - 60 , scale : 0.5 , opacity : 1 , xPercent : - 50 , yPercent : - 50…" at bounding box center [444, 208] width 603 height 307
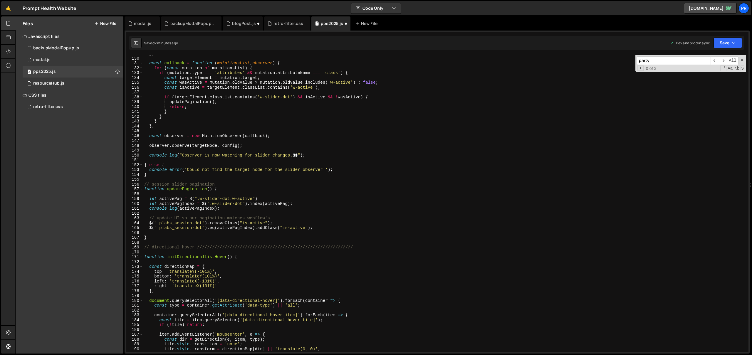
scroll to position [625, 0]
click at [733, 42] on icon "button" at bounding box center [734, 43] width 4 height 6
click at [710, 84] on div "2 minutes ago" at bounding box center [699, 82] width 23 height 5
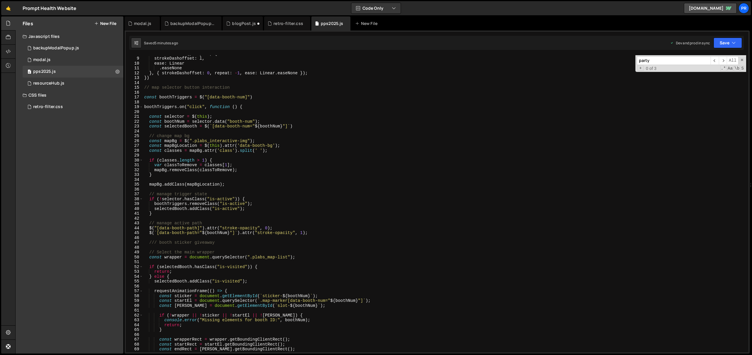
scroll to position [14, 0]
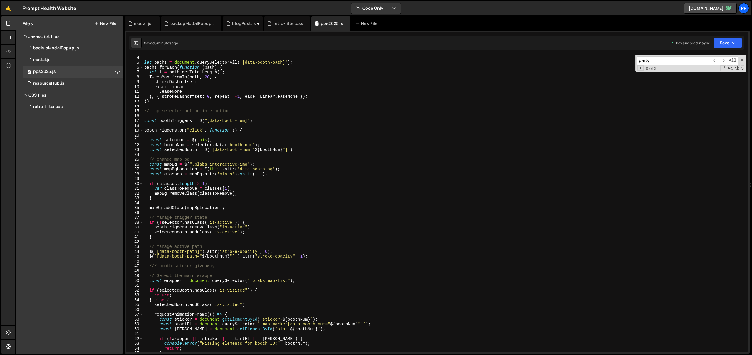
type textarea "// map selector button interaction"
click at [238, 111] on div "// interactive map line animation /////////////////////////////////////////////…" at bounding box center [444, 204] width 603 height 307
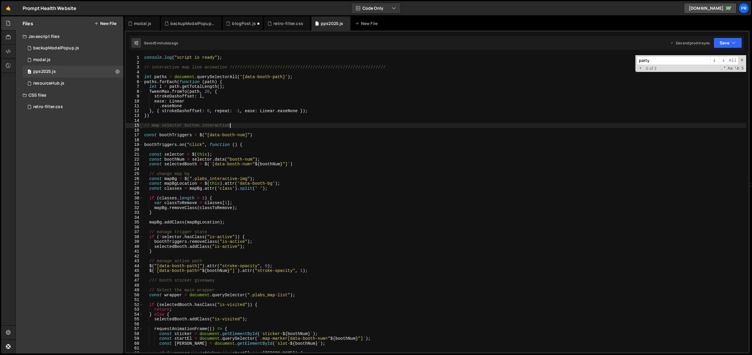
scroll to position [0, 0]
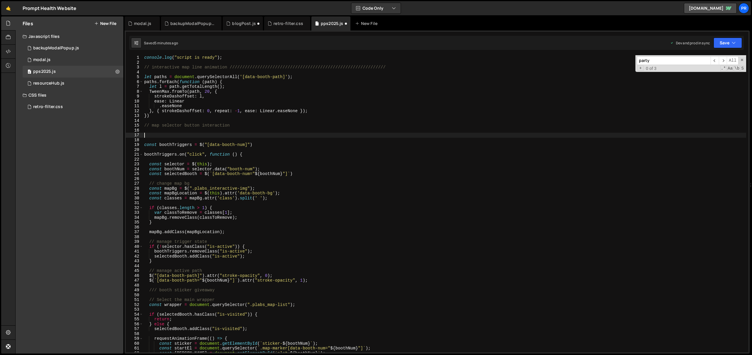
paste textarea "}"
type textarea "}"
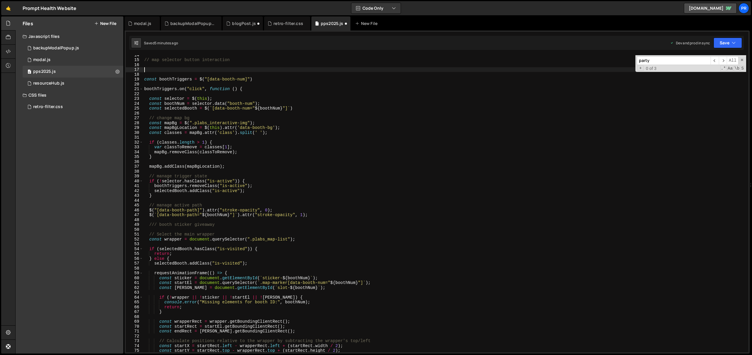
scroll to position [37, 0]
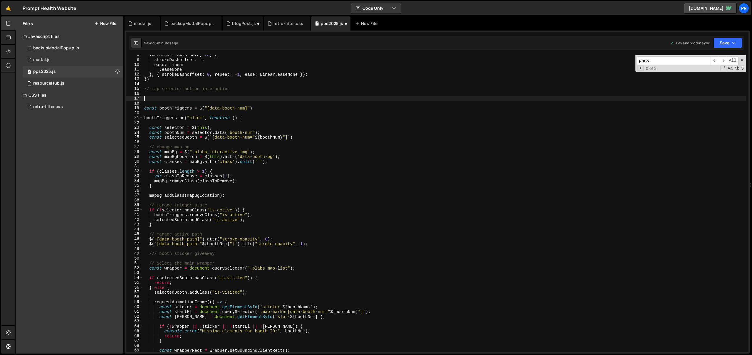
click at [153, 98] on div "TweenMax . fromTo ( path , 20 , { strokeDashoffset : l , ease : Linear . easeNo…" at bounding box center [444, 206] width 603 height 307
paste textarea "});"
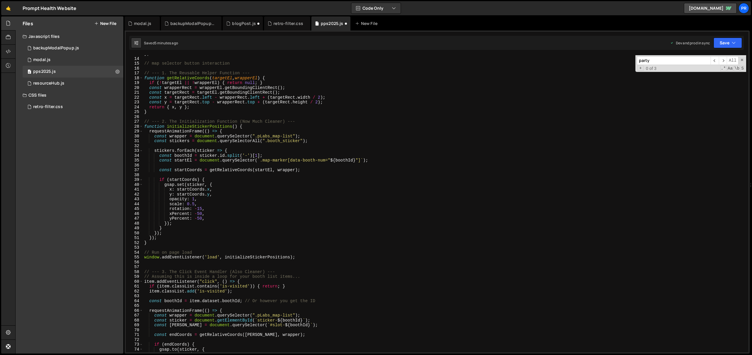
scroll to position [0, 0]
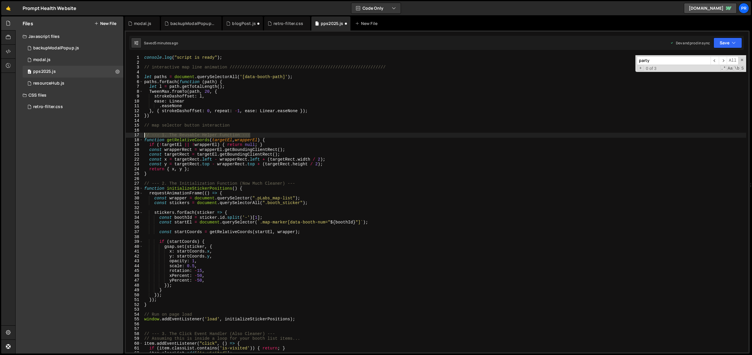
drag, startPoint x: 257, startPoint y: 135, endPoint x: 139, endPoint y: 137, distance: 118.2
click at [139, 137] on div "}); 1 2 3 4 5 6 7 8 9 10 11 12 13 14 15 16 17 18 19 20 21 22 23 24 25 26 27 28 …" at bounding box center [437, 203] width 623 height 297
type textarea "// --- 1. The Reusable Helper Function ---"
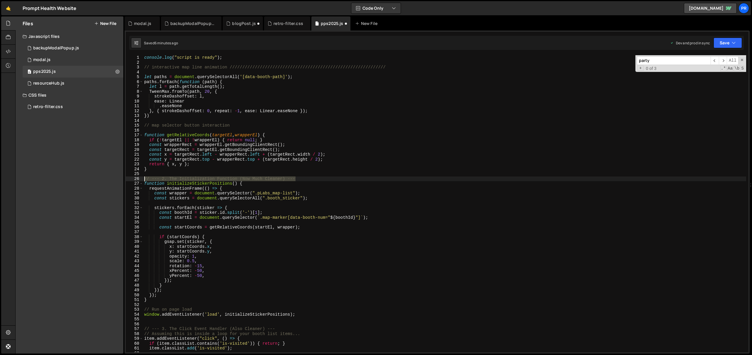
drag, startPoint x: 301, startPoint y: 180, endPoint x: 126, endPoint y: 178, distance: 174.9
click at [126, 178] on div "1 2 3 4 5 6 7 8 9 10 11 12 13 14 15 16 17 18 19 20 21 22 23 24 25 26 27 28 29 3…" at bounding box center [437, 203] width 623 height 297
type textarea "// --- 2. The Initialization Function (Now Much Cleaner) ---"
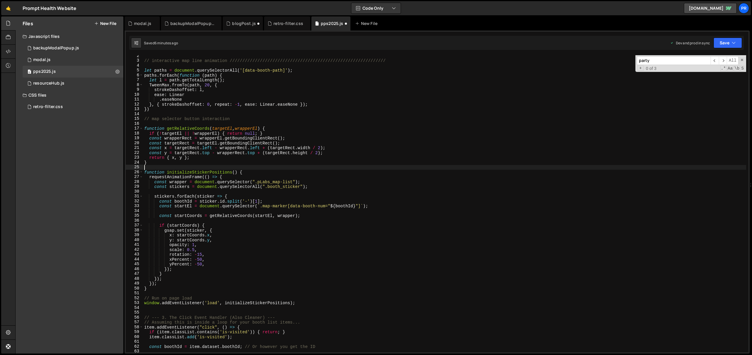
scroll to position [7, 0]
click at [261, 182] on div "// interactive map line animation /////////////////////////////////////////////…" at bounding box center [444, 206] width 603 height 307
type textarea "const wrapper = document.querySelector(".plabs_map-list");"
click at [247, 168] on div "// interactive map line animation /////////////////////////////////////////////…" at bounding box center [444, 206] width 603 height 307
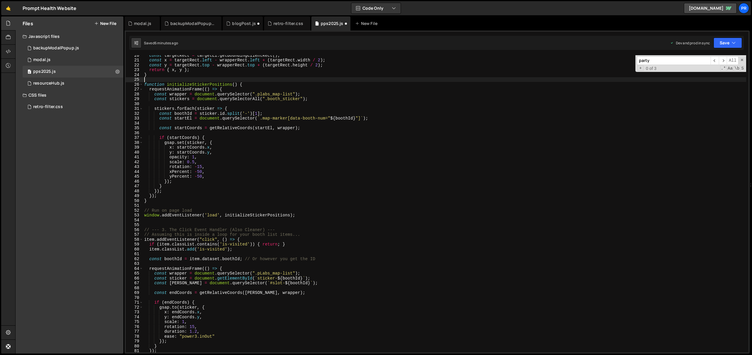
scroll to position [118, 0]
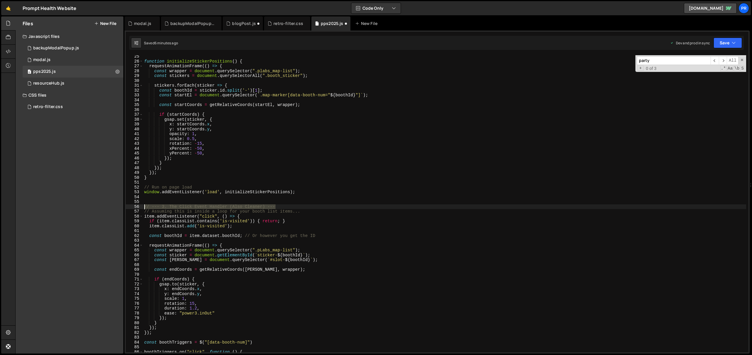
drag, startPoint x: 289, startPoint y: 206, endPoint x: 118, endPoint y: 207, distance: 171.1
click at [118, 207] on div "Files New File Javascript files 0 backupModalPopup.js 0 0 modal.js 0 0 pps2025.…" at bounding box center [383, 185] width 737 height 338
type textarea "// --- 3. The Click Event Handler (Also Cleaner) ---"
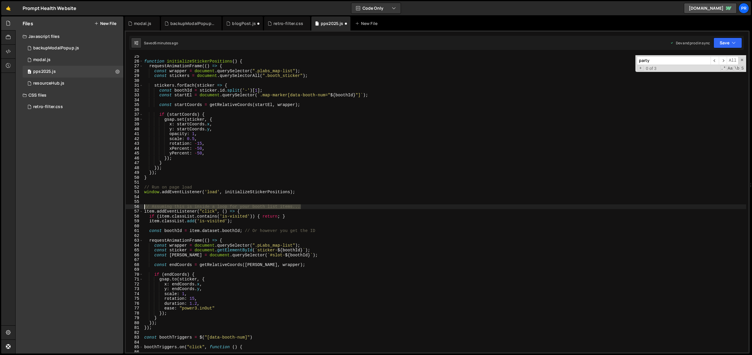
drag, startPoint x: 310, startPoint y: 207, endPoint x: 118, endPoint y: 206, distance: 192.2
click at [118, 206] on div "Files New File Javascript files 0 backupModalPopup.js 0 0 modal.js 0 0 pps2025.…" at bounding box center [383, 185] width 737 height 338
type textarea "// Assuming this is inside a loop for your booth list items..."
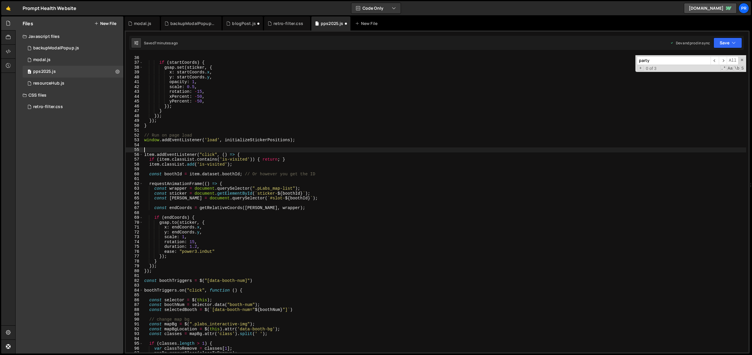
scroll to position [172, 0]
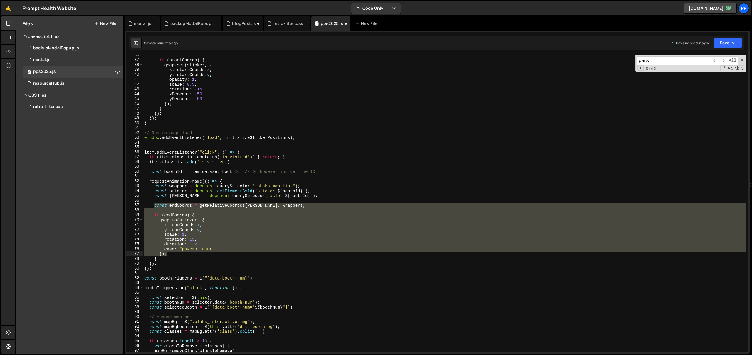
drag, startPoint x: 153, startPoint y: 207, endPoint x: 173, endPoint y: 256, distance: 52.5
click at [173, 256] on div "if ( startCoords ) { gsap . set ( sticker , { x : startCoords . x , y : startCo…" at bounding box center [444, 206] width 603 height 307
click at [155, 257] on div "if ( startCoords ) { gsap . set ( sticker , { x : startCoords . x , y : startCo…" at bounding box center [444, 206] width 603 height 307
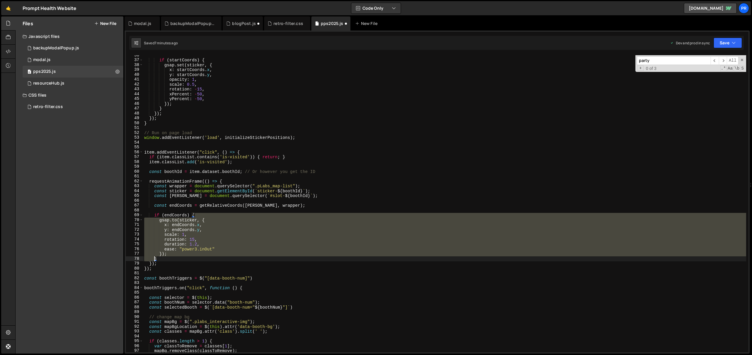
click at [155, 257] on div "if ( startCoords ) { gsap . set ( sticker , { x : startCoords . x , y : startCo…" at bounding box center [444, 206] width 603 height 307
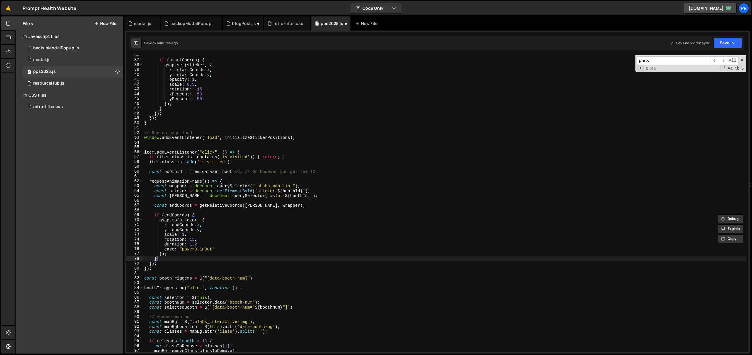
click at [162, 260] on div "if ( startCoords ) { gsap . set ( sticker , { x : startCoords . x , y : startCo…" at bounding box center [444, 206] width 603 height 307
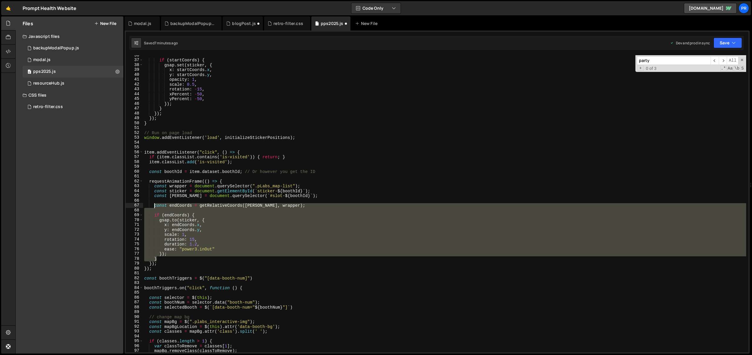
drag, startPoint x: 163, startPoint y: 260, endPoint x: 154, endPoint y: 207, distance: 53.7
click at [154, 207] on div "if ( startCoords ) { gsap . set ( sticker , { x : startCoords . x , y : startCo…" at bounding box center [444, 206] width 603 height 307
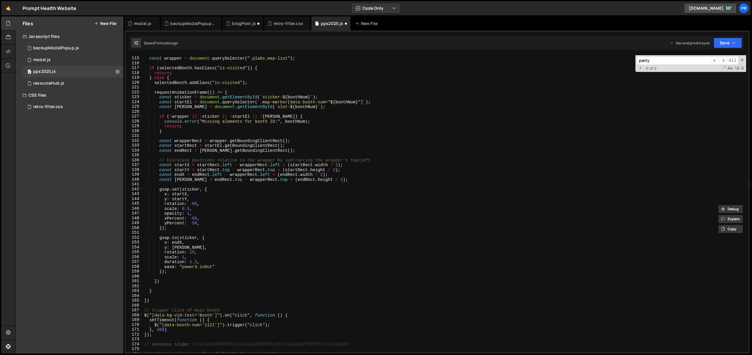
scroll to position [538, 0]
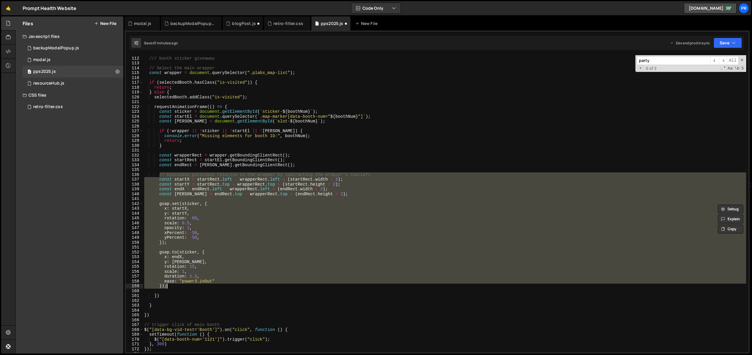
drag, startPoint x: 160, startPoint y: 175, endPoint x: 187, endPoint y: 293, distance: 121.5
click at [198, 288] on div "/// booth sticker giveaway // Select the main wrapper const wrapper = document …" at bounding box center [444, 204] width 603 height 307
click at [172, 295] on div "/// booth sticker giveaway // Select the main wrapper const wrapper = document …" at bounding box center [444, 204] width 603 height 307
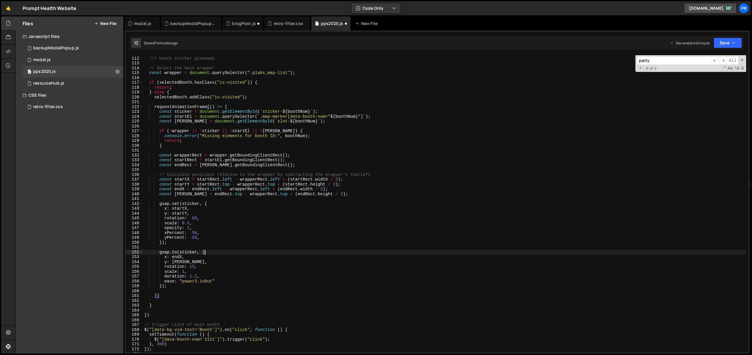
click at [204, 252] on div "/// booth sticker giveaway // Select the main wrapper const wrapper = document …" at bounding box center [444, 204] width 603 height 307
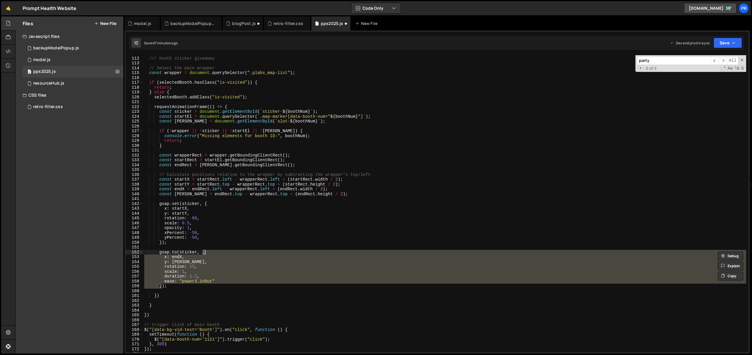
click at [171, 287] on div "/// booth sticker giveaway // Select the main wrapper const wrapper = document …" at bounding box center [444, 204] width 603 height 307
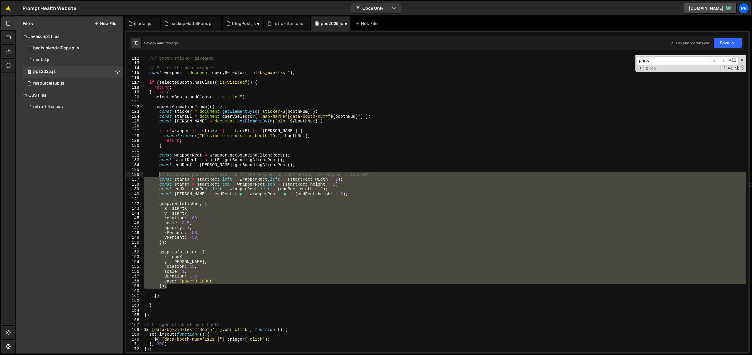
drag, startPoint x: 171, startPoint y: 288, endPoint x: 160, endPoint y: 175, distance: 113.8
click at [160, 175] on div "/// booth sticker giveaway // Select the main wrapper const wrapper = document …" at bounding box center [444, 204] width 603 height 307
paste textarea "}"
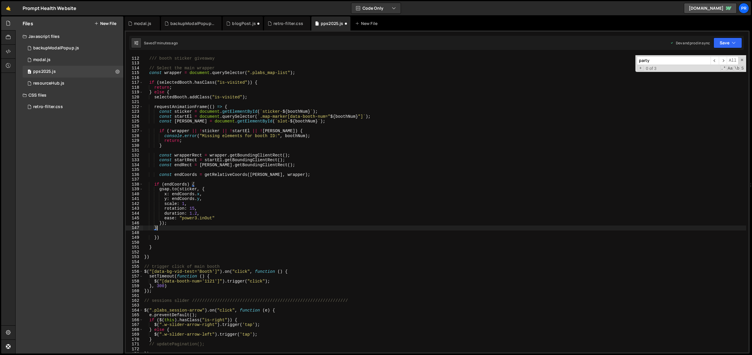
click at [193, 185] on div "/// booth sticker giveaway // Select the main wrapper const wrapper = document …" at bounding box center [444, 204] width 603 height 307
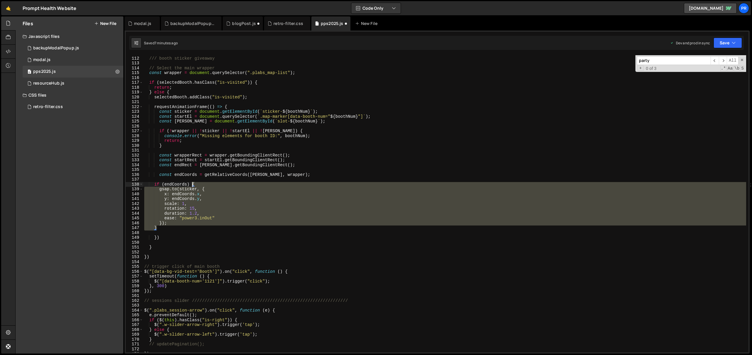
click at [193, 184] on div "/// booth sticker giveaway // Select the main wrapper const wrapper = document …" at bounding box center [444, 204] width 603 height 307
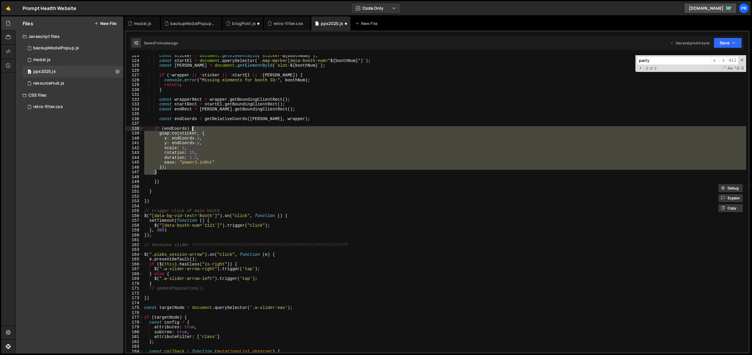
scroll to position [557, 0]
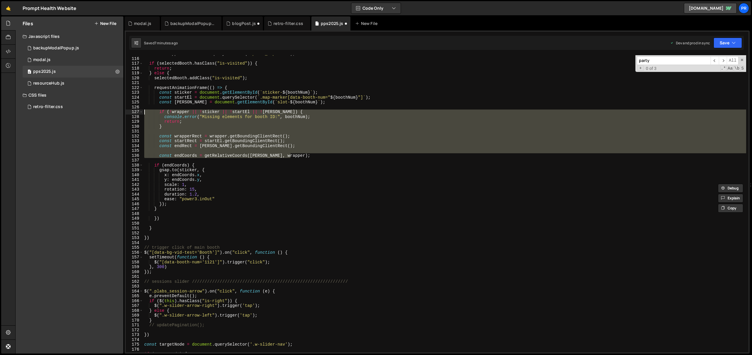
drag, startPoint x: 296, startPoint y: 157, endPoint x: 134, endPoint y: 113, distance: 168.0
click at [134, 113] on div "if (endCoords) { [DOMAIN_NAME](sticker, { 115 116 117 118 119 120 121 122 123 1…" at bounding box center [437, 203] width 623 height 297
type textarea "if (!wrapper || !sticker || !startEl || ![PERSON_NAME]) { console.error("Missin…"
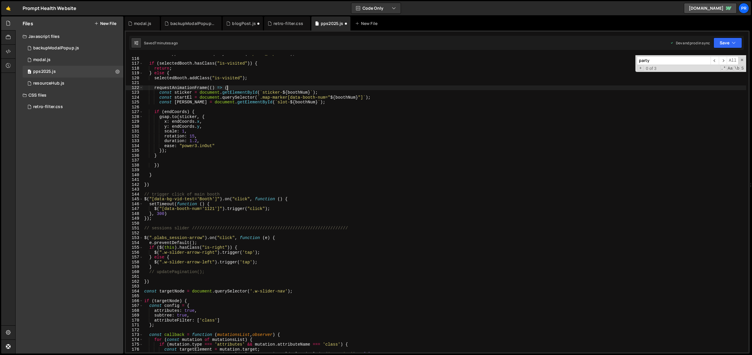
click at [227, 87] on div "const wrapper = document . querySelector ( ".plabs_map-list" ) ; if ( selectedB…" at bounding box center [444, 204] width 603 height 307
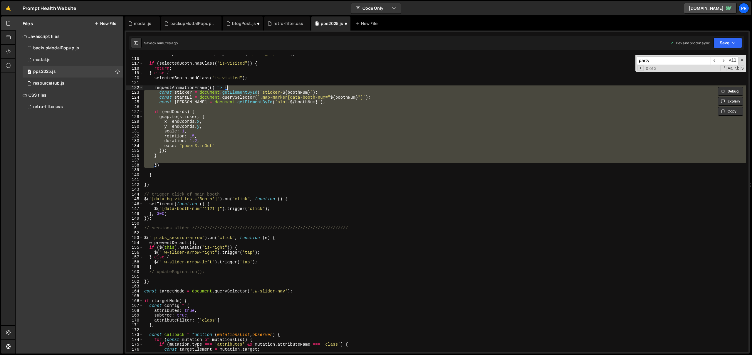
click at [177, 110] on div "const wrapper = document . querySelector ( ".plabs_map-list" ) ; if ( selectedB…" at bounding box center [444, 203] width 603 height 297
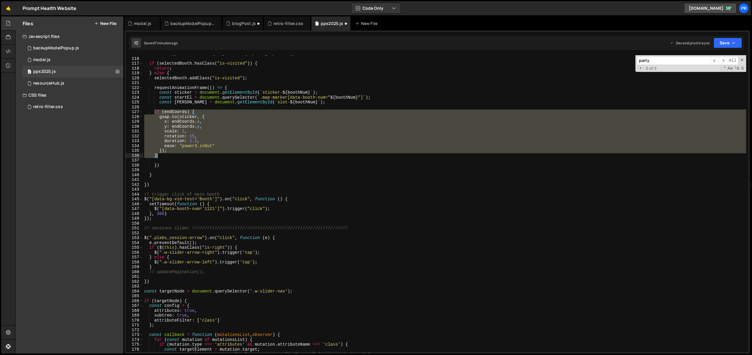
drag, startPoint x: 153, startPoint y: 111, endPoint x: 167, endPoint y: 155, distance: 46.2
click at [167, 155] on div "const wrapper = document . querySelector ( ".plabs_map-list" ) ; if ( selectedB…" at bounding box center [444, 204] width 603 height 307
click at [194, 157] on div "const wrapper = document . querySelector ( ".plabs_map-list" ) ; if ( selectedB…" at bounding box center [444, 203] width 603 height 297
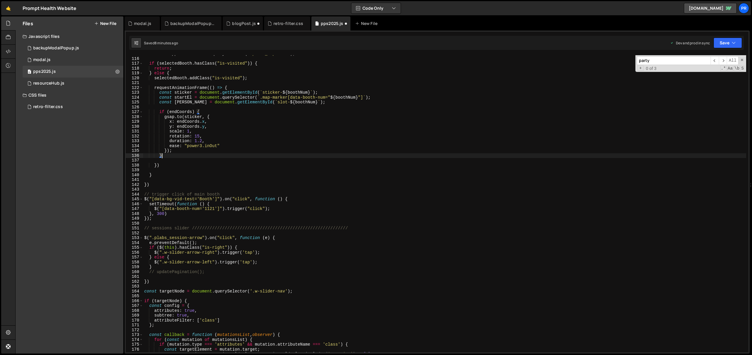
click at [161, 156] on div "const wrapper = document . querySelector ( ".plabs_map-list" ) ; if ( selectedB…" at bounding box center [444, 204] width 603 height 307
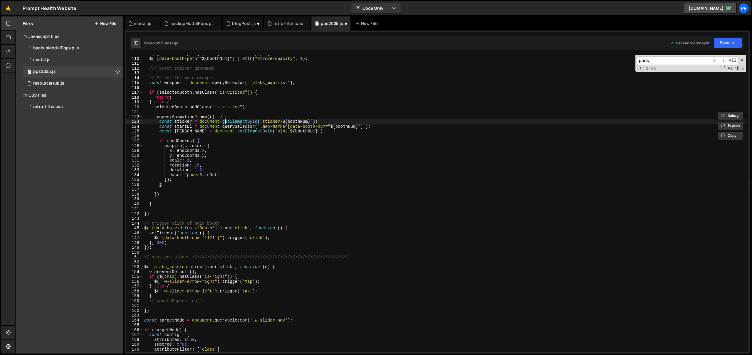
click at [225, 122] on div "$ ( "[data-booth-path]" ) . attr ( "stroke-opacity" , 0 ) ; $ ( ` [data-booth-p…" at bounding box center [444, 204] width 603 height 307
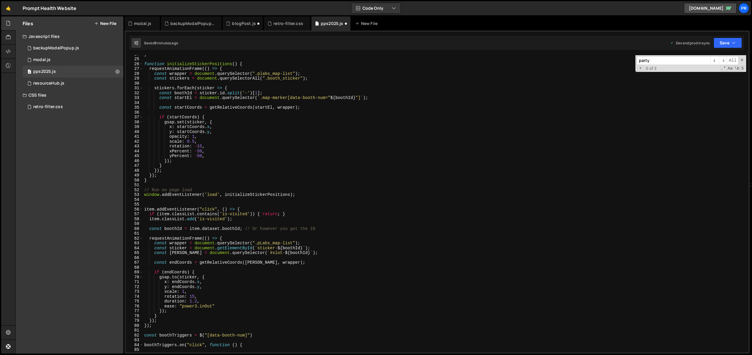
scroll to position [146, 0]
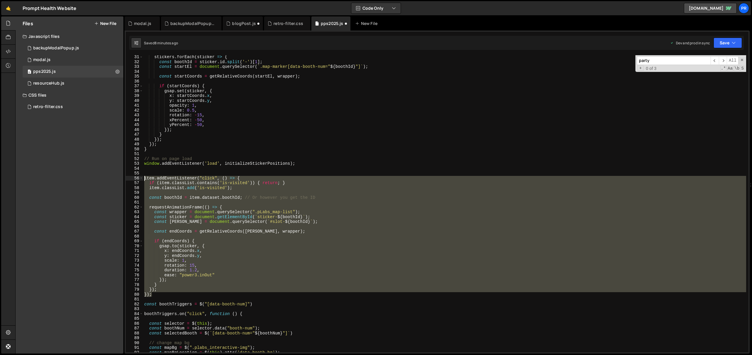
drag, startPoint x: 160, startPoint y: 293, endPoint x: 190, endPoint y: 177, distance: 120.2
click at [135, 176] on div "const sticker = document.getElementById(`sticker-${boothNum}`); 31 32 33 34 35 …" at bounding box center [437, 203] width 623 height 297
type textarea "item.addEventListener("click", () => { if (item.classList.contains('is-visited'…"
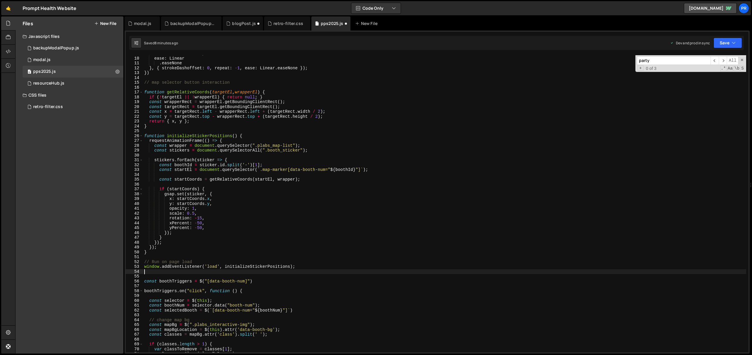
scroll to position [12, 0]
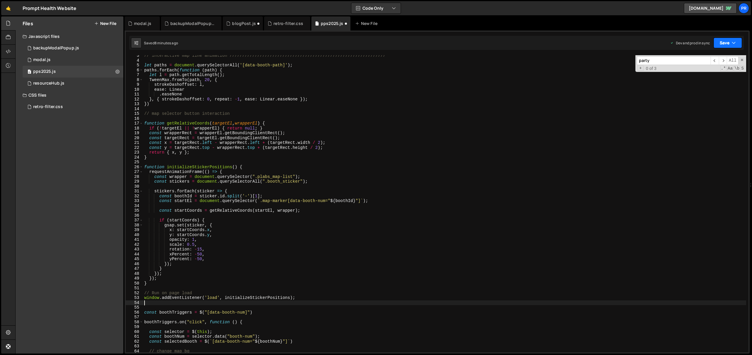
click at [727, 42] on button "Save" at bounding box center [728, 43] width 29 height 11
drag, startPoint x: 715, startPoint y: 81, endPoint x: 697, endPoint y: 86, distance: 18.0
click at [715, 81] on div "Saved 8 minutes ago" at bounding box center [708, 82] width 61 height 7
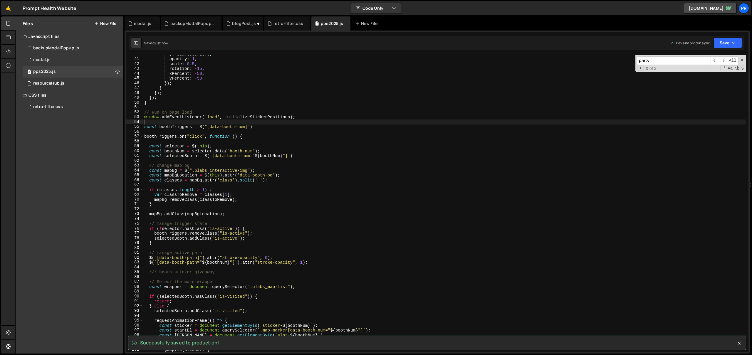
scroll to position [193, 0]
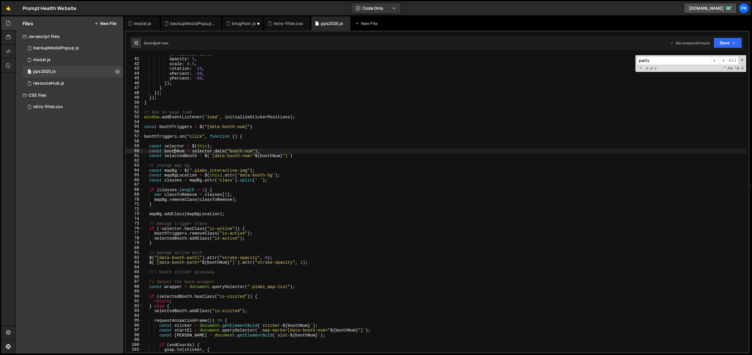
click at [175, 153] on div "y : startCoords . y , opacity : 1 , scale : 0.5 , rotation : - 15 , xPercent : …" at bounding box center [444, 205] width 603 height 307
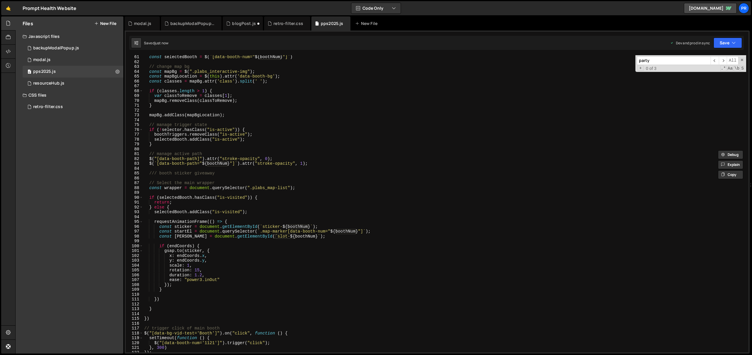
scroll to position [291, 0]
click at [202, 237] on div "const selectedBooth = $ ( ` [data-booth-num=" ${ boothNum } "] ` ) // change ma…" at bounding box center [444, 208] width 603 height 307
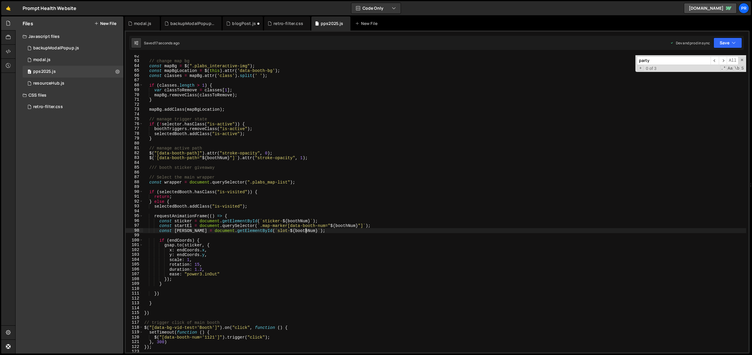
click at [313, 230] on div "// change map bg const mapBg = $ ( ".plabs_interactive-img" ) ; const mapBgLoca…" at bounding box center [444, 207] width 603 height 307
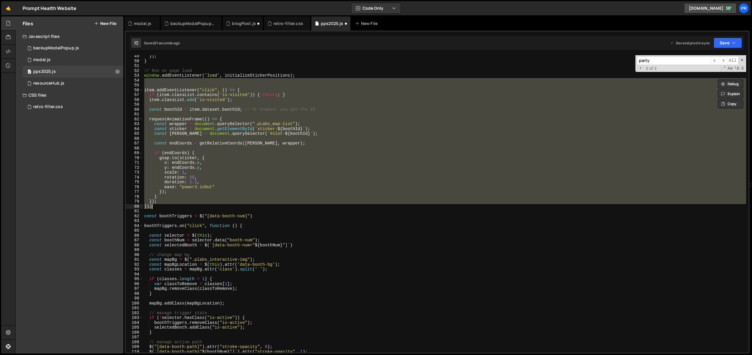
scroll to position [467, 0]
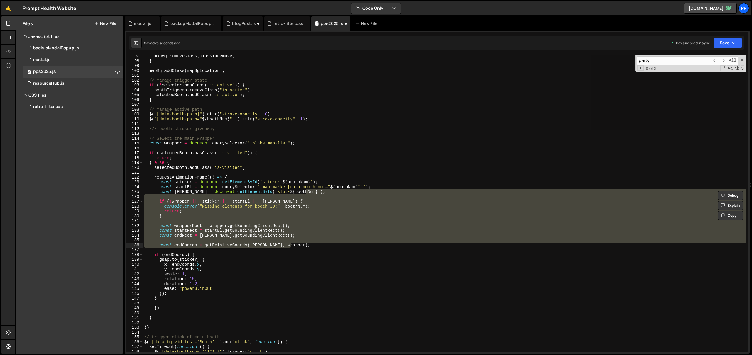
click at [287, 234] on div "mapBg . removeClass ( classToRemove ) ; } mapBg . addClass ( mapBgLocation ) ; …" at bounding box center [444, 203] width 603 height 297
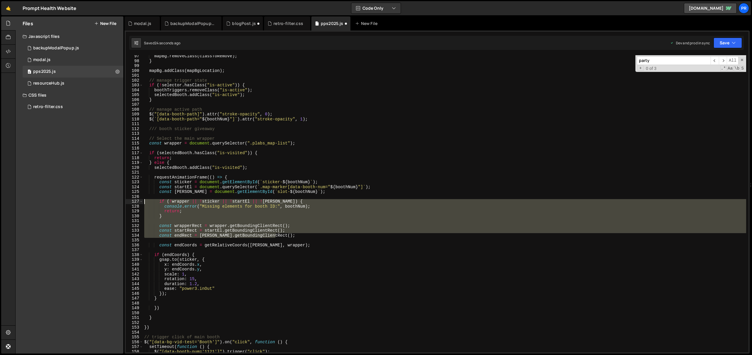
drag, startPoint x: 281, startPoint y: 236, endPoint x: 116, endPoint y: 201, distance: 168.6
click at [116, 201] on div "Files New File Javascript files 0 backupModalPopup.js 0 0 modal.js 0 0 pps2025.…" at bounding box center [383, 185] width 737 height 338
type textarea "if (!wrapper || !sticker || !startEl || ![PERSON_NAME]) { console.error("Missin…"
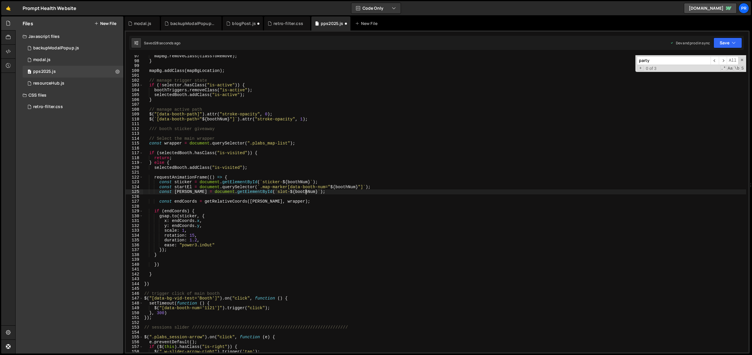
click at [275, 203] on div "mapBg . removeClass ( classToRemove ) ; } mapBg . addClass ( mapBgLocation ) ; …" at bounding box center [444, 207] width 603 height 307
click at [317, 141] on div "mapBg . removeClass ( classToRemove ) ; } mapBg . addClass ( mapBgLocation ) ; …" at bounding box center [444, 207] width 603 height 307
click at [736, 42] on button "Save" at bounding box center [728, 43] width 29 height 11
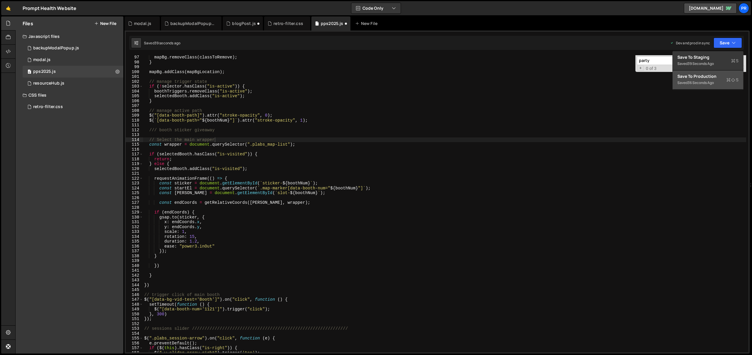
click at [711, 76] on div "Save to Production S" at bounding box center [708, 76] width 61 height 6
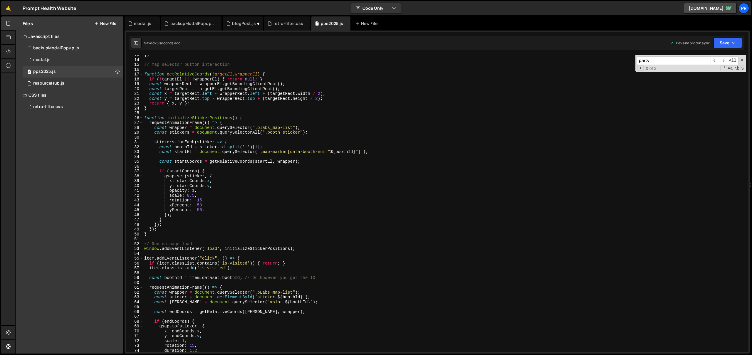
scroll to position [61, 0]
click at [204, 175] on div "}) // map selector button interaction function getRelativeCoords ( targetEl , w…" at bounding box center [444, 206] width 603 height 307
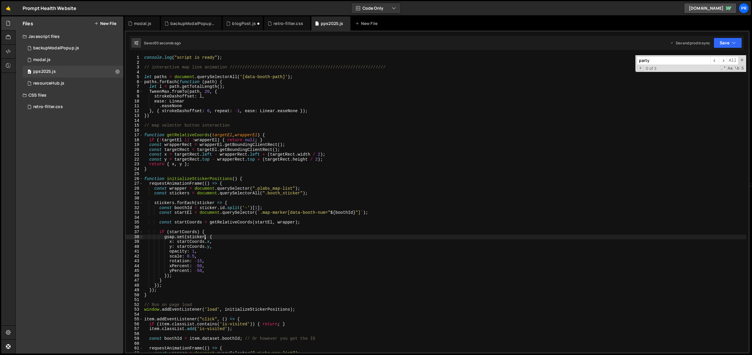
scroll to position [0, 0]
click at [194, 162] on div "console . log ( "script is ready" ) ; // interactive map line animation ///////…" at bounding box center [444, 208] width 603 height 307
click at [241, 139] on div "console . log ( "script is ready" ) ; // interactive map line animation ///////…" at bounding box center [444, 208] width 603 height 307
type textarea "if (!targetEl || !wrapperEl) { return null; }"
paste input "item.addEventListener"
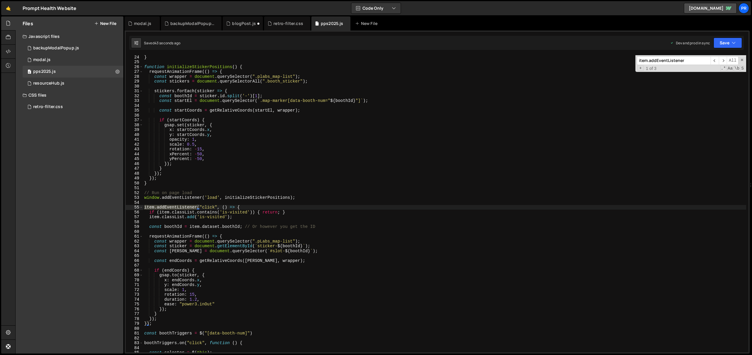
scroll to position [119, 0]
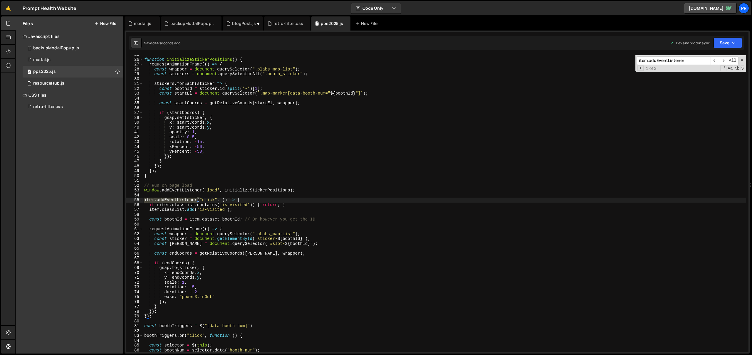
type input "item.addEventListener"
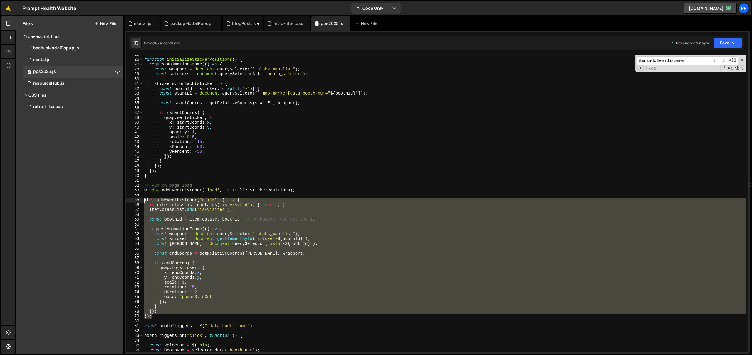
drag, startPoint x: 165, startPoint y: 317, endPoint x: 130, endPoint y: 199, distance: 122.7
click at [130, 199] on div "}); 25 26 27 28 29 30 31 32 33 34 35 36 37 38 39 40 41 42 43 44 45 46 47 48 49 …" at bounding box center [437, 203] width 623 height 297
type textarea "item.addEventListener("click", () => { if (item.classList.contains('is-visited'…"
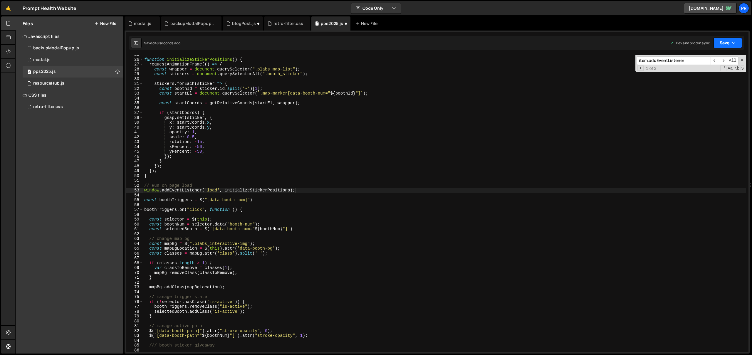
click at [722, 43] on button "Save" at bounding box center [728, 43] width 29 height 11
click at [716, 83] on div "Saved 47 seconds ago" at bounding box center [708, 82] width 61 height 7
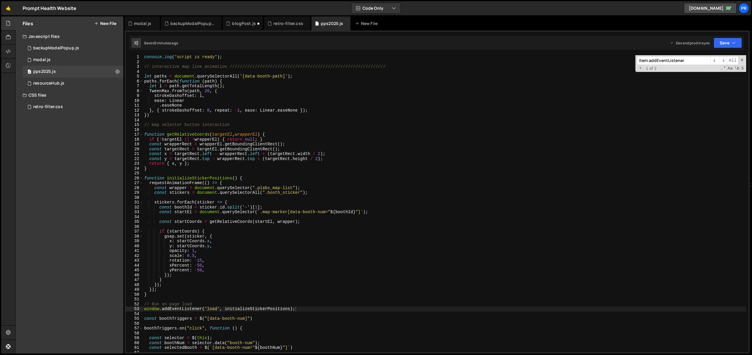
scroll to position [34, 0]
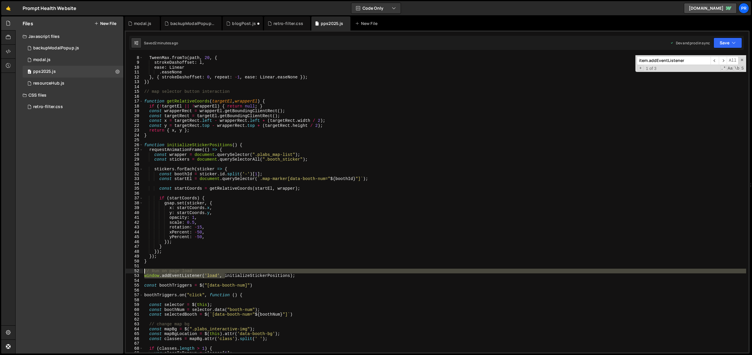
drag, startPoint x: 225, startPoint y: 276, endPoint x: 138, endPoint y: 272, distance: 86.8
click at [138, 272] on div "window.addEventListener('load', initializeStickerPositions); 7 8 9 10 11 12 13 …" at bounding box center [437, 203] width 623 height 297
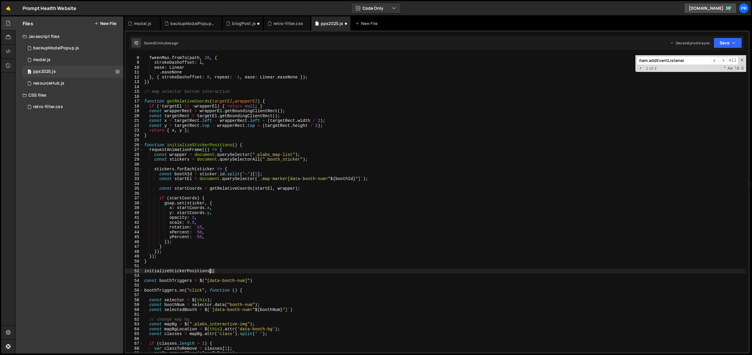
drag, startPoint x: 215, startPoint y: 273, endPoint x: 210, endPoint y: 272, distance: 5.7
click at [210, 272] on div "let l = path . getTotalLength ( ) ; TweenMax . fromTo ( path , 20 , { strokeDas…" at bounding box center [444, 204] width 603 height 307
type textarea "initializeStickerPositions();"
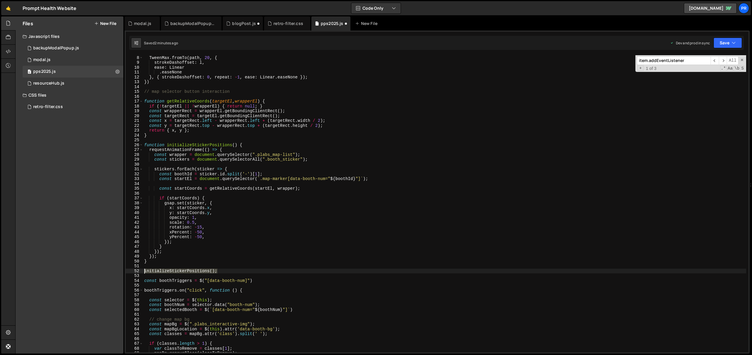
drag, startPoint x: 220, startPoint y: 272, endPoint x: 140, endPoint y: 272, distance: 79.9
click at [140, 272] on div "initializeStickerPositions(); 7 8 9 10 11 12 13 14 15 16 17 18 19 20 21 22 23 2…" at bounding box center [437, 203] width 623 height 297
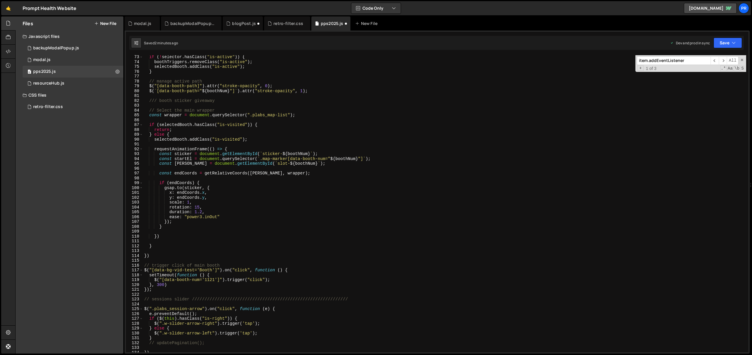
scroll to position [375, 0]
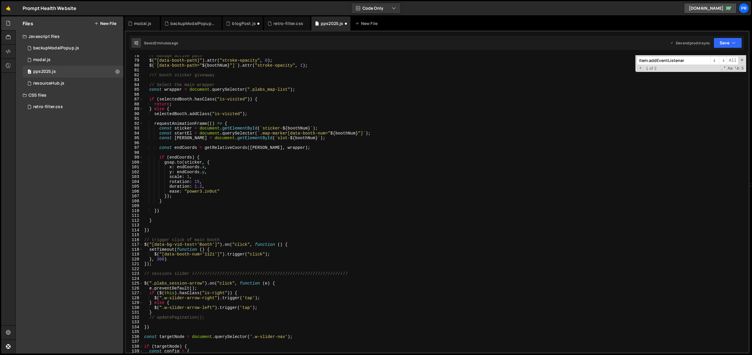
click at [296, 245] on div "// manage active path $ ( "[data-booth-path]" ) . attr ( "stroke-opacity" , 0 )…" at bounding box center [444, 206] width 603 height 307
type textarea "$("[data-bg-vid-test='Booth']").on("click", function () {"
paste textarea "initializeStickerPositions();"
click at [191, 251] on div "// manage active path $ ( "[data-booth-path]" ) . attr ( "stroke-opacity" , 0 )…" at bounding box center [444, 206] width 603 height 307
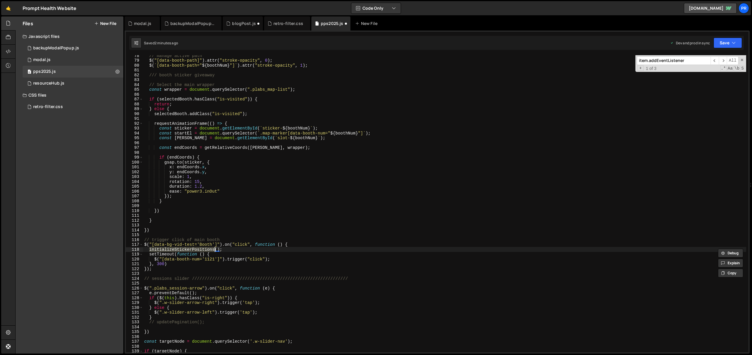
type textarea "initializeStickerPositions();"
type input "initializeStickerPositions"
click at [255, 255] on div "// manage active path $ ( "[data-booth-path]" ) . attr ( "stroke-opacity" , 0 )…" at bounding box center [444, 206] width 603 height 307
click at [735, 42] on icon "button" at bounding box center [734, 43] width 4 height 6
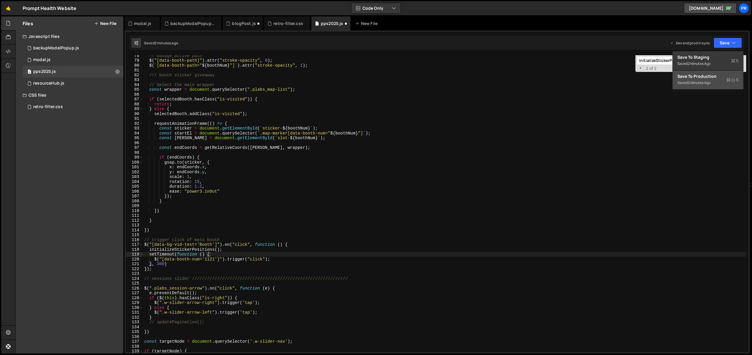
click at [716, 82] on div "Saved 2 minutes ago" at bounding box center [708, 82] width 61 height 7
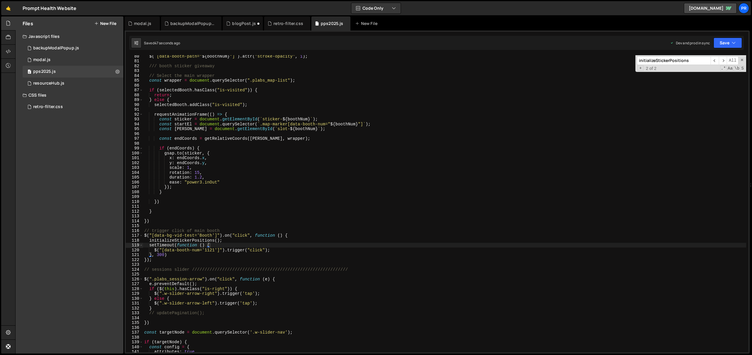
scroll to position [420, 0]
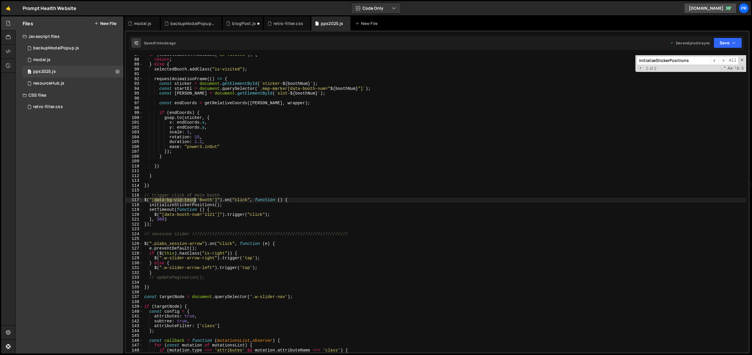
drag, startPoint x: 155, startPoint y: 200, endPoint x: 195, endPoint y: 200, distance: 40.6
click at [195, 200] on div "if ( selectedBooth . hasClass ( "is-visited" )) { return ; } else { selectedBoo…" at bounding box center [444, 205] width 603 height 307
paste textarea
click at [199, 200] on div "if ( selectedBooth . hasClass ( "is-visited" )) { return ; } else { selectedBoo…" at bounding box center [444, 205] width 603 height 307
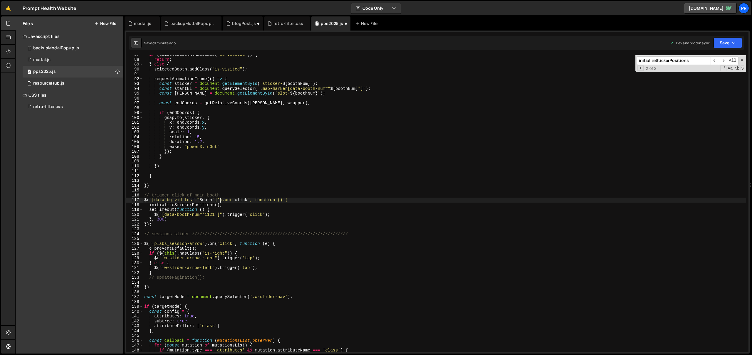
click at [152, 200] on div "if ( selectedBooth . hasClass ( "is-visited" )) { return ; } else { selectedBoo…" at bounding box center [444, 205] width 603 height 307
click at [256, 194] on div "if ( selectedBooth . hasClass ( "is-visited" )) { return ; } else { selectedBoo…" at bounding box center [444, 205] width 603 height 307
click at [216, 214] on div "if ( selectedBooth . hasClass ( "is-visited" )) { return ; } else { selectedBoo…" at bounding box center [444, 205] width 603 height 307
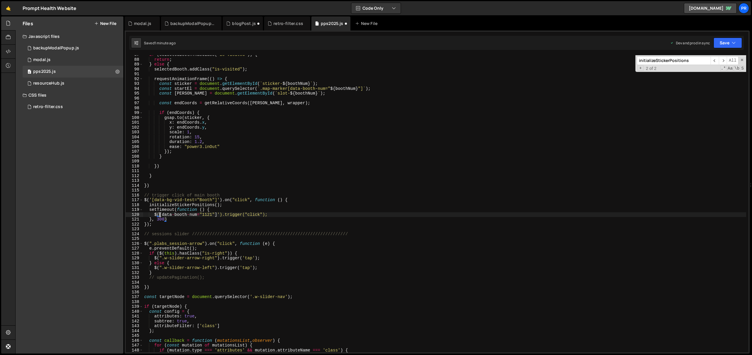
type textarea "$('[data-booth-num="1121"]').trigger("click");"
click at [337, 191] on div "if ( selectedBooth . hasClass ( "is-visited" )) { return ; } else { selectedBoo…" at bounding box center [444, 205] width 603 height 307
click at [719, 48] on button "Save" at bounding box center [728, 43] width 29 height 11
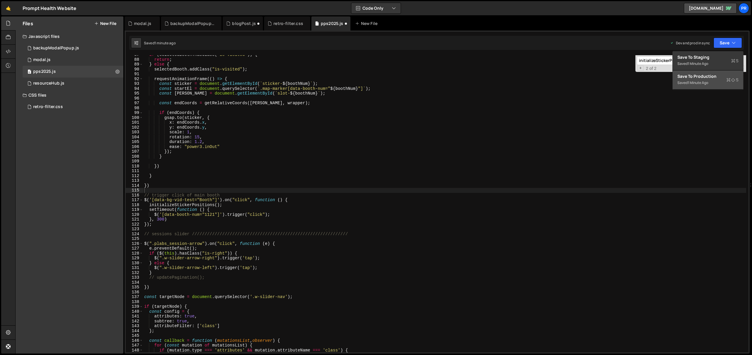
click at [712, 77] on div "Save to Production S" at bounding box center [708, 76] width 61 height 6
click at [200, 200] on div "if ( selectedBooth . hasClass ( "is-visited" )) { return ; } else { selectedBoo…" at bounding box center [444, 205] width 603 height 307
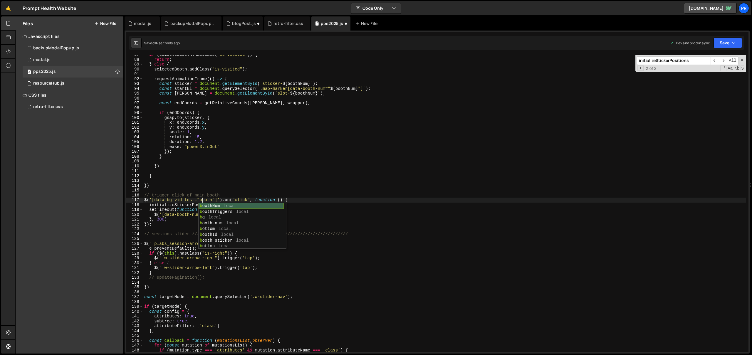
scroll to position [0, 4]
click at [331, 203] on div "if ( selectedBooth . hasClass ( "is-visited" )) { return ; } else { selectedBoo…" at bounding box center [444, 205] width 603 height 307
click at [737, 41] on button "Save" at bounding box center [728, 43] width 29 height 11
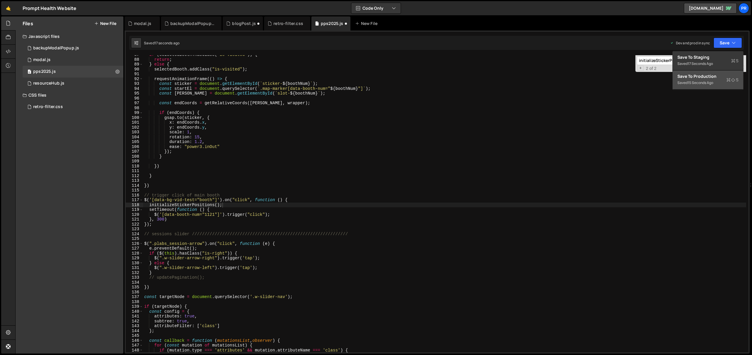
click at [714, 85] on div "15 seconds ago" at bounding box center [701, 82] width 26 height 5
click at [220, 208] on div "if ( selectedBooth . hasClass ( "is-visited" )) { return ; } else { selectedBoo…" at bounding box center [444, 205] width 603 height 307
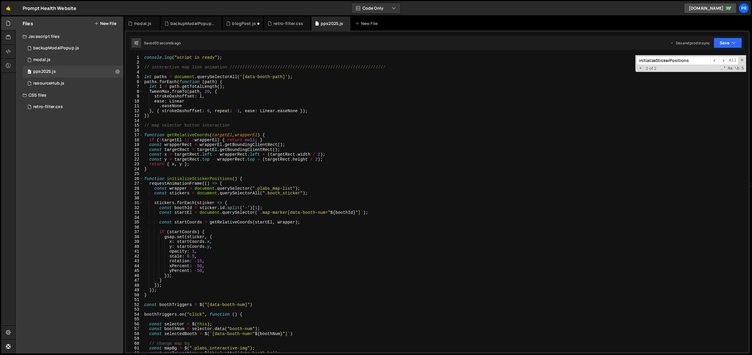
scroll to position [0, 0]
click at [217, 248] on div "console . log ( "script is ready" ) ; // interactive map line animation ///////…" at bounding box center [444, 208] width 603 height 307
click at [379, 212] on div "console . log ( "script is ready" ) ; // interactive map line animation ///////…" at bounding box center [444, 208] width 603 height 307
type textarea "const startEl = document.querySelector(`.map-marker[data-booth-num="${boothId}"…"
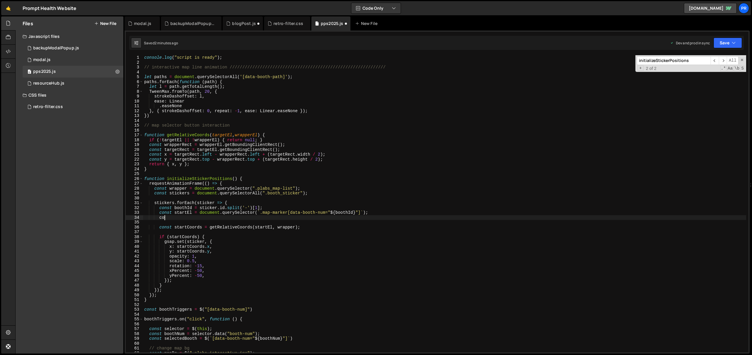
type textarea "c"
type textarea "const startEl = document.querySelector(`.map-marker[data-booth-num="${boothId}"…"
drag, startPoint x: 256, startPoint y: 212, endPoint x: 367, endPoint y: 211, distance: 110.5
click at [367, 211] on div "console . log ( "script is ready" ) ; // interactive map line animation ///////…" at bounding box center [444, 208] width 603 height 307
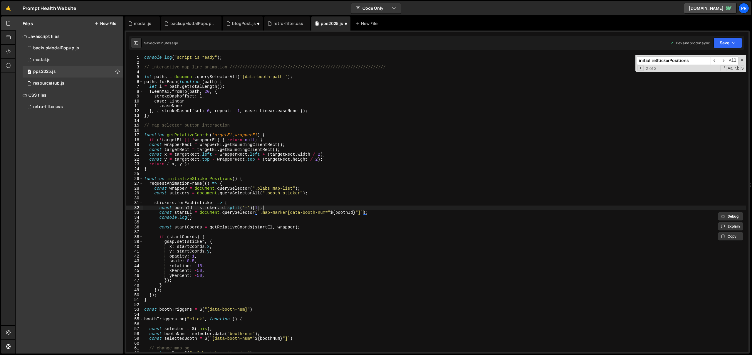
click at [287, 210] on div "console . log ( "script is ready" ) ; // interactive map line animation ///////…" at bounding box center [444, 208] width 603 height 307
drag, startPoint x: 257, startPoint y: 212, endPoint x: 346, endPoint y: 210, distance: 89.7
click at [339, 211] on div "console . log ( "script is ready" ) ; // interactive map line animation ///////…" at bounding box center [444, 208] width 603 height 307
drag, startPoint x: 199, startPoint y: 212, endPoint x: 367, endPoint y: 211, distance: 167.2
click at [367, 211] on div "console . log ( "script is ready" ) ; // interactive map line animation ///////…" at bounding box center [444, 208] width 603 height 307
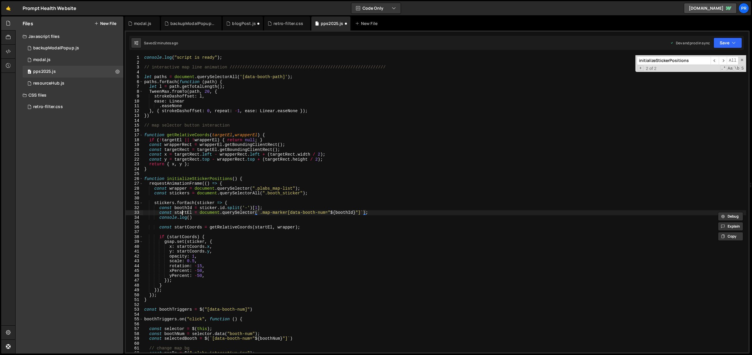
click at [183, 212] on div "console . log ( "script is ready" ) ; // interactive map line animation ///////…" at bounding box center [444, 208] width 603 height 307
click at [190, 218] on div "console . log ( "script is ready" ) ; // interactive map line animation ///////…" at bounding box center [444, 208] width 603 height 307
paste textarea "startEl"
click at [251, 217] on div "console . log ( "script is ready" ) ; // interactive map line animation ///////…" at bounding box center [444, 208] width 603 height 307
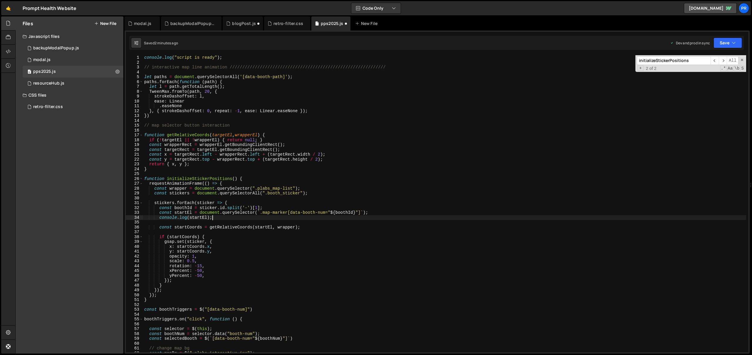
scroll to position [0, 4]
click at [728, 41] on button "Save" at bounding box center [728, 43] width 29 height 11
click at [719, 72] on button "Save to Production S Saved 2 minutes ago" at bounding box center [708, 80] width 71 height 19
click at [203, 179] on div "console . log ( "script is ready" ) ; // interactive map line animation ///////…" at bounding box center [444, 208] width 603 height 307
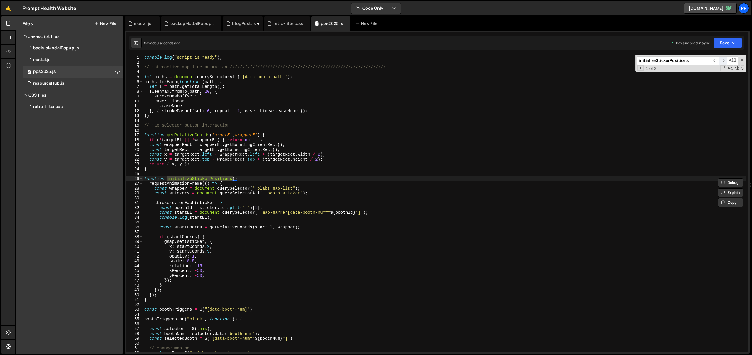
click at [723, 61] on span "​" at bounding box center [723, 60] width 8 height 9
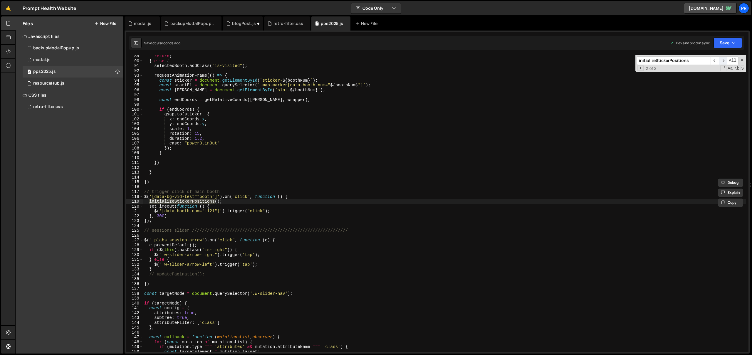
scroll to position [428, 0]
click at [716, 62] on span "​" at bounding box center [715, 60] width 8 height 9
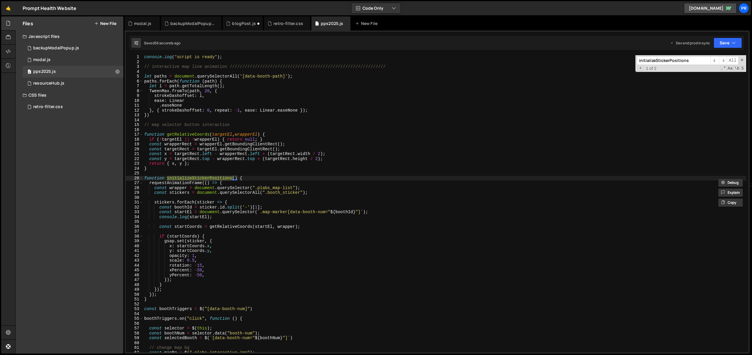
scroll to position [4, 0]
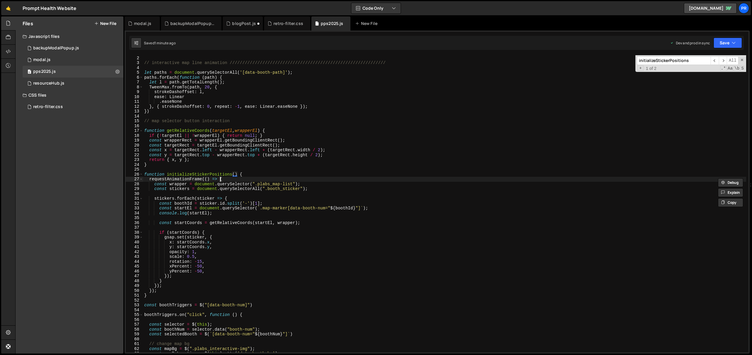
click at [221, 179] on div "console . log ( "script is ready" ) ; // interactive map line animation ///////…" at bounding box center [444, 204] width 603 height 307
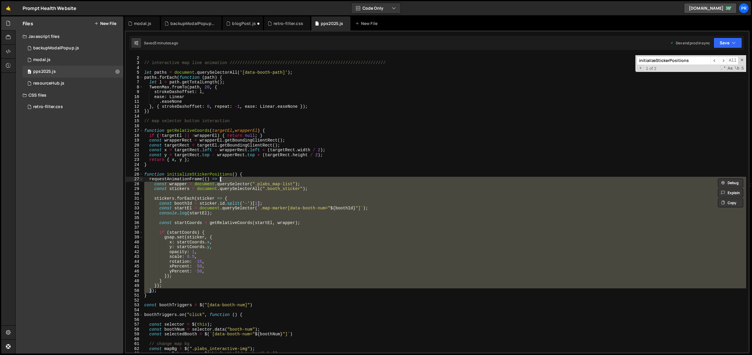
click at [160, 293] on div "console . log ( "script is ready" ) ; // interactive map line animation ///////…" at bounding box center [444, 204] width 603 height 307
type textarea "}"
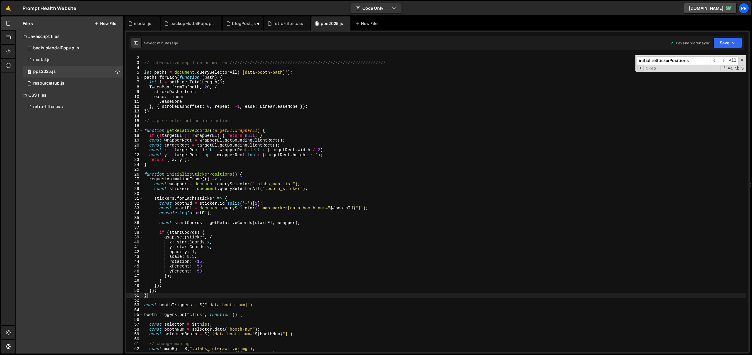
paste textarea "}"
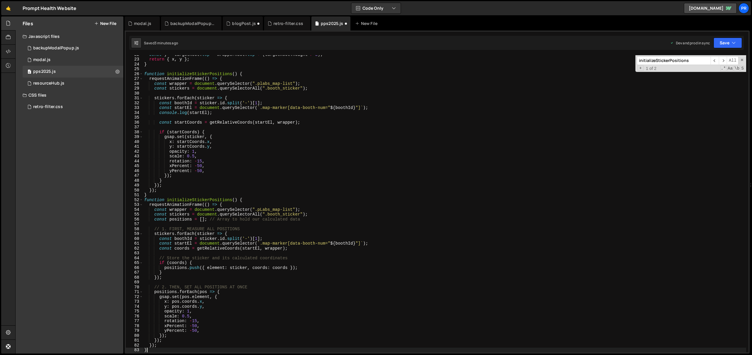
scroll to position [105, 0]
drag, startPoint x: 253, startPoint y: 286, endPoint x: 136, endPoint y: 285, distance: 117.0
click at [136, 285] on div "} 22 23 24 25 26 27 28 29 30 31 32 33 34 35 36 37 38 39 40 41 42 43 44 45 46 47…" at bounding box center [437, 203] width 623 height 297
type textarea "// 2. THEN, SET ALL POSITIONS AT ONCE"
drag, startPoint x: 277, startPoint y: 258, endPoint x: 136, endPoint y: 258, distance: 141.1
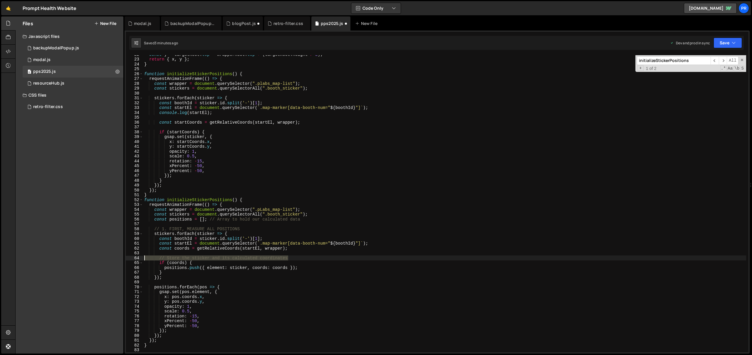
click at [136, 257] on div "22 23 24 25 26 27 28 29 30 31 32 33 34 35 36 37 38 39 40 41 42 43 44 45 46 47 4…" at bounding box center [437, 203] width 623 height 297
type textarea "// Store the sticker and its calculated coordinates"
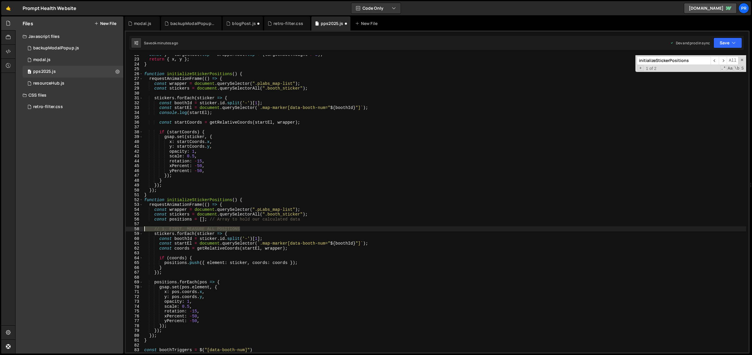
drag, startPoint x: 244, startPoint y: 228, endPoint x: 133, endPoint y: 227, distance: 111.4
click at [133, 227] on div "22 23 24 25 26 27 28 29 30 31 32 33 34 35 36 37 38 39 40 41 42 43 44 45 46 47 4…" at bounding box center [437, 203] width 623 height 297
type textarea "// 1. FIRST, MEASURE ALL POSITIONS"
drag, startPoint x: 303, startPoint y: 221, endPoint x: 210, endPoint y: 218, distance: 92.6
click at [210, 218] on div "const y = targetRect . top - wrapperRect . top + ( targetRect . height / 2 ) ; …" at bounding box center [444, 205] width 603 height 307
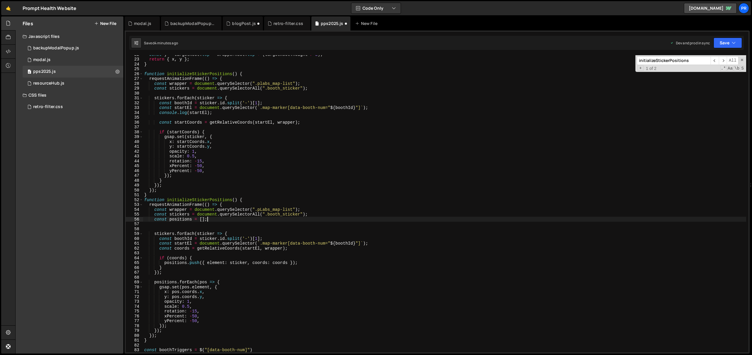
click at [181, 193] on div "const y = targetRect . top - wrapperRect . top + ( targetRect . height / 2 ) ; …" at bounding box center [444, 205] width 603 height 307
click at [190, 197] on div "const y = targetRect . top - wrapperRect . top + ( targetRect . height / 2 ) ; …" at bounding box center [444, 205] width 603 height 307
type textarea "}"
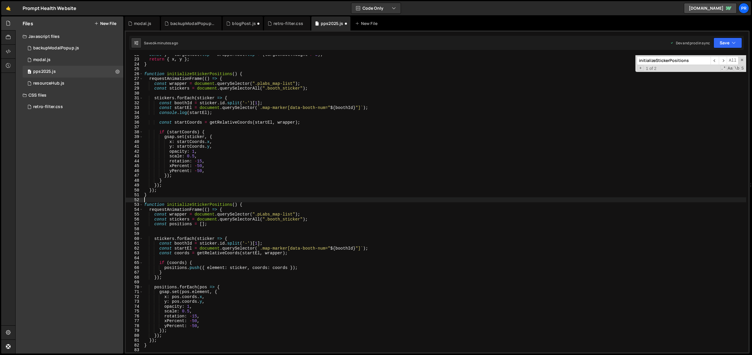
click at [262, 214] on div "const y = targetRect . top - wrapperRect . top + ( targetRect . height / 2 ) ; …" at bounding box center [444, 205] width 603 height 307
click at [288, 178] on div "const y = targetRect . top - wrapperRect . top + ( targetRect . height / 2 ) ; …" at bounding box center [444, 205] width 603 height 307
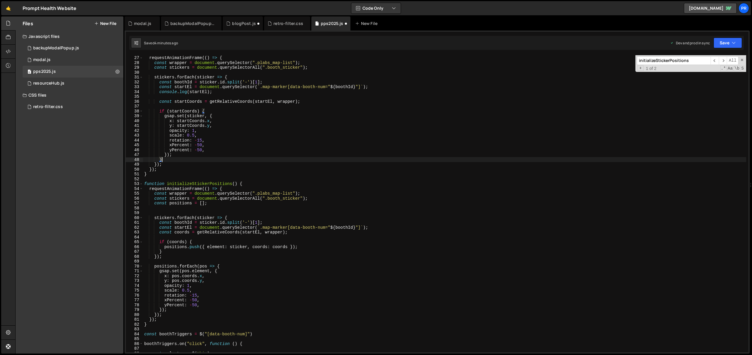
scroll to position [141, 0]
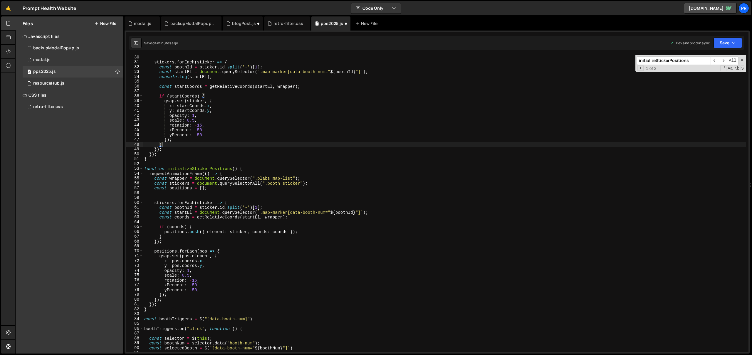
click at [184, 168] on div "stickers . forEach ( sticker => { const boothId = sticker . id . split ( '-' ) …" at bounding box center [444, 208] width 603 height 307
click at [156, 308] on div "stickers . forEach ( sticker => { const boothId = sticker . id . split ( '-' ) …" at bounding box center [444, 208] width 603 height 307
type textarea "}"
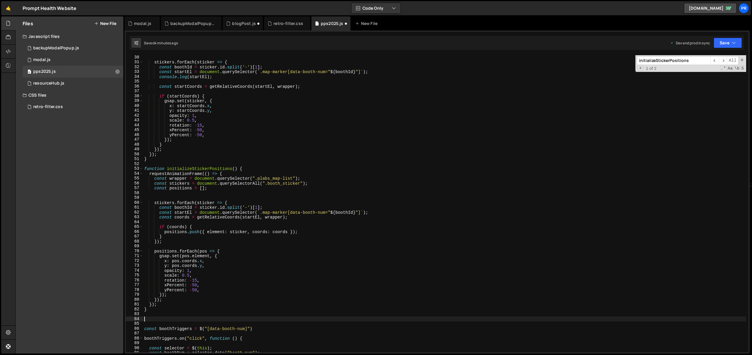
paste textarea "initializeStickerPositions"
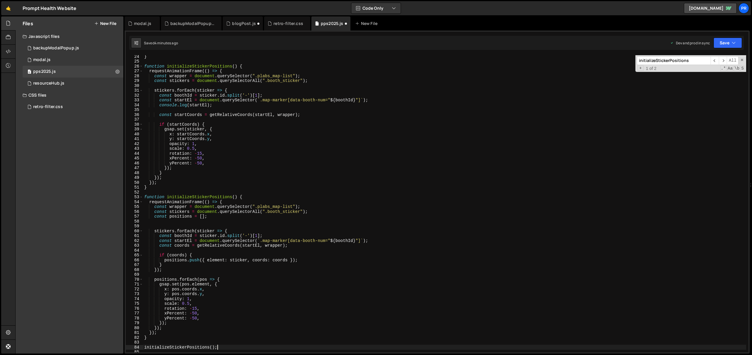
scroll to position [106, 0]
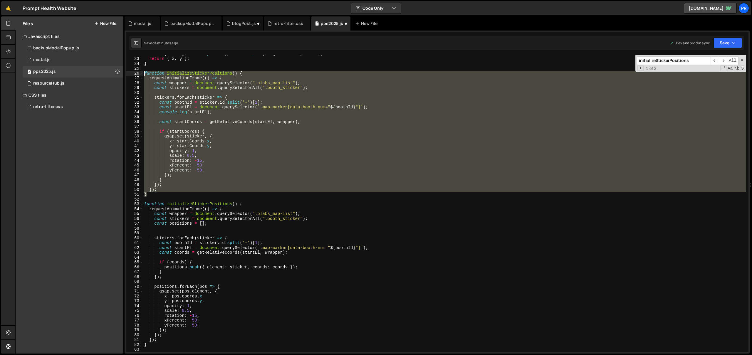
drag, startPoint x: 153, startPoint y: 196, endPoint x: 128, endPoint y: 72, distance: 126.7
click at [128, 72] on div "initializeStickerPositions(); 22 23 24 25 26 27 28 29 30 31 32 33 34 35 36 37 3…" at bounding box center [437, 203] width 623 height 297
type textarea "function initializeStickerPositions() { requestAnimationFrame(() => {"
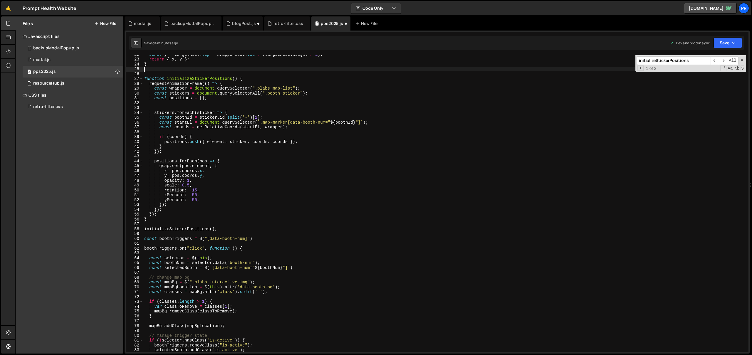
scroll to position [100, 0]
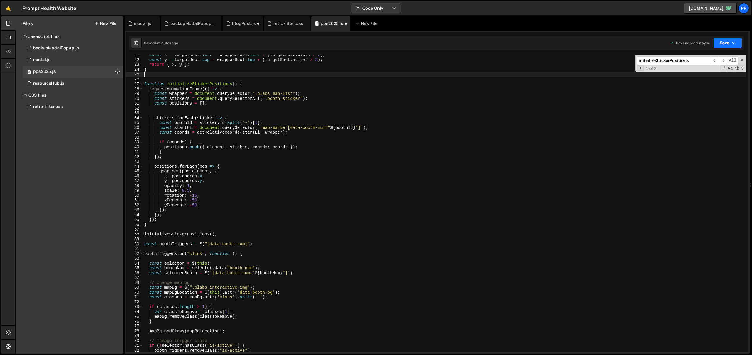
drag, startPoint x: 729, startPoint y: 41, endPoint x: 725, endPoint y: 52, distance: 11.5
click at [729, 42] on button "Save" at bounding box center [728, 43] width 29 height 11
click at [712, 77] on div "Save to Production S" at bounding box center [708, 76] width 61 height 6
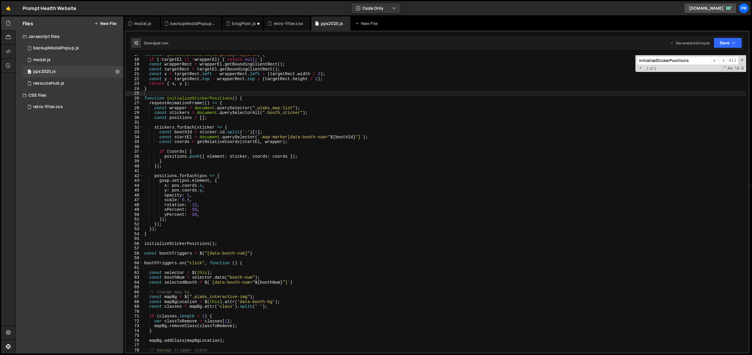
scroll to position [72, 0]
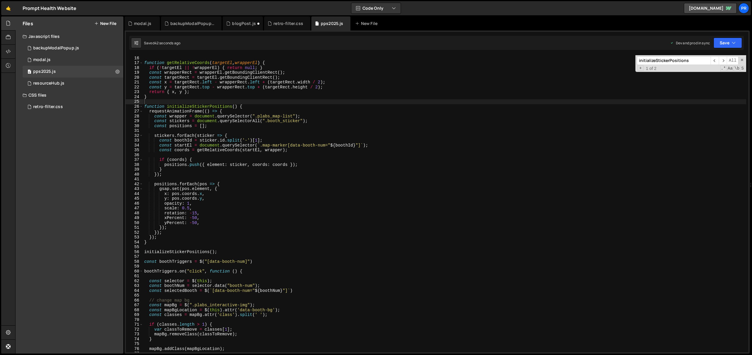
click at [219, 141] on div "// map selector button interaction function getRelativeCoords ( targetEl , wrap…" at bounding box center [444, 204] width 603 height 307
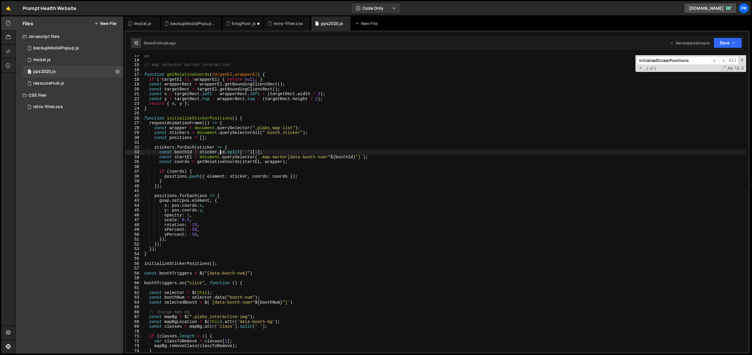
scroll to position [50, 0]
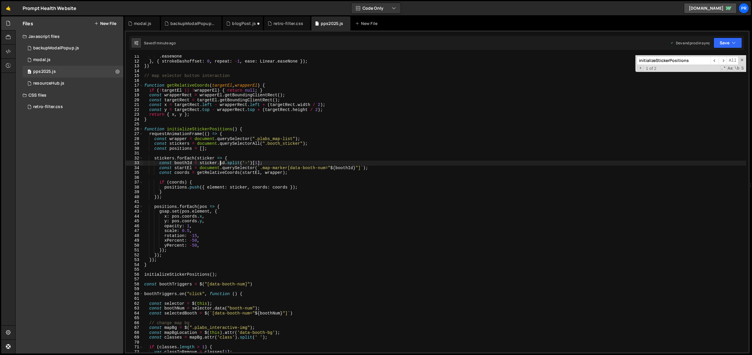
click at [175, 117] on div ". easeNone } , { strokeDashoffset : 0 , repeat : - 1 , ease : Linear . easeNone…" at bounding box center [444, 207] width 603 height 307
click at [251, 230] on div ". easeNone } , { strokeDashoffset : 0 , repeat : - 1 , ease : Linear . easeNone…" at bounding box center [444, 207] width 603 height 307
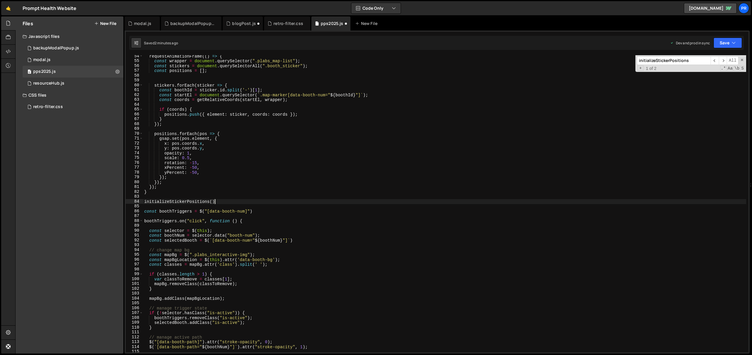
scroll to position [259, 0]
type textarea "initializeStickerPositions"
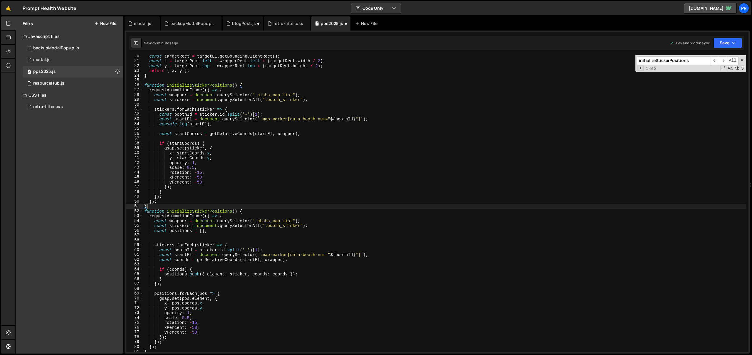
scroll to position [94, 0]
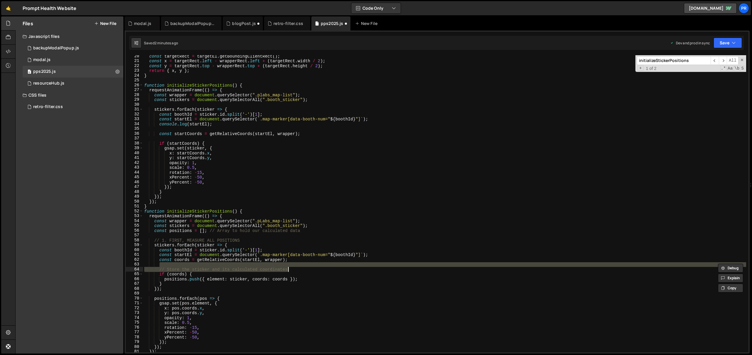
type textarea "// 2. THEN, SET ALL POSITIONS AT ONCE"
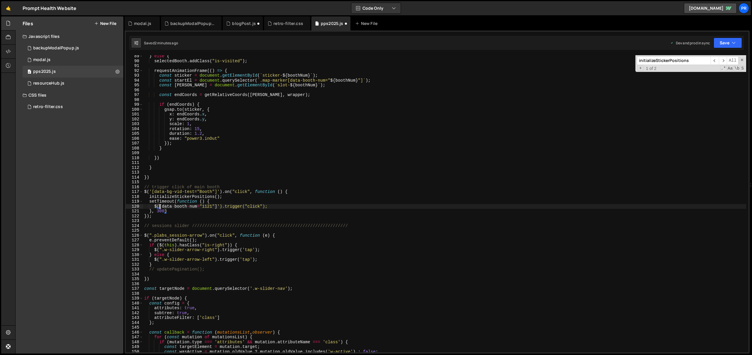
scroll to position [428, 0]
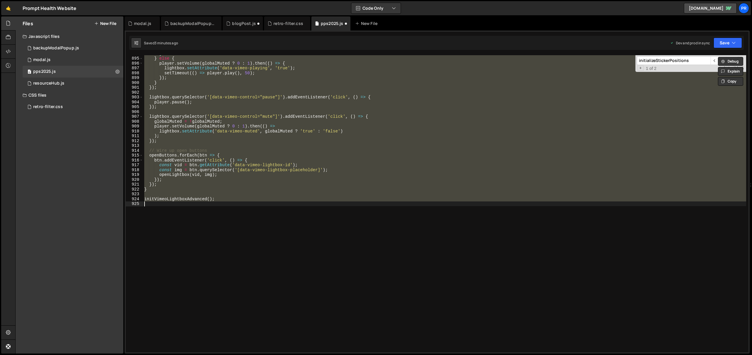
type textarea "const startEl = document.querySelector(`.map-marker[data-booth-num="${boothId}"…"
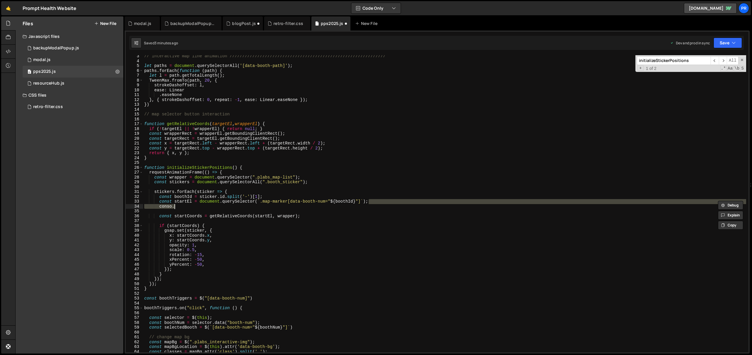
scroll to position [11, 0]
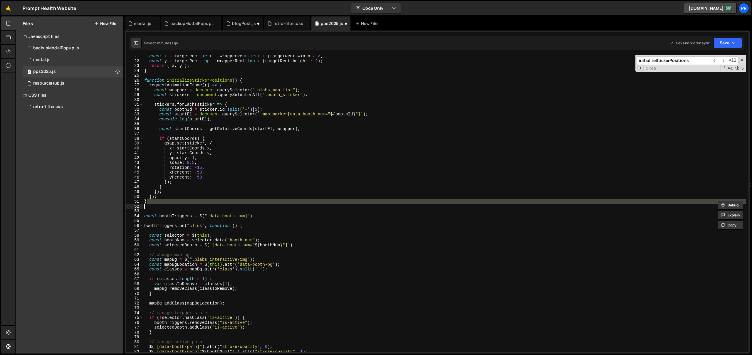
type textarea "}); }"
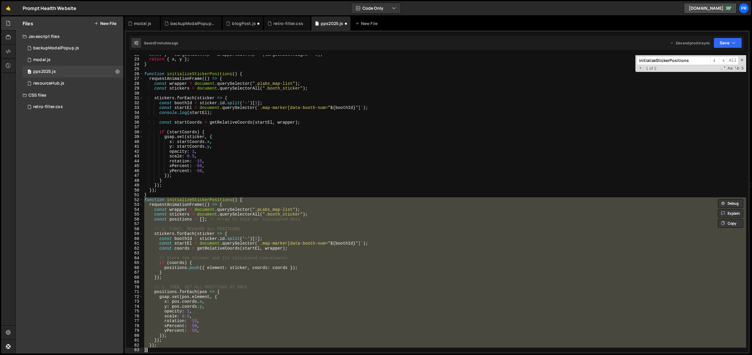
scroll to position [105, 0]
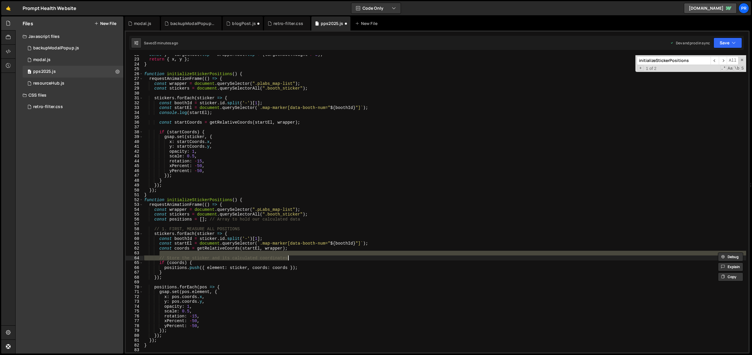
type textarea "// 2. THEN, SET ALL POSITIONS AT ONCE"
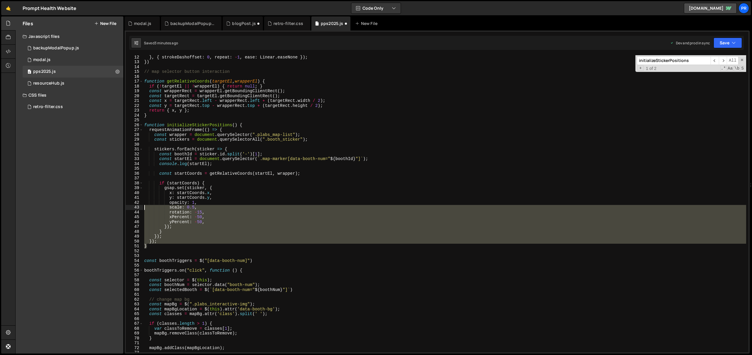
scroll to position [54, 0]
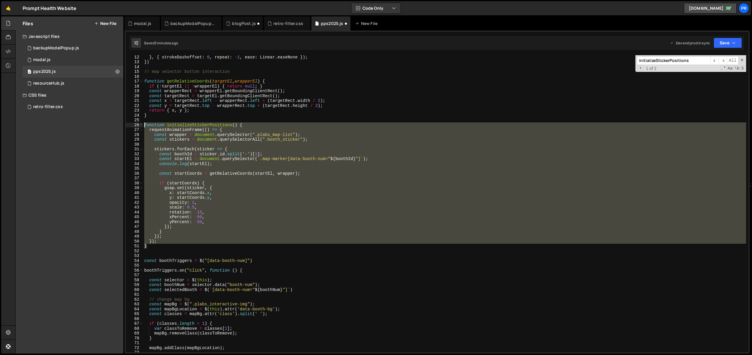
drag, startPoint x: 150, startPoint y: 218, endPoint x: 131, endPoint y: 124, distance: 95.6
click at [131, 124] on div "12 13 14 15 16 17 18 19 20 21 22 23 24 25 26 27 28 29 30 31 32 33 34 35 36 37 3…" at bounding box center [437, 203] width 623 height 297
type textarea "function initializeStickerPositions() { requestAnimationFrame(() => {"
click at [259, 121] on div "} , { strokeDashoffset : 0 , repeat : - 1 , ease : Linear . easeNone }) ; }) //…" at bounding box center [444, 208] width 603 height 307
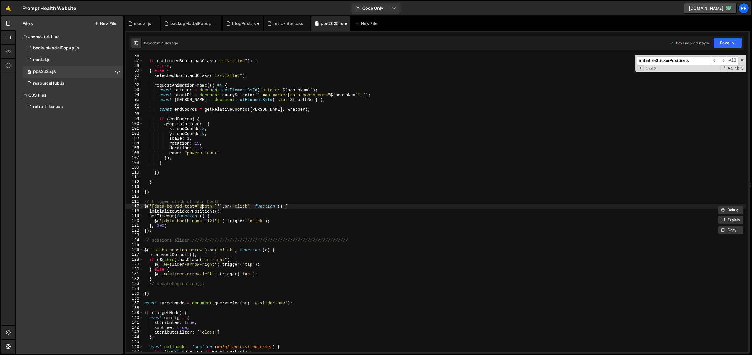
scroll to position [428, 0]
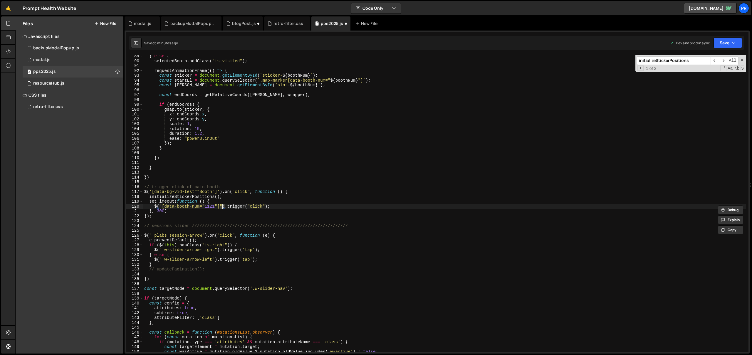
type textarea "$("[data-booth-num=1121"]").trigger("click");"
type textarea "initVimeoLightboxAdvanced();"
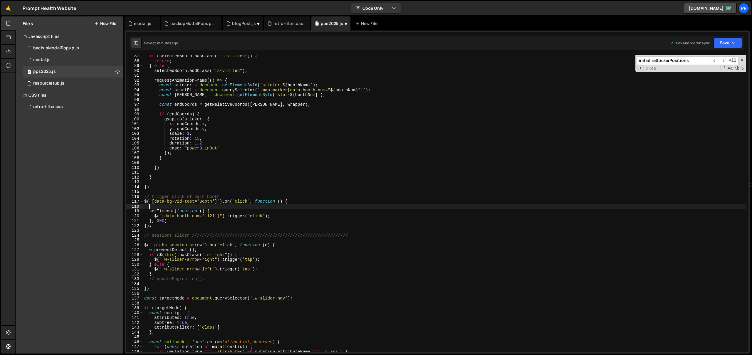
type textarea "$("[data-bg-vid-test='Booth']").on("click", function () {"
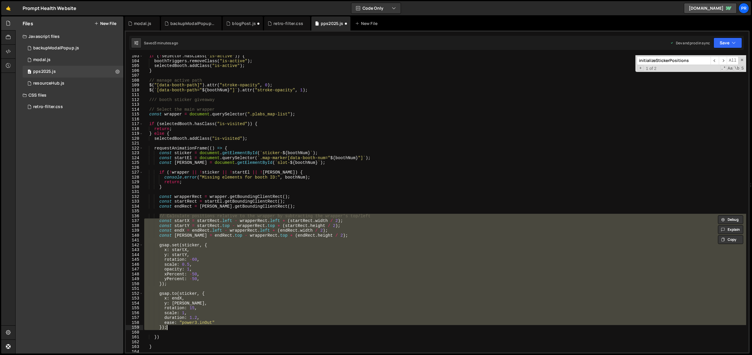
scroll to position [118, 0]
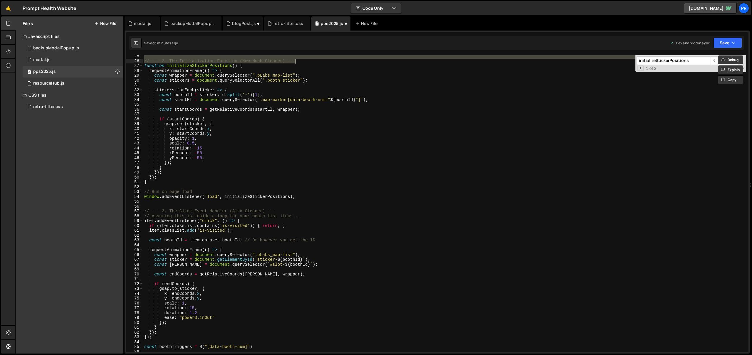
type textarea "// --- 1. The Reusable Helper Function ---"
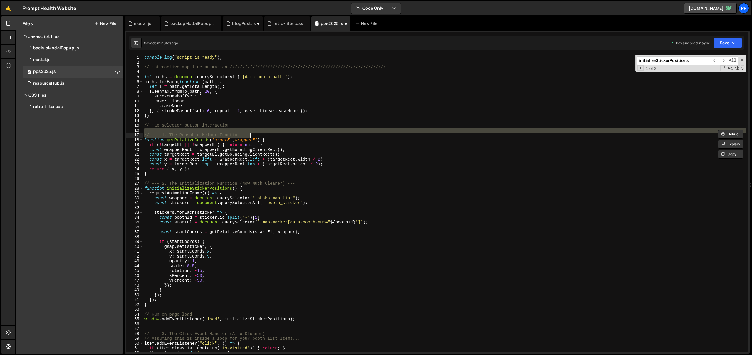
scroll to position [0, 0]
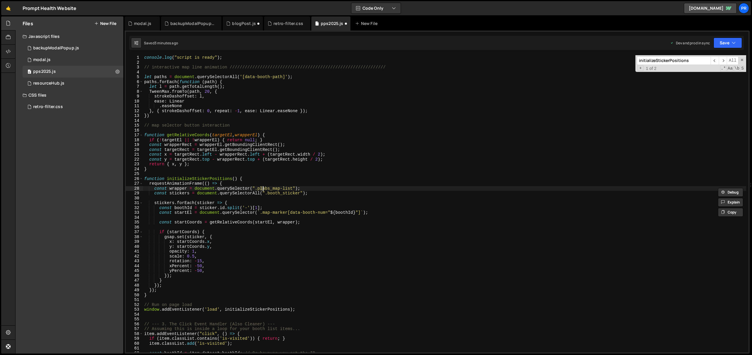
click at [275, 163] on div "console . log ( "script is ready" ) ; // interactive map line animation ///////…" at bounding box center [444, 208] width 603 height 307
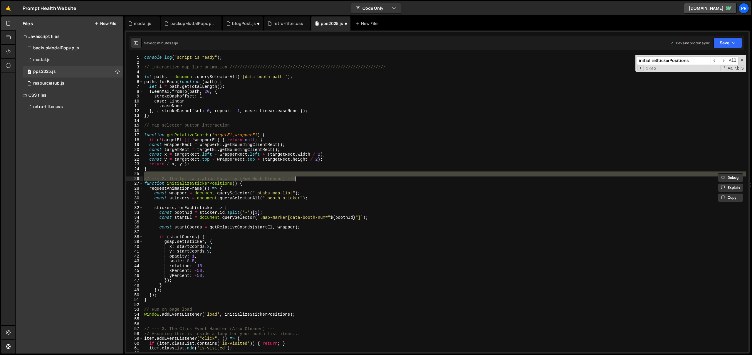
type textarea "// --- 1. The Reusable Helper Function ---"
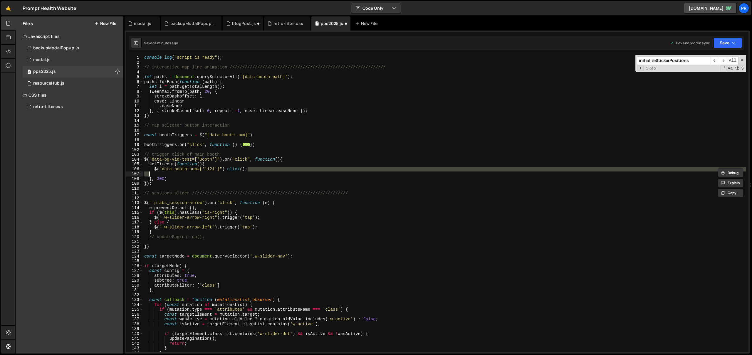
type textarea "$("data-booth-num=['1121']").click();"
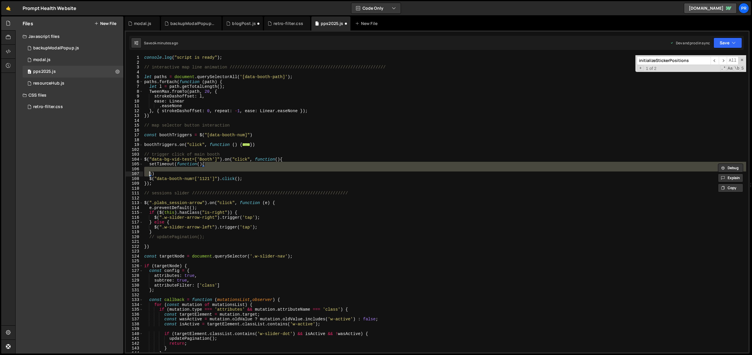
type textarea "}"
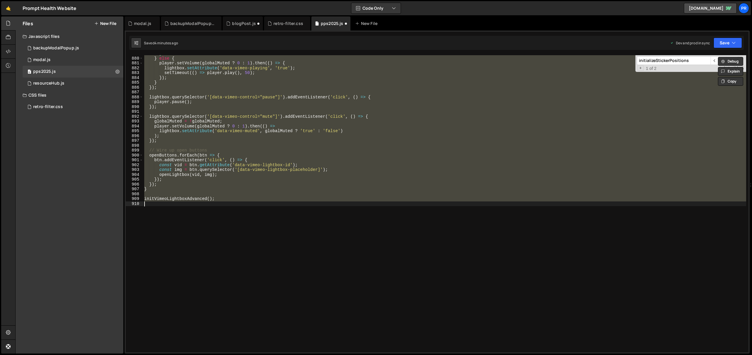
scroll to position [346, 0]
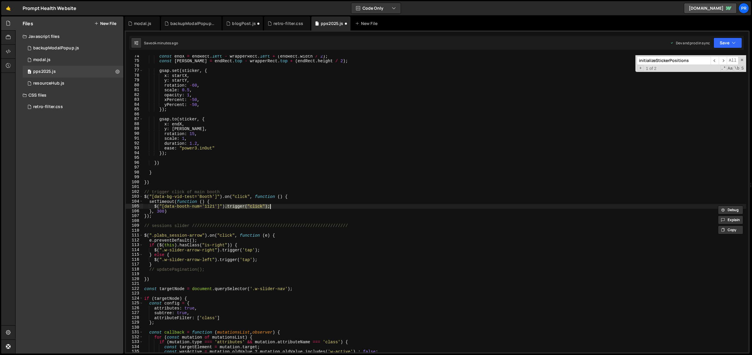
type textarea "initVimeoLightboxAdvanced();"
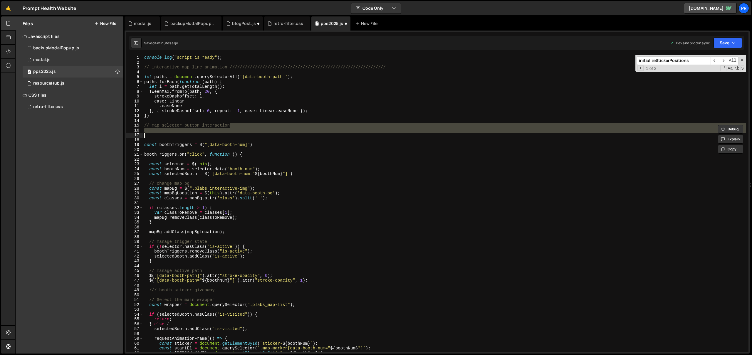
scroll to position [0, 0]
type textarea "}); });"
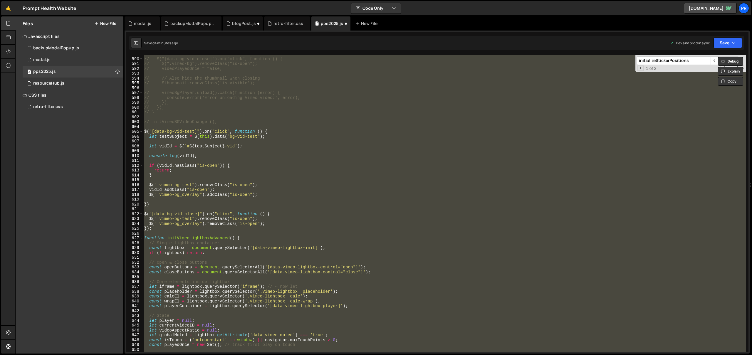
scroll to position [2909, 0]
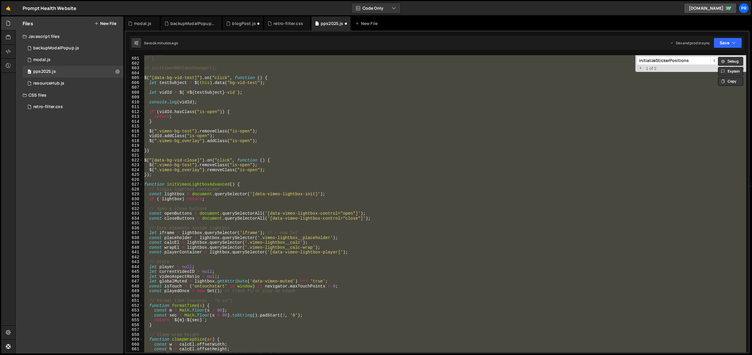
click at [253, 168] on div "// }); // } // initVimeoBGVideoChanger(); $ ( "[data-bg-vid-test]" ) . on ( "cl…" at bounding box center [444, 203] width 603 height 297
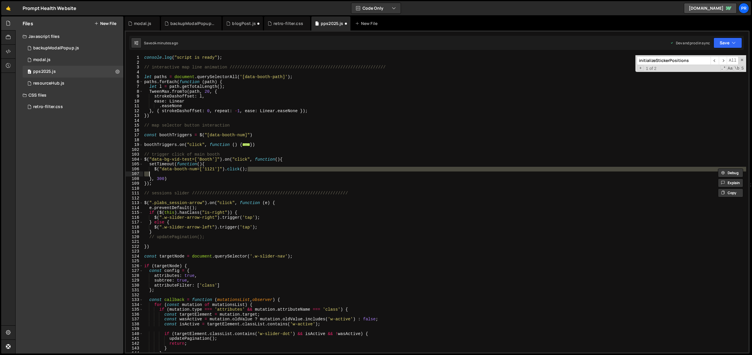
scroll to position [0, 0]
type textarea "$("data-booth-num=['1121']").click();"
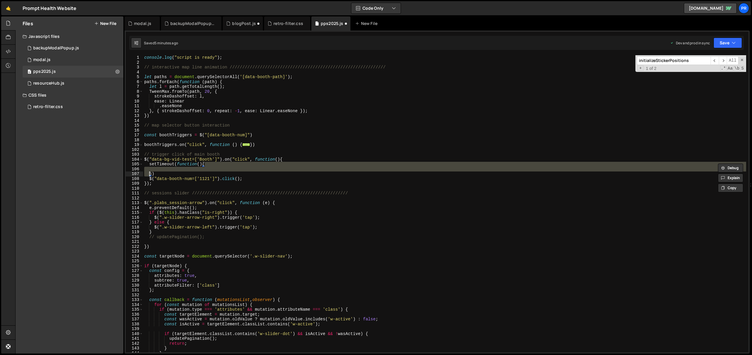
type textarea "}"
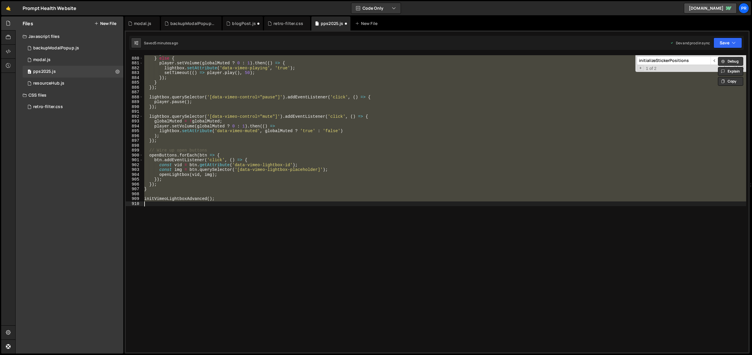
scroll to position [346, 0]
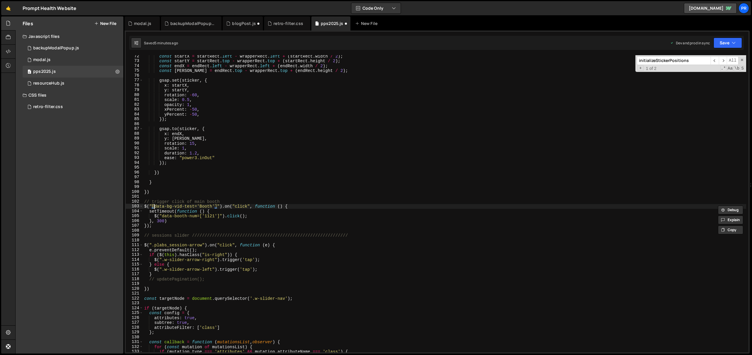
click at [203, 207] on div "const startX = startRect . left - wrapperRect . left + ( startRect . width / 2 …" at bounding box center [444, 207] width 603 height 307
type textarea "$("[data-bg-vid-test='booth']").on("click", function () {"
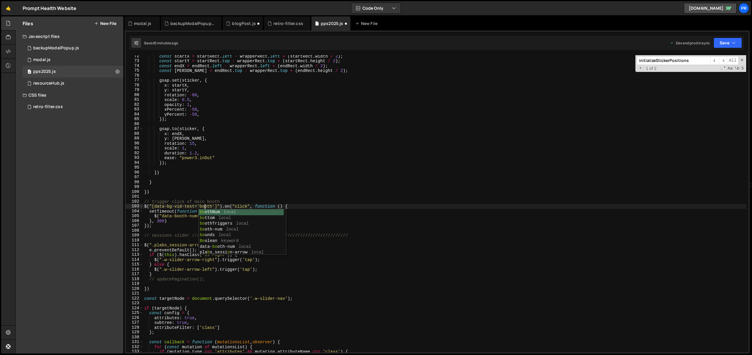
scroll to position [0, 4]
click at [240, 169] on div "const startX = startRect . left - wrapperRect . left + ( startRect . width / 2 …" at bounding box center [444, 207] width 603 height 307
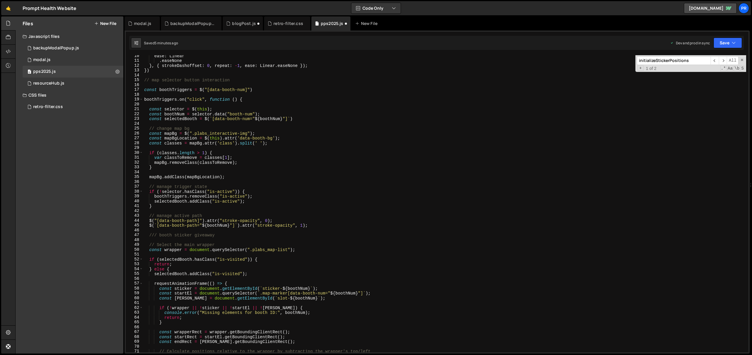
scroll to position [0, 0]
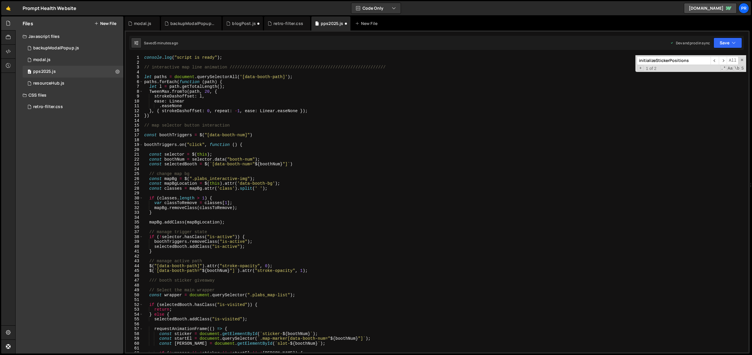
click at [202, 118] on div "console . log ( "script is ready" ) ; // interactive map line animation ///////…" at bounding box center [444, 208] width 603 height 307
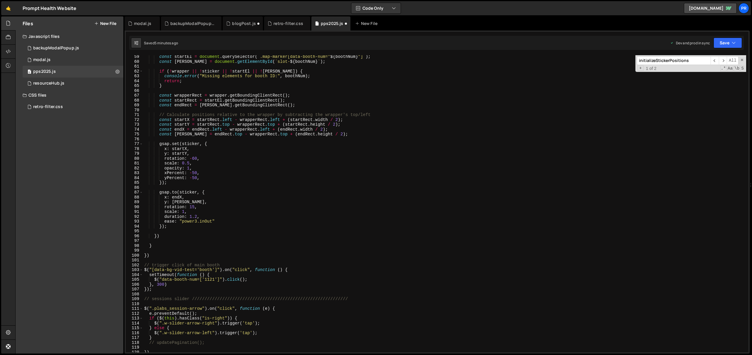
scroll to position [315, 0]
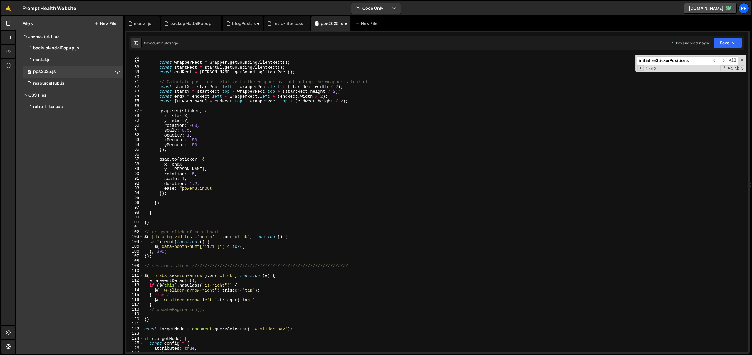
click at [164, 222] on div "const wrapperRect = wrapper . getBoundingClientRect ( ) ; const startRect = sta…" at bounding box center [444, 208] width 603 height 307
type textarea "});"
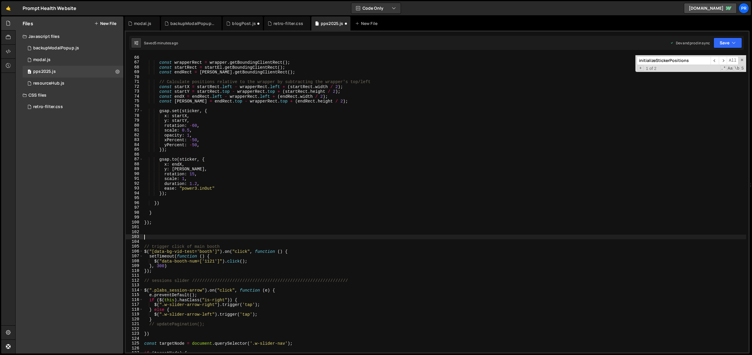
paste textarea "}"
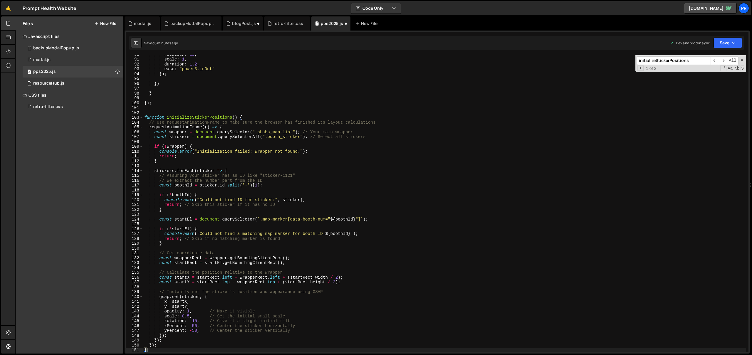
click at [262, 133] on div "rotation : 15 , scale : 1 , duration : 1.2 , ease : "power3.inOut" }) ; }) } })…" at bounding box center [444, 205] width 603 height 307
type textarea "const wrapper = document.querySelector(".plabs_map-list"); // Your main wrapper"
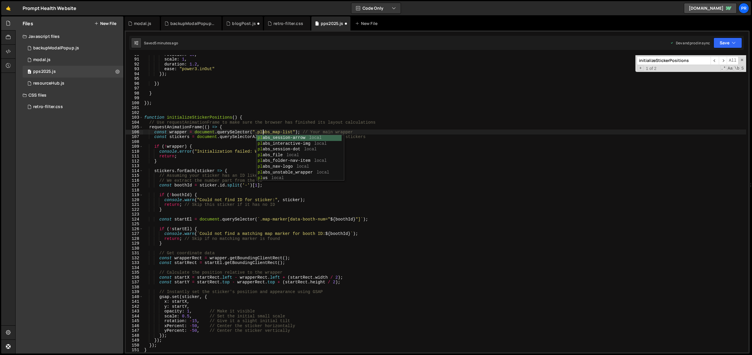
click at [276, 112] on div "rotation : 15 , scale : 1 , duration : 1.2 , ease : "power3.inOut" }) ; }) } })…" at bounding box center [444, 205] width 603 height 307
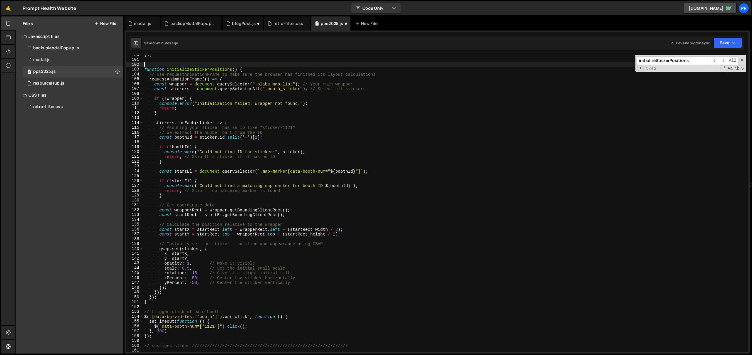
scroll to position [495, 0]
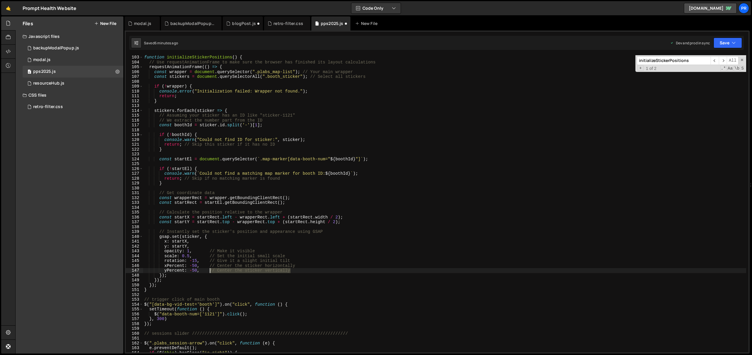
drag, startPoint x: 291, startPoint y: 272, endPoint x: 211, endPoint y: 270, distance: 80.3
click at [210, 270] on div "function initializeStickerPositions ( ) { // Use requestAnimationFrame to make …" at bounding box center [444, 208] width 603 height 307
drag, startPoint x: 299, startPoint y: 265, endPoint x: 210, endPoint y: 265, distance: 88.5
click at [210, 265] on div "function initializeStickerPositions ( ) { // Use requestAnimationFrame to make …" at bounding box center [444, 208] width 603 height 307
drag, startPoint x: 294, startPoint y: 260, endPoint x: 209, endPoint y: 261, distance: 85.2
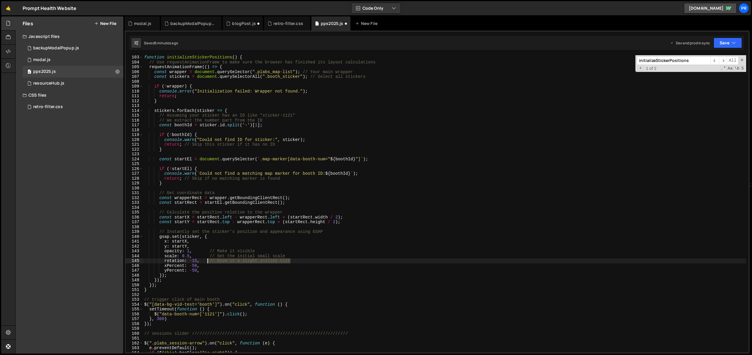
click at [209, 261] on div "function initializeStickerPositions ( ) { // Use requestAnimationFrame to make …" at bounding box center [444, 208] width 603 height 307
drag, startPoint x: 292, startPoint y: 255, endPoint x: 209, endPoint y: 257, distance: 82.3
click at [209, 257] on div "function initializeStickerPositions ( ) { // Use requestAnimationFrame to make …" at bounding box center [444, 208] width 603 height 307
drag, startPoint x: 259, startPoint y: 250, endPoint x: 209, endPoint y: 253, distance: 49.7
click at [209, 253] on div "function initializeStickerPositions ( ) { // Use requestAnimationFrame to make …" at bounding box center [444, 208] width 603 height 307
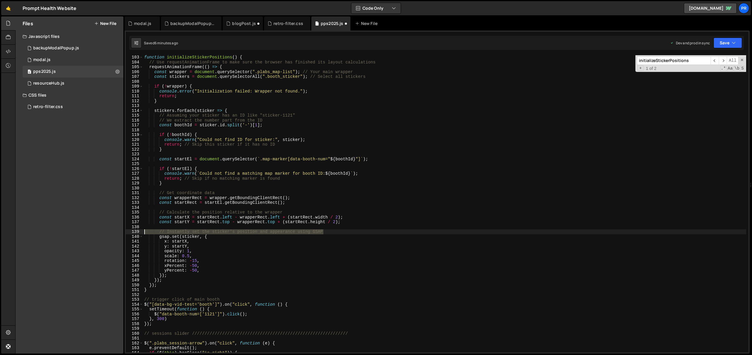
drag, startPoint x: 329, startPoint y: 232, endPoint x: 135, endPoint y: 234, distance: 193.4
click at [135, 234] on div "opacity: 1, 103 104 105 106 107 108 109 110 111 112 113 114 115 116 117 118 119…" at bounding box center [437, 203] width 623 height 297
type textarea "// Instantly set the sticker's position and appearance using GSAP"
drag, startPoint x: 288, startPoint y: 211, endPoint x: 132, endPoint y: 213, distance: 156.1
click at [132, 213] on div "103 104 105 106 107 108 109 110 111 112 113 114 115 116 117 118 119 120 121 122…" at bounding box center [437, 203] width 623 height 297
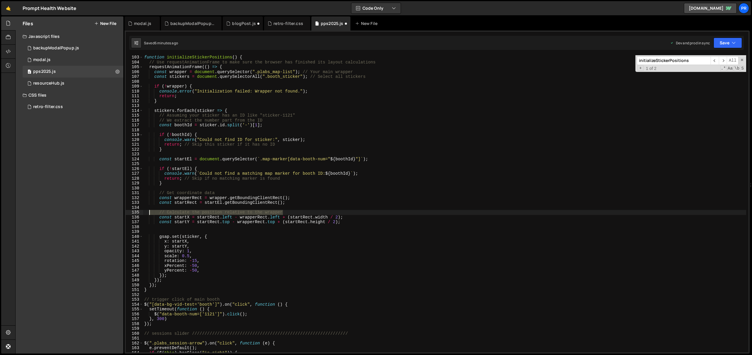
type textarea "// Calculate the position relative to the wrapper"
drag, startPoint x: 210, startPoint y: 193, endPoint x: 137, endPoint y: 194, distance: 73.5
click at [134, 193] on div "103 104 105 106 107 108 109 110 111 112 113 114 115 116 117 118 119 120 121 122…" at bounding box center [437, 203] width 623 height 297
type textarea "// Get coordinate data"
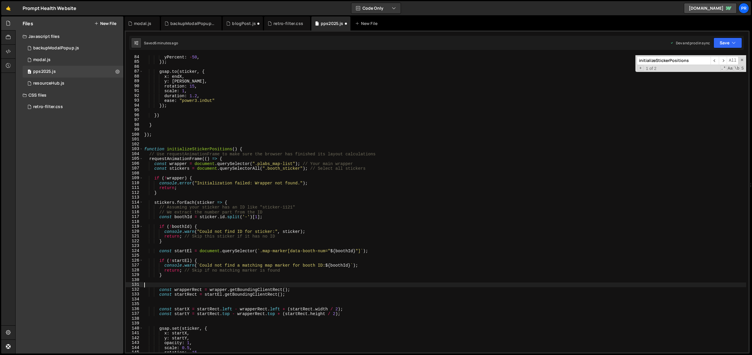
scroll to position [403, 0]
drag, startPoint x: 381, startPoint y: 154, endPoint x: 116, endPoint y: 153, distance: 265.7
click at [116, 153] on div "Files New File Javascript files 0 backupModalPopup.js 0 0 modal.js 0 0 pps2025.…" at bounding box center [383, 185] width 737 height 338
type textarea "// Use requestAnimationFrame to make sure the browser has finished its layout c…"
drag, startPoint x: 371, startPoint y: 170, endPoint x: 310, endPoint y: 168, distance: 61.2
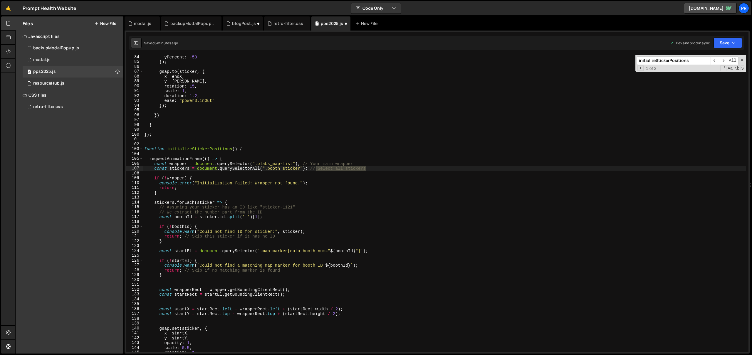
click at [310, 167] on div "yPercent : - 50 , }) ; gsap . to ( sticker , { x : endX , y : endY , rotation :…" at bounding box center [444, 208] width 603 height 307
drag, startPoint x: 354, startPoint y: 165, endPoint x: 303, endPoint y: 164, distance: 51.4
click at [303, 164] on div "yPercent : - 50 , }) ; gsap . to ( sticker , { x : endX , y : endY , rotation :…" at bounding box center [444, 208] width 603 height 307
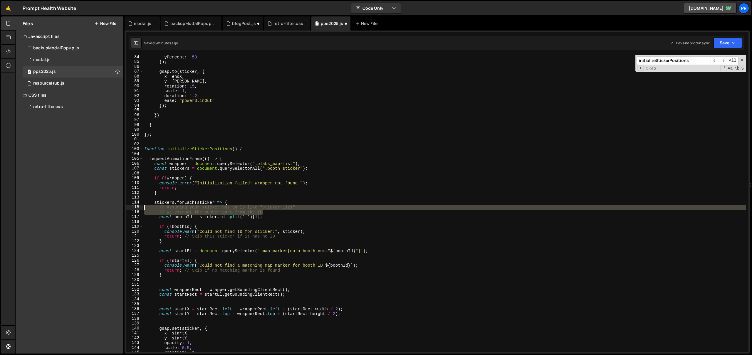
drag, startPoint x: 267, startPoint y: 212, endPoint x: 130, endPoint y: 210, distance: 137.6
click at [130, 210] on div "const wrapper = document.querySelector(".plabs_map-list"); 84 85 86 87 88 89 90…" at bounding box center [437, 203] width 623 height 297
type textarea "// Assuming your sticker has an ID like "sticker-1121" // We extract the number…"
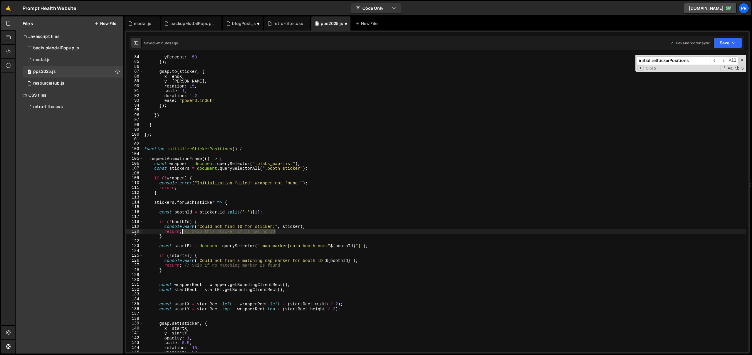
drag, startPoint x: 278, startPoint y: 232, endPoint x: 182, endPoint y: 232, distance: 95.8
click at [182, 232] on div "yPercent : - 50 , }) ; gsap . to ( sticker , { x : endX , y : endY , rotation :…" at bounding box center [444, 208] width 603 height 307
drag, startPoint x: 287, startPoint y: 266, endPoint x: 184, endPoint y: 265, distance: 102.9
click at [184, 265] on div "yPercent : - 50 , }) ; gsap . to ( sticker , { x : endX , y : endY , rotation :…" at bounding box center [444, 208] width 603 height 307
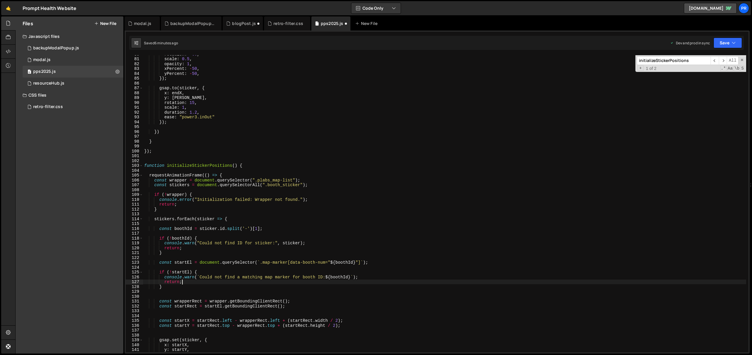
scroll to position [386, 0]
click at [195, 167] on div "rotation : - 60 , scale : 0.5 , opacity : 1 , xPercent : - 50 , yPercent : - 50…" at bounding box center [444, 205] width 603 height 307
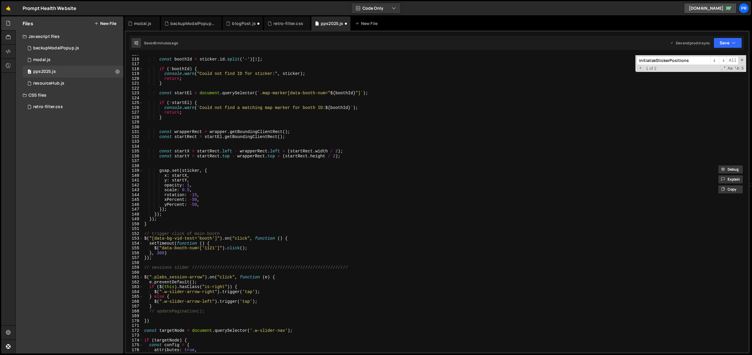
scroll to position [556, 0]
click at [295, 239] on div "const boothId = sticker . id . split ( '-' ) [ 1 ] ; if ( ! boothId ) { console…" at bounding box center [444, 205] width 603 height 307
type textarea "$("[data-bg-vid-test='booth']").on("click", function () {"
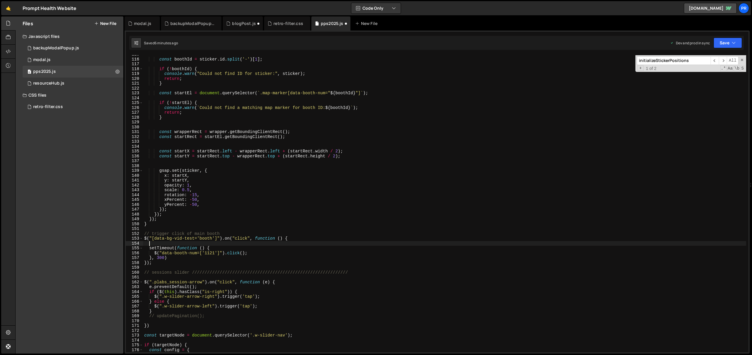
paste textarea "initializeStickerPositions"
click at [289, 225] on div "const boothId = sticker . id . split ( '-' ) [ 1 ] ; if ( ! boothId ) { console…" at bounding box center [444, 205] width 603 height 307
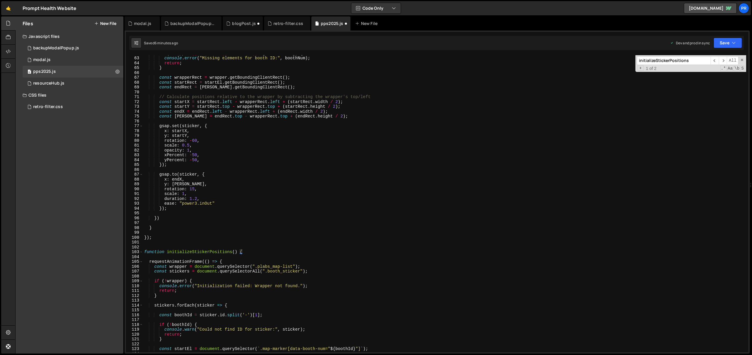
scroll to position [230, 0]
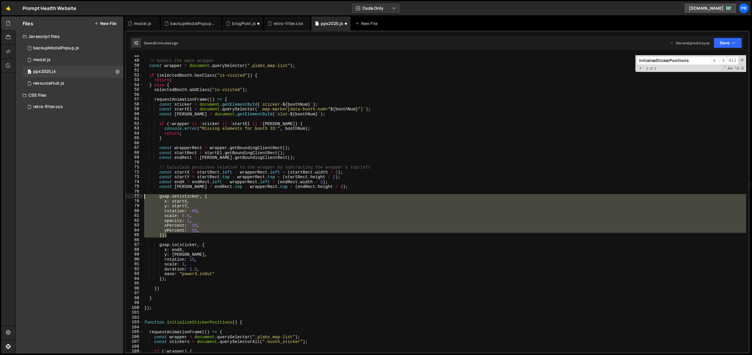
drag, startPoint x: 172, startPoint y: 235, endPoint x: 120, endPoint y: 196, distance: 65.4
click at [120, 196] on div "Files New File Javascript files 0 backupModalPopup.js 0 0 modal.js 0 0 pps2025.…" at bounding box center [383, 185] width 737 height 338
click at [206, 196] on div "// Select the main wrapper const wrapper = document . querySelector ( ".plabs_m…" at bounding box center [444, 203] width 603 height 297
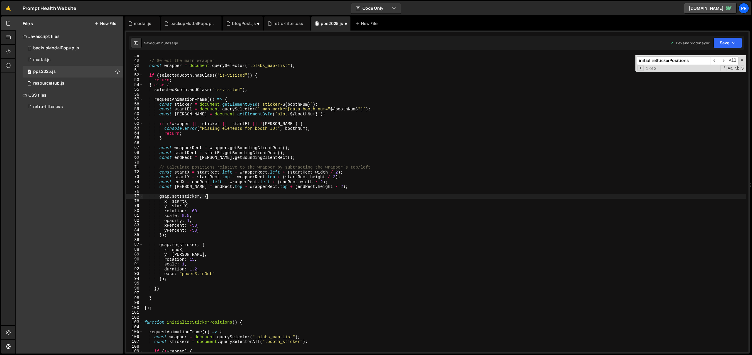
click at [206, 196] on div "// Select the main wrapper const wrapper = document . querySelector ( ".plabs_m…" at bounding box center [444, 206] width 603 height 307
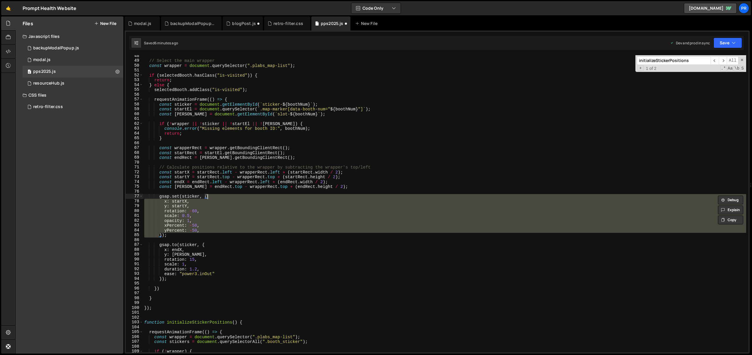
click at [168, 237] on div "// Select the main wrapper const wrapper = document . querySelector ( ".plabs_m…" at bounding box center [444, 206] width 603 height 307
drag, startPoint x: 172, startPoint y: 235, endPoint x: 132, endPoint y: 196, distance: 55.3
click at [132, 196] on div "}); 48 49 50 51 52 53 54 55 56 57 58 59 60 61 62 63 64 65 66 67 68 69 70 71 72 …" at bounding box center [437, 203] width 623 height 297
type textarea "gsap.set(sticker, { x: startX,"
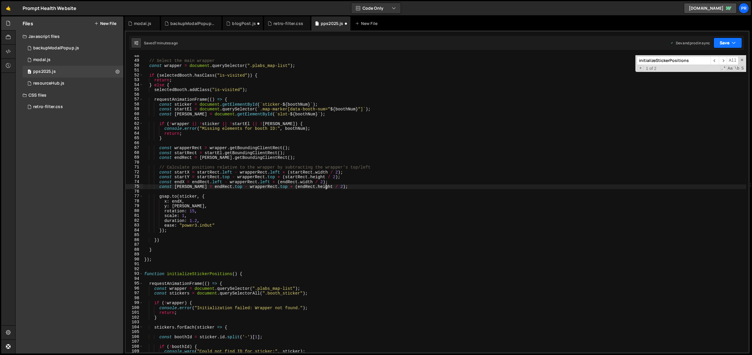
click at [727, 43] on button "Save" at bounding box center [728, 43] width 29 height 11
drag, startPoint x: 708, startPoint y: 80, endPoint x: 682, endPoint y: 91, distance: 27.9
click at [708, 80] on div "Saved 7 minutes ago" at bounding box center [708, 82] width 61 height 7
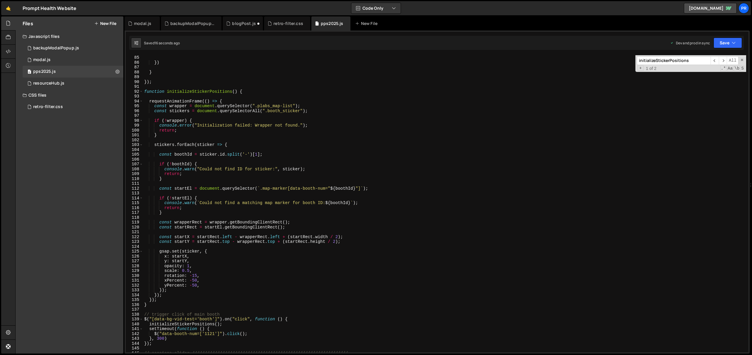
scroll to position [430, 0]
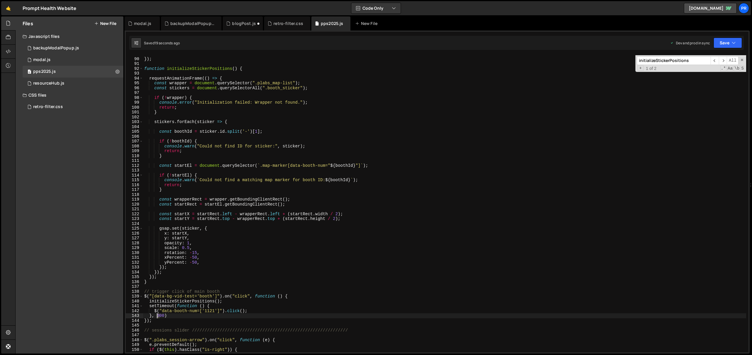
drag, startPoint x: 160, startPoint y: 316, endPoint x: 157, endPoint y: 316, distance: 3.0
click at [157, 316] on div "}) ; function initializeStickerPositions ( ) { requestAnimationFrame (( ) => { …" at bounding box center [444, 205] width 603 height 307
click at [234, 309] on div "5 local 5 0 local - 5 0 local -1 5 local 1 5 local 87 5 local _29 5 x166 local" at bounding box center [200, 300] width 88 height 52
type textarea "}, 1000)"
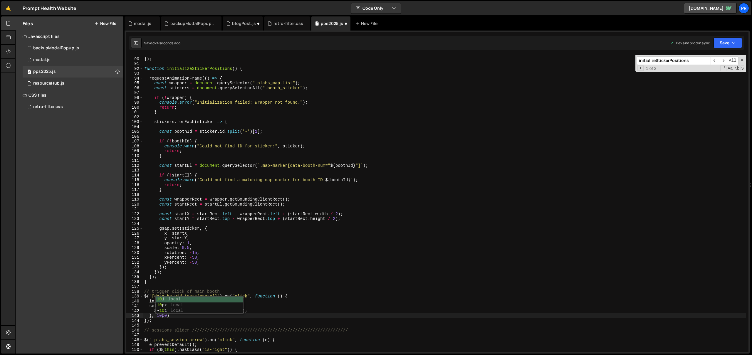
click at [309, 289] on div "}) ; function initializeStickerPositions ( ) { requestAnimationFrame (( ) => { …" at bounding box center [444, 205] width 603 height 307
click at [728, 45] on button "Save" at bounding box center [728, 43] width 29 height 11
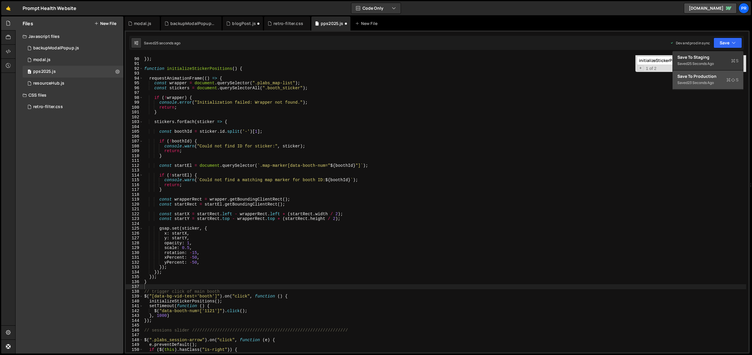
click at [718, 77] on div "Save to Production S" at bounding box center [708, 76] width 61 height 6
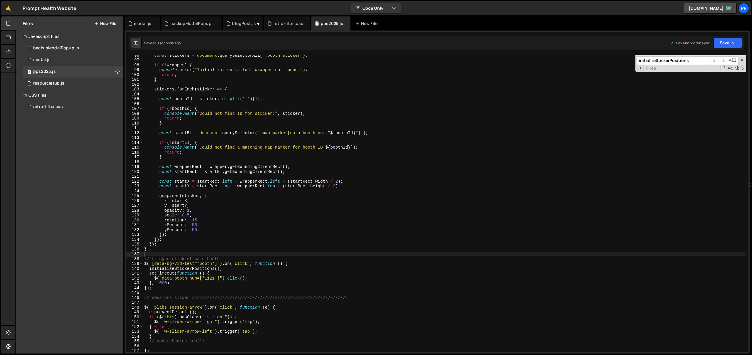
scroll to position [463, 0]
click at [202, 280] on div "const stickers = document . querySelectorAll ( ".booth_sticker" ) ; if ( ! wrap…" at bounding box center [444, 206] width 603 height 307
type textarea "$("[data-booth-num='1121']").click();"
click at [269, 257] on div "const stickers = document . querySelectorAll ( ".booth_sticker" ) ; if ( ! wrap…" at bounding box center [444, 206] width 603 height 307
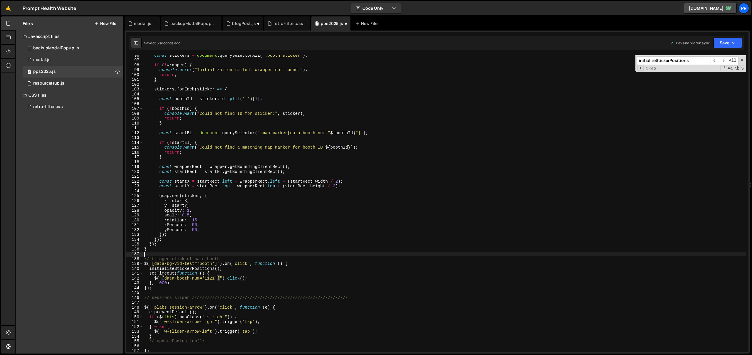
scroll to position [0, 0]
click at [722, 45] on button "Save" at bounding box center [728, 43] width 29 height 11
click at [703, 82] on div "37 seconds ago" at bounding box center [701, 82] width 26 height 5
drag, startPoint x: 225, startPoint y: 269, endPoint x: 149, endPoint y: 268, distance: 75.8
click at [149, 268] on div "const stickers = document . querySelectorAll ( ".booth_sticker" ) ; if ( ! wrap…" at bounding box center [444, 206] width 603 height 307
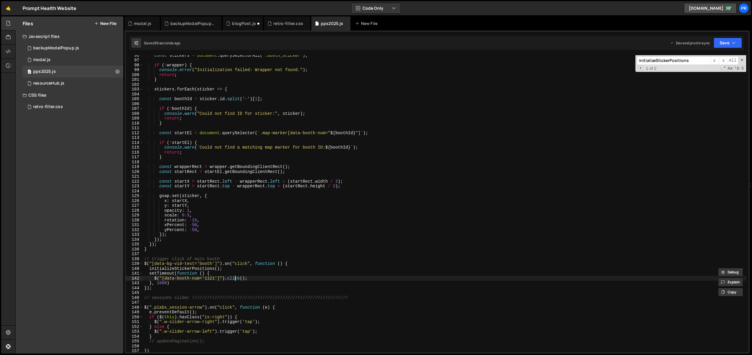
click at [235, 277] on div "const stickers = document . querySelectorAll ( ".booth_sticker" ) ; if ( ! wrap…" at bounding box center [444, 206] width 603 height 307
drag, startPoint x: 210, startPoint y: 274, endPoint x: 150, endPoint y: 275, distance: 60.0
click at [150, 275] on div "const stickers = document . querySelectorAll ( ".booth_sticker" ) ; if ( ! wrap…" at bounding box center [444, 206] width 603 height 307
click at [300, 262] on div "const stickers = document . querySelectorAll ( ".booth_sticker" ) ; if ( ! wrap…" at bounding box center [444, 206] width 603 height 307
type textarea "$("[data-bg-vid-test='booth']").on("click", function () {"
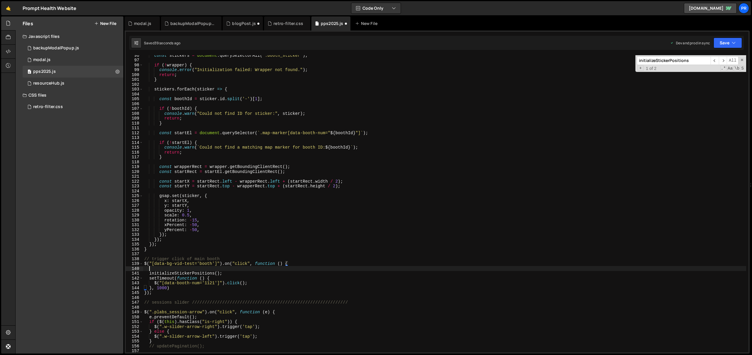
paste textarea "setTimeout(function () {"
type textarea "setTimeout(function () {"
click at [218, 269] on div "const stickers = document . querySelectorAll ( ".booth_sticker" ) ; if ( ! wrap…" at bounding box center [444, 206] width 603 height 307
type textarea "setTimeout(function () {"
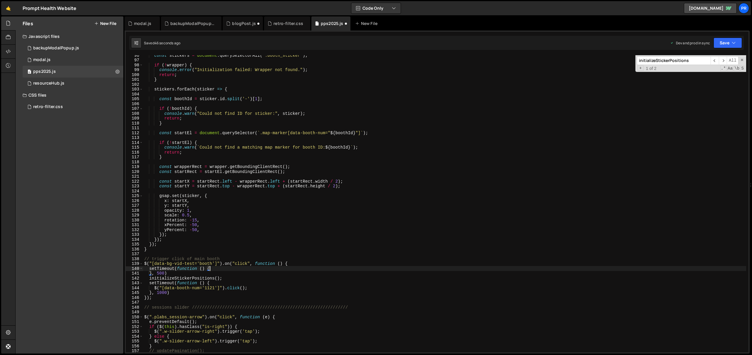
scroll to position [0, 0]
drag, startPoint x: 225, startPoint y: 284, endPoint x: 149, endPoint y: 285, distance: 76.4
click at [149, 285] on div "const stickers = document . querySelectorAll ( ".booth_sticker" ) ; if ( ! wrap…" at bounding box center [444, 206] width 603 height 307
type textarea "initializeStickerPositions();"
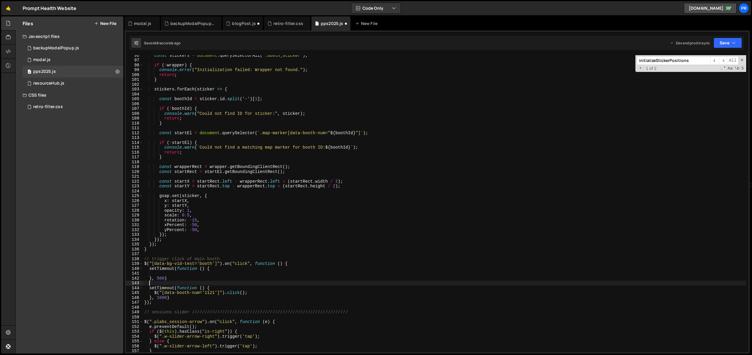
click at [218, 269] on div "const stickers = document . querySelectorAll ( ".booth_sticker" ) ; if ( ! wrap…" at bounding box center [444, 206] width 603 height 307
type textarea "setTimeout(function () {"
paste textarea "initializeStickerPositions();"
click at [725, 44] on button "Save" at bounding box center [728, 43] width 29 height 11
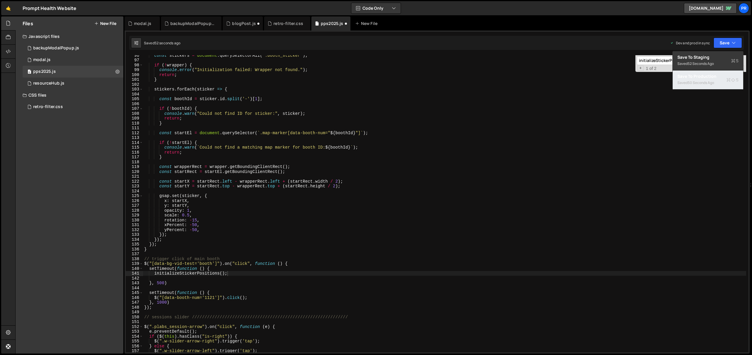
click at [708, 76] on div "Save to Production S" at bounding box center [708, 76] width 61 height 6
click at [157, 282] on div "const stickers = document . querySelectorAll ( ".booth_sticker" ) ; if ( ! wrap…" at bounding box center [444, 206] width 603 height 307
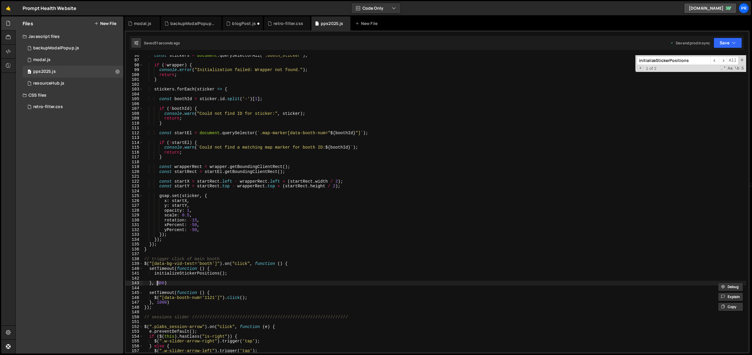
scroll to position [0, 1]
click at [207, 281] on div "const stickers = document . querySelectorAll ( ".booth_sticker" ) ; if ( ! wrap…" at bounding box center [444, 206] width 603 height 307
click at [730, 43] on button "Save" at bounding box center [728, 43] width 29 height 11
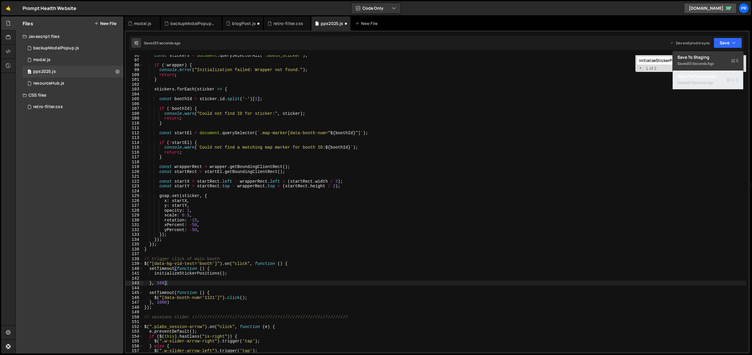
drag, startPoint x: 716, startPoint y: 78, endPoint x: 713, endPoint y: 80, distance: 3.4
click at [715, 78] on div "Save to Production S" at bounding box center [708, 76] width 61 height 6
click at [160, 283] on div "const stickers = document . querySelectorAll ( ".booth_sticker" ) ; if ( ! wrap…" at bounding box center [444, 206] width 603 height 307
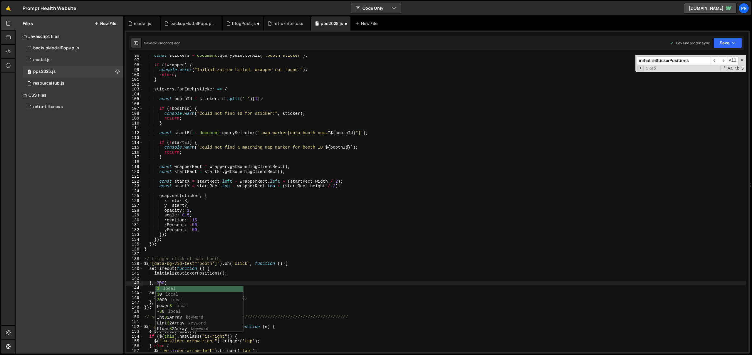
click at [225, 265] on div "const stickers = document . querySelectorAll ( ".booth_sticker" ) ; if ( ! wrap…" at bounding box center [444, 206] width 603 height 307
click at [736, 42] on icon "button" at bounding box center [734, 43] width 4 height 6
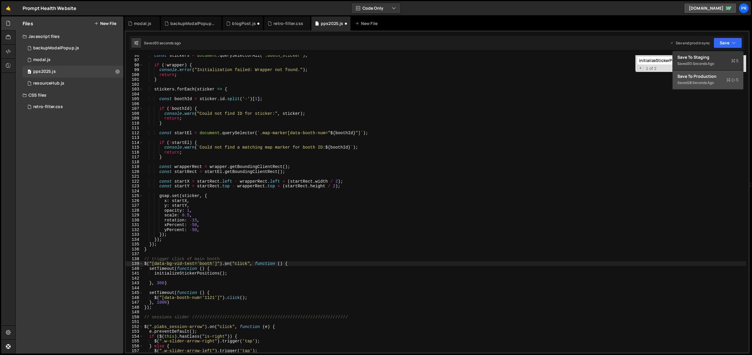
click at [708, 83] on div "28 seconds ago" at bounding box center [701, 82] width 26 height 5
drag, startPoint x: 179, startPoint y: 196, endPoint x: 172, endPoint y: 196, distance: 7.6
click at [172, 196] on div "const stickers = document . querySelectorAll ( ".booth_sticker" ) ; if ( ! wrap…" at bounding box center [444, 206] width 603 height 307
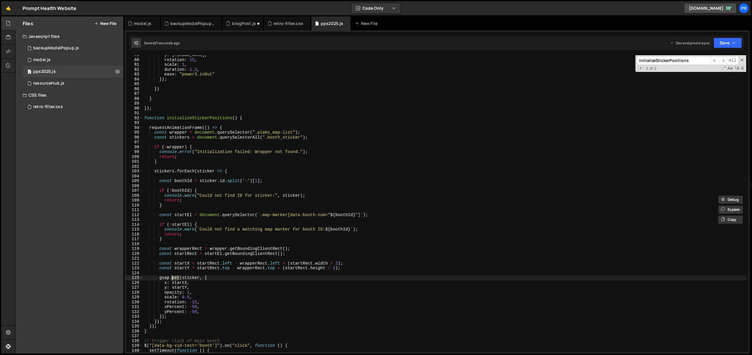
scroll to position [280, 0]
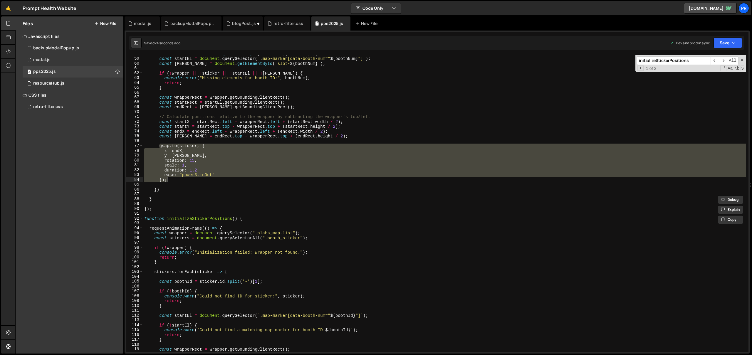
drag, startPoint x: 159, startPoint y: 145, endPoint x: 174, endPoint y: 181, distance: 39.1
click at [174, 181] on div "const sticker = document . getElementById ( ` sticker- ${ boothNum } ` ) ; cons…" at bounding box center [444, 204] width 603 height 307
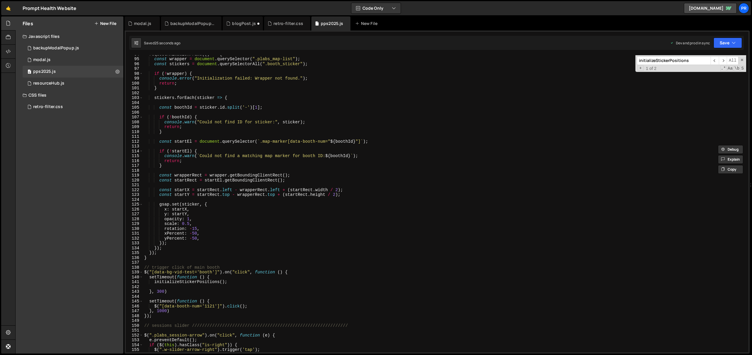
scroll to position [454, 0]
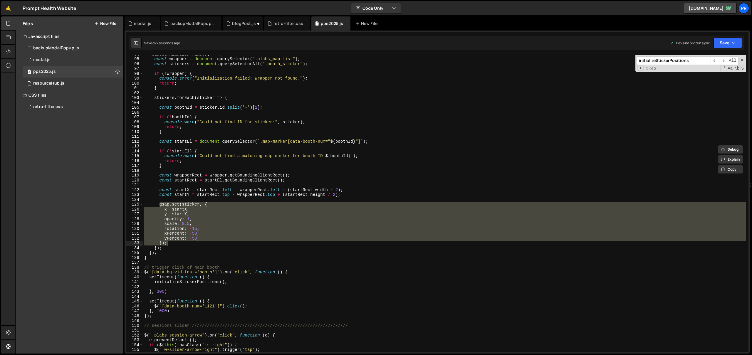
drag, startPoint x: 160, startPoint y: 204, endPoint x: 185, endPoint y: 243, distance: 46.6
click at [185, 243] on div "requestAnimationFrame (( ) => { const wrapper = document . querySelector ( ".pl…" at bounding box center [444, 205] width 603 height 307
click at [179, 244] on div "requestAnimationFrame (( ) => { const wrapper = document . querySelector ( ".pl…" at bounding box center [444, 203] width 603 height 297
type textarea "});"
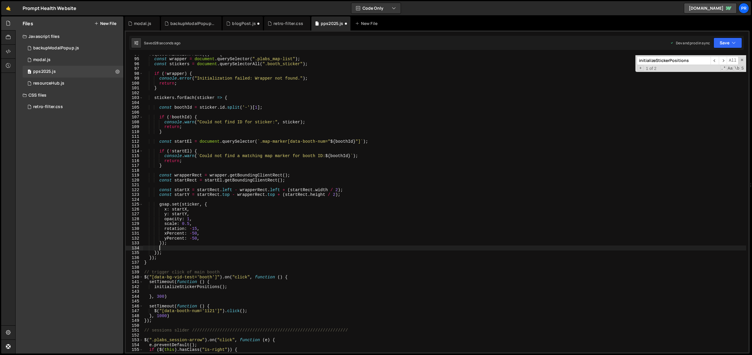
scroll to position [0, 1]
type textarea "});"
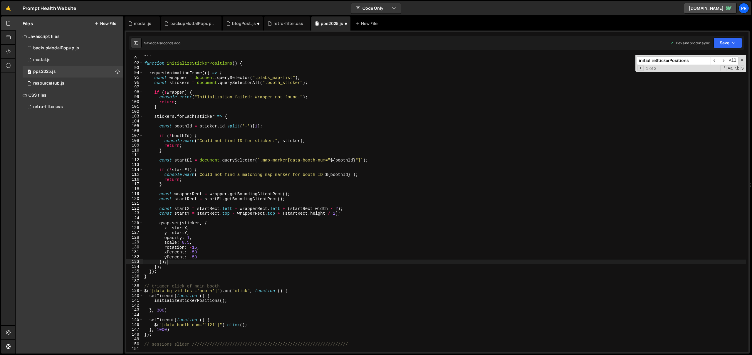
scroll to position [423, 0]
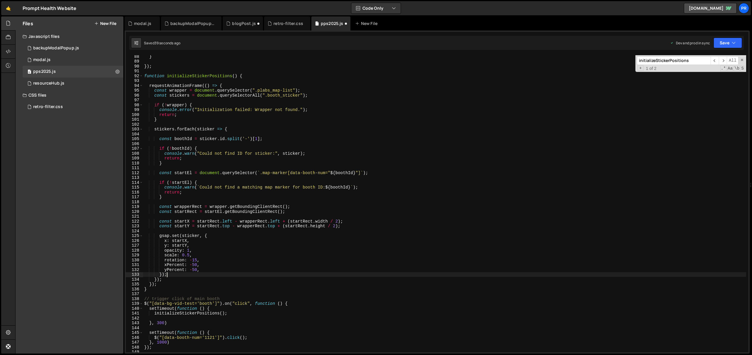
click at [174, 275] on div "} }) ; function initializeStickerPositions ( ) { requestAnimationFrame (( ) => …" at bounding box center [444, 207] width 603 height 307
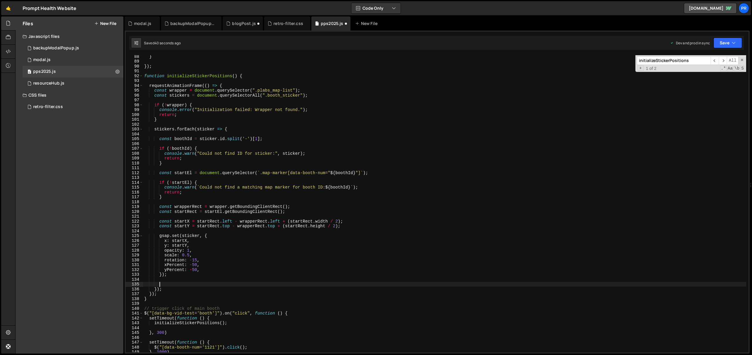
paste textarea "});"
click at [176, 287] on div "} }) ; function initializeStickerPositions ( ) { requestAnimationFrame (( ) => …" at bounding box center [444, 207] width 603 height 307
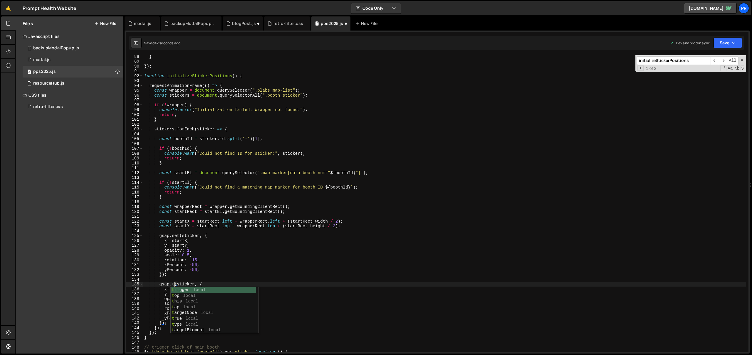
scroll to position [0, 2]
click at [230, 270] on div "} }) ; function initializeStickerPositions ( ) { requestAnimationFrame (( ) => …" at bounding box center [444, 207] width 603 height 307
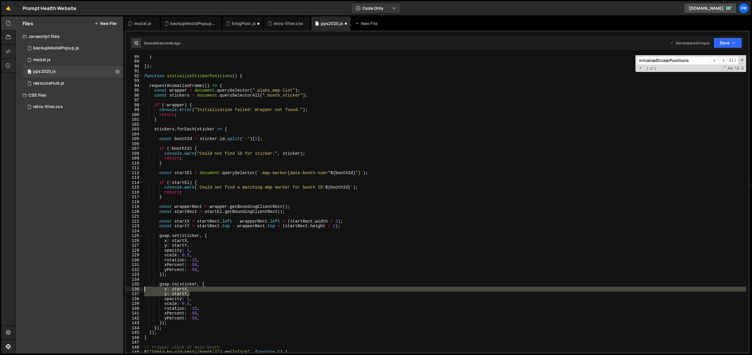
drag, startPoint x: 196, startPoint y: 295, endPoint x: 133, endPoint y: 287, distance: 63.3
click at [133, 287] on div "yPercent: -50, 88 89 90 91 92 93 94 95 96 97 98 99 100 101 102 103 104 105 106 …" at bounding box center [437, 203] width 623 height 297
type textarea "x: startX, y: startY,"
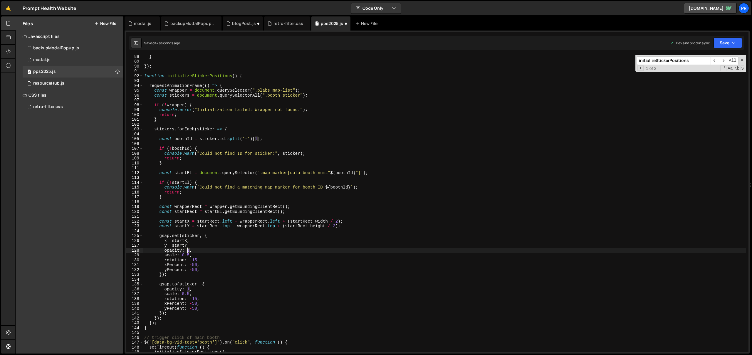
click at [188, 250] on div "} }) ; function initializeStickerPositions ( ) { requestAnimationFrame (( ) => …" at bounding box center [444, 207] width 603 height 307
click at [208, 244] on div "} }) ; function initializeStickerPositions ( ) { requestAnimationFrame (( ) => …" at bounding box center [444, 207] width 603 height 307
drag, startPoint x: 208, startPoint y: 299, endPoint x: 137, endPoint y: 299, distance: 71.4
click at [137, 299] on div "y: startY, 88 89 90 91 92 93 94 95 96 97 98 99 100 101 102 103 104 105 106 107 …" at bounding box center [437, 203] width 623 height 297
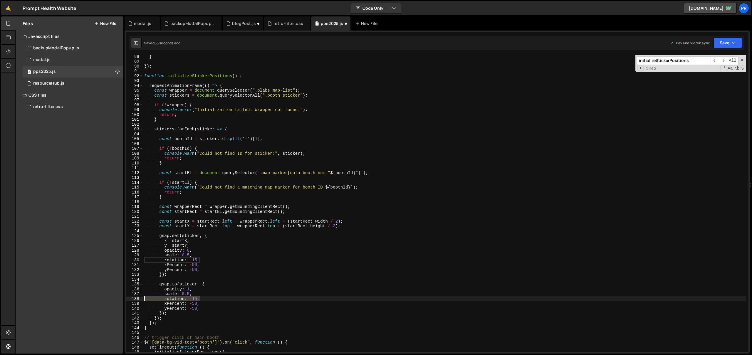
type textarea "rotation: -15,"
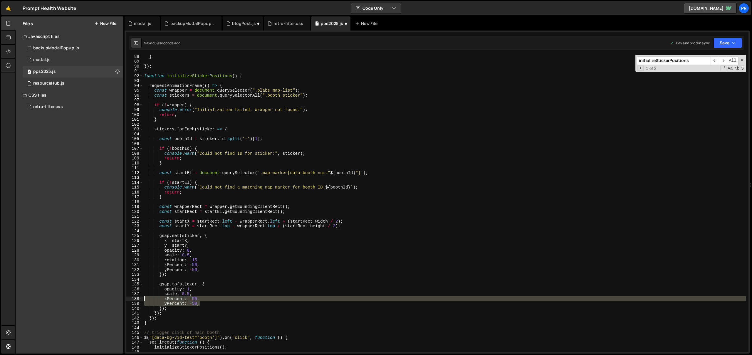
drag, startPoint x: 205, startPoint y: 304, endPoint x: 134, endPoint y: 300, distance: 71.5
click at [134, 300] on div "scale: 0.5, 88 89 90 91 92 93 94 95 96 97 98 99 100 101 102 103 104 105 106 107…" at bounding box center [437, 203] width 623 height 297
type textarea "xPercent: -50, yPercent: -50,"
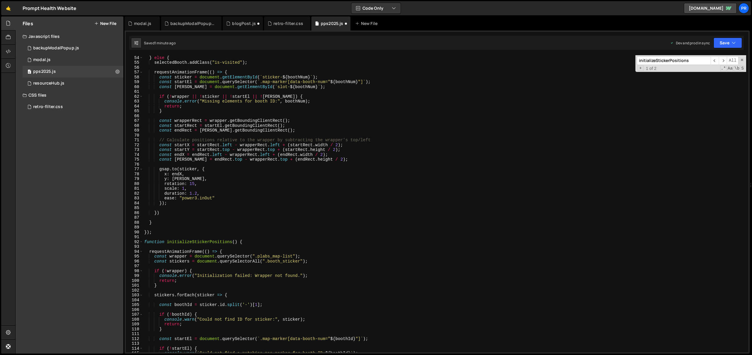
scroll to position [256, 0]
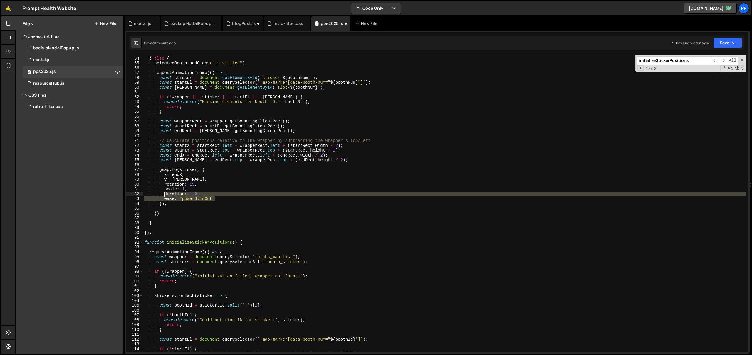
drag, startPoint x: 214, startPoint y: 199, endPoint x: 164, endPoint y: 195, distance: 50.4
click at [164, 195] on div "return ; } else { selectedBooth . addClass ( "is-visited" ) ; requestAnimationF…" at bounding box center [444, 204] width 603 height 307
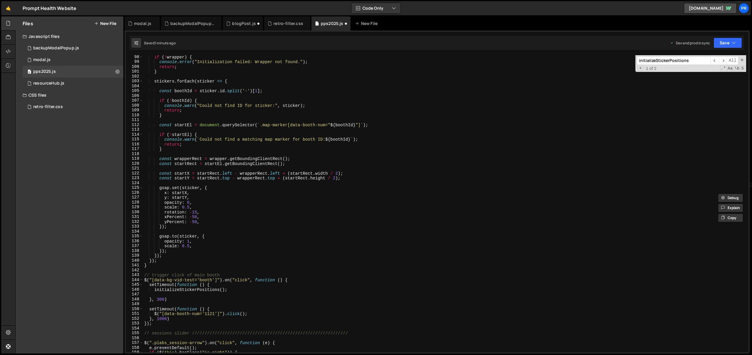
scroll to position [521, 0]
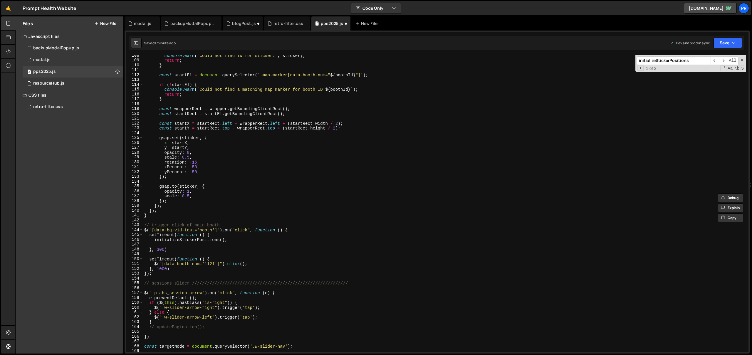
click at [198, 197] on div "console . warn ( "Could not find ID for sticker:" , sticker ) ; return ; } cons…" at bounding box center [444, 206] width 603 height 307
type textarea "scale: 0.5,"
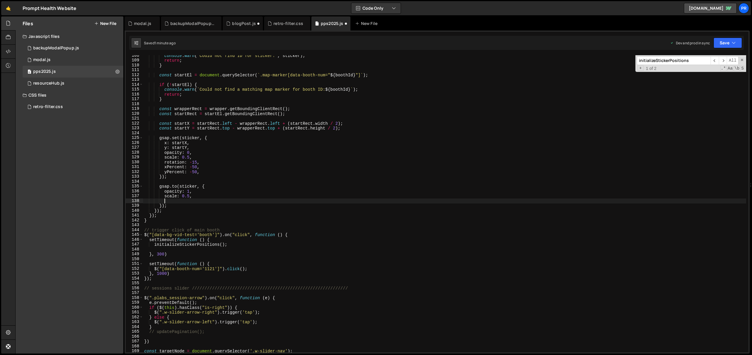
paste textarea "ease: "power3.inOut""
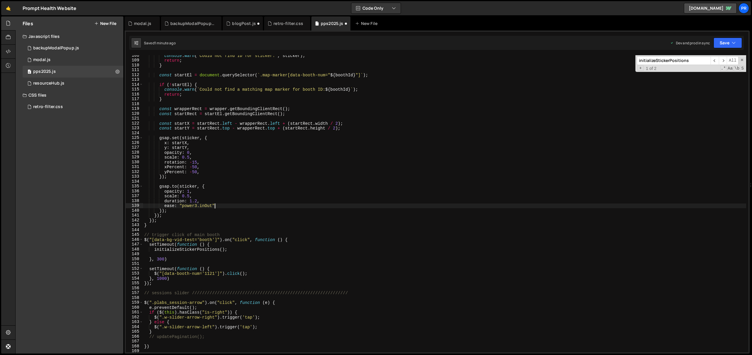
scroll to position [0, 5]
drag, startPoint x: 197, startPoint y: 201, endPoint x: 190, endPoint y: 200, distance: 6.8
click at [190, 200] on div "console . warn ( "Could not find ID for sticker:" , sticker ) ; return ; } cons…" at bounding box center [444, 206] width 603 height 307
click at [219, 195] on div "console . warn ( "Could not find ID for sticker:" , sticker ) ; return ; } cons…" at bounding box center [444, 206] width 603 height 307
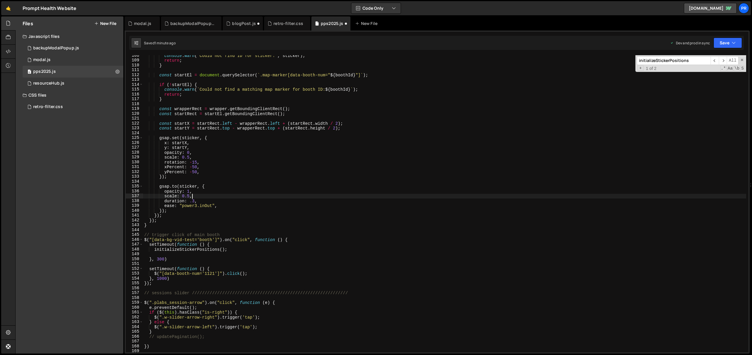
scroll to position [0, 3]
click at [193, 201] on div "console . warn ( "Could not find ID for sticker:" , sticker ) ; return ; } cons…" at bounding box center [444, 206] width 603 height 307
click at [252, 202] on div "console . warn ( "Could not find ID for sticker:" , sticker ) ; return ; } cons…" at bounding box center [444, 206] width 603 height 307
click at [192, 200] on div "console . warn ( "Could not find ID for sticker:" , sticker ) ; return ; } cons…" at bounding box center [444, 206] width 603 height 307
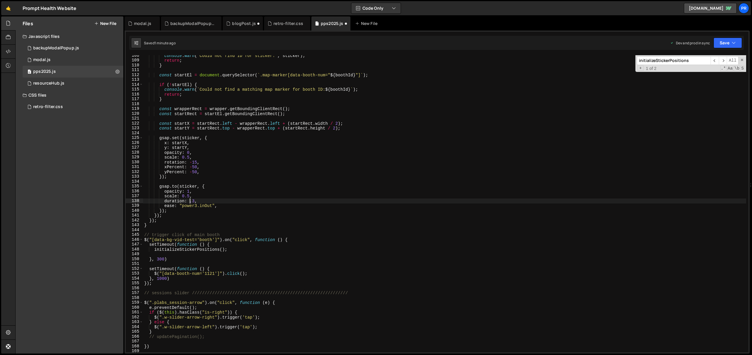
click at [189, 201] on div "console . warn ( "Could not find ID for sticker:" , sticker ) ; return ; } cons…" at bounding box center [444, 206] width 603 height 307
click at [277, 199] on div "console . warn ( "Could not find ID for sticker:" , sticker ) ; return ; } cons…" at bounding box center [444, 206] width 603 height 307
click at [731, 38] on button "Save" at bounding box center [728, 43] width 29 height 11
click at [712, 80] on div "Saved 1 minute ago" at bounding box center [708, 82] width 61 height 7
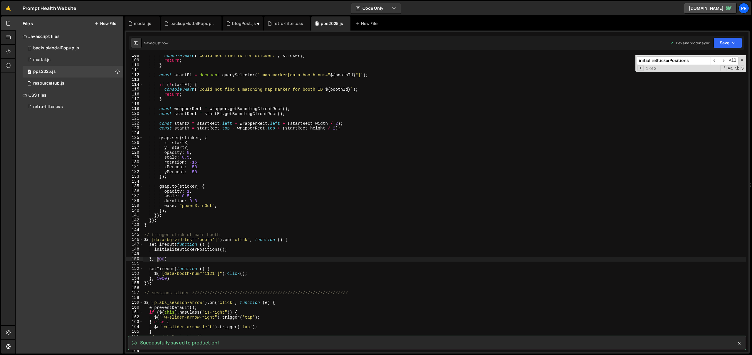
click at [157, 260] on div "console . warn ( "Could not find ID for sticker:" , sticker ) ; return ; } cons…" at bounding box center [444, 206] width 603 height 307
click at [278, 245] on div "console . warn ( "Could not find ID for sticker:" , sticker ) ; return ; } cons…" at bounding box center [444, 206] width 603 height 307
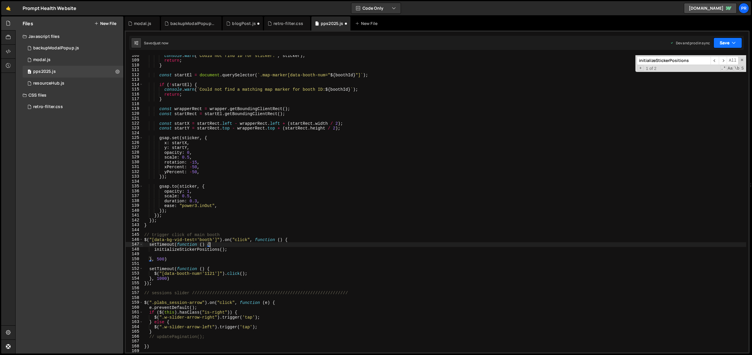
type textarea "setTimeout(function () {"
click at [724, 45] on button "Save" at bounding box center [728, 43] width 29 height 11
click at [710, 86] on button "Save to Production S Saved just now" at bounding box center [708, 80] width 71 height 19
